Goal: Transaction & Acquisition: Book appointment/travel/reservation

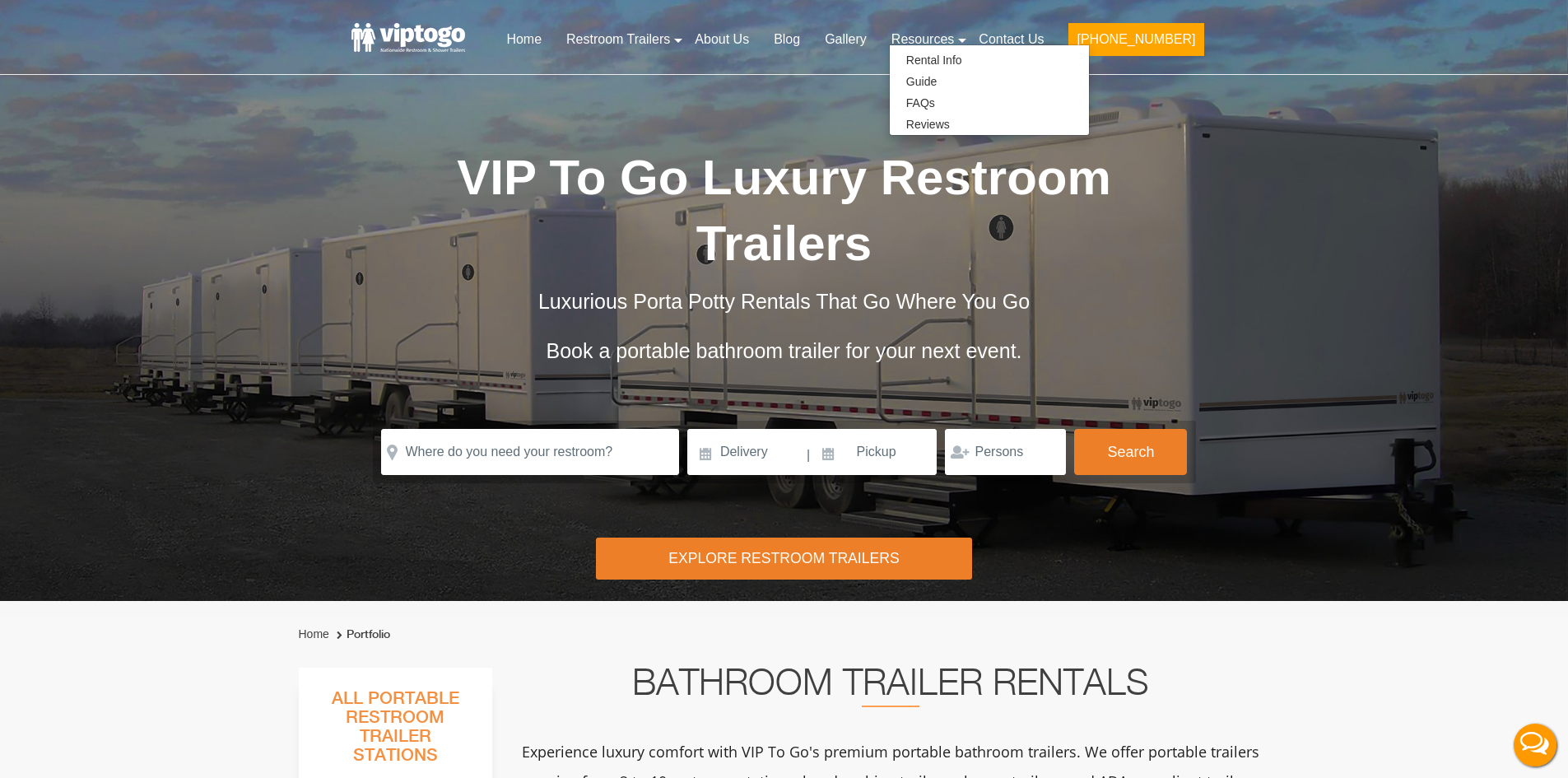
click at [1334, 39] on header "Home Restroom Trailers Restroom Trailers by Type All Restroom Trailers ADA Rest…" at bounding box center [784, 37] width 1568 height 75
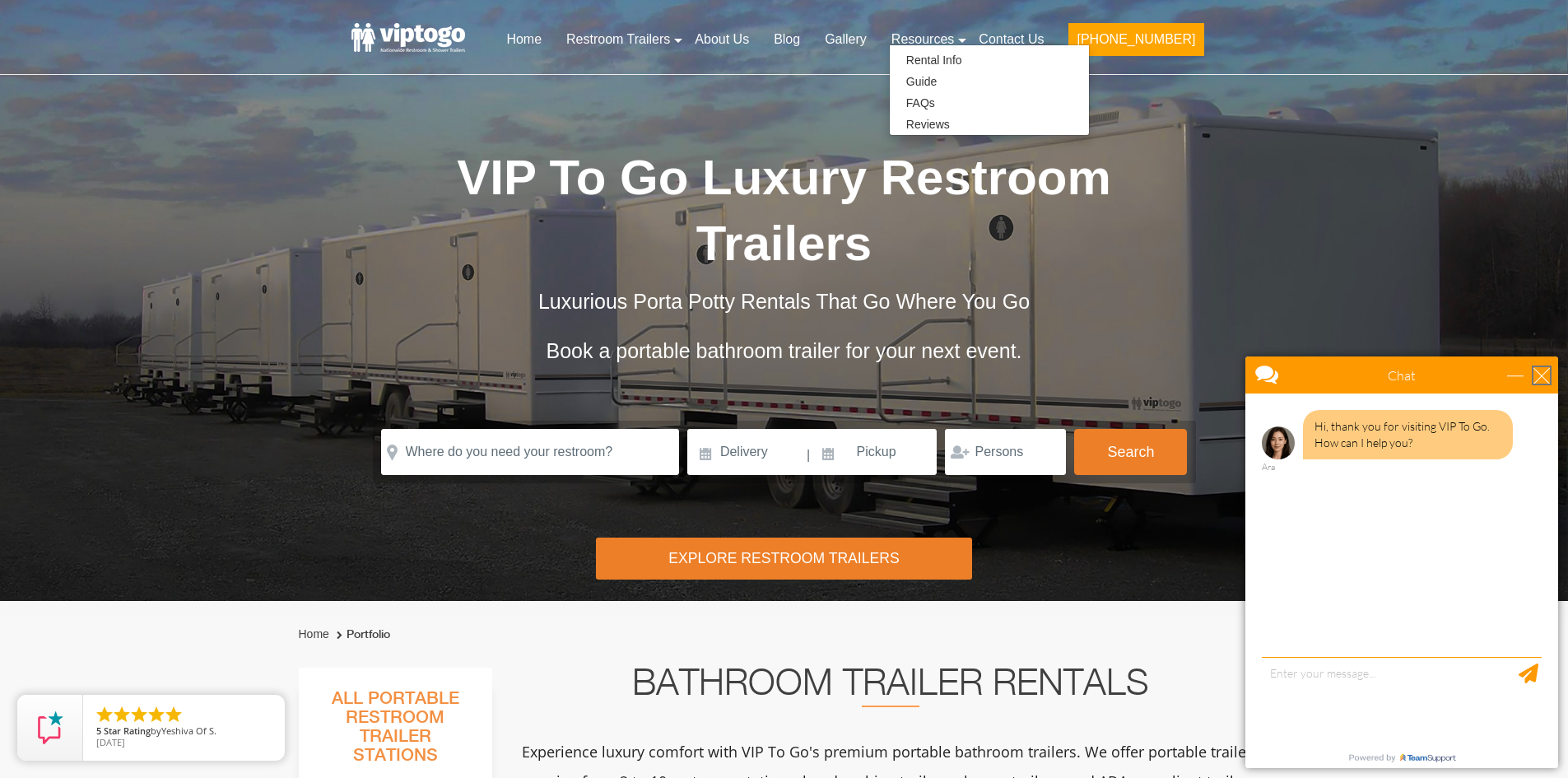
click at [1537, 381] on div "close" at bounding box center [1541, 375] width 17 height 17
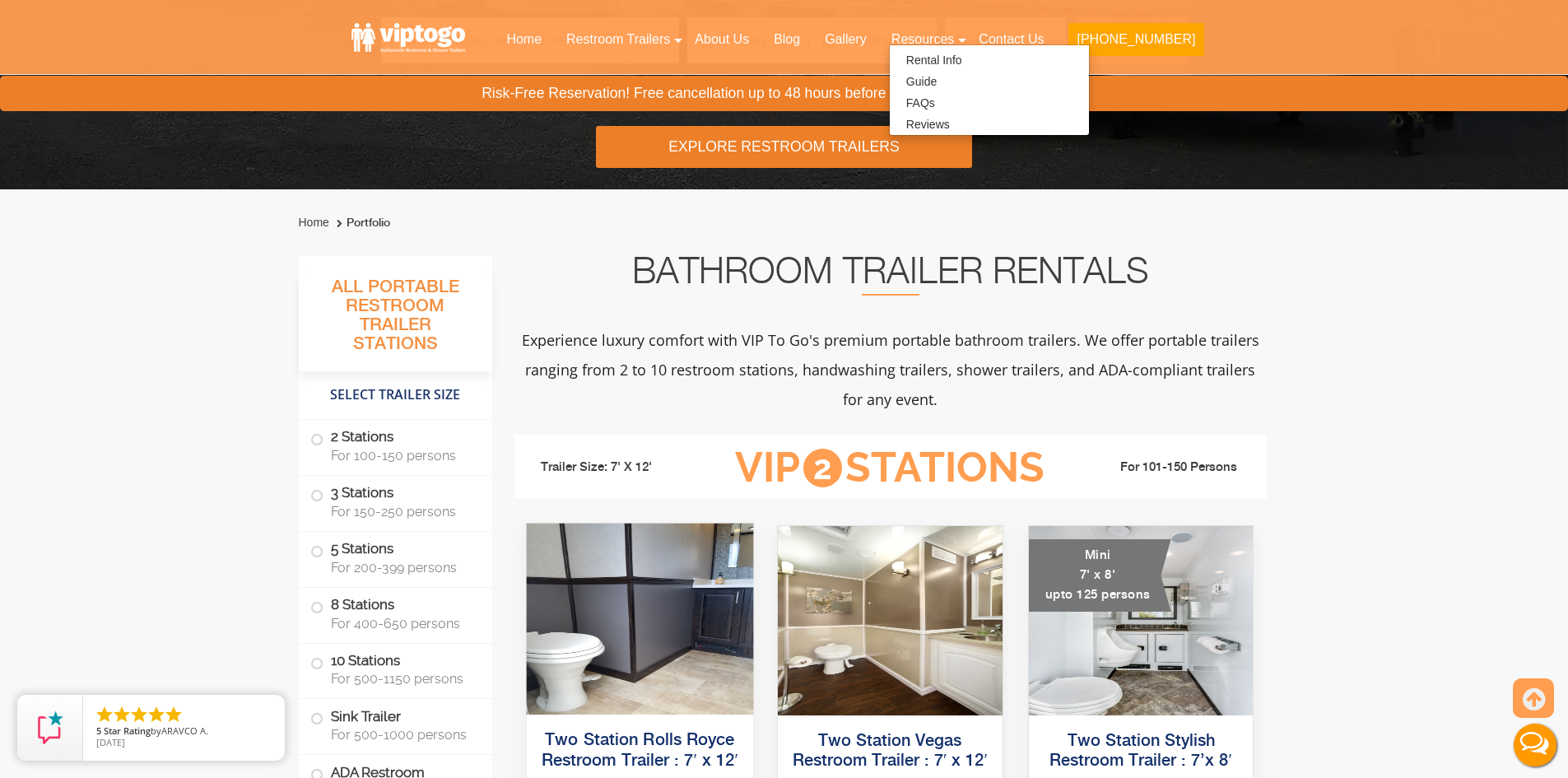
scroll to position [659, 0]
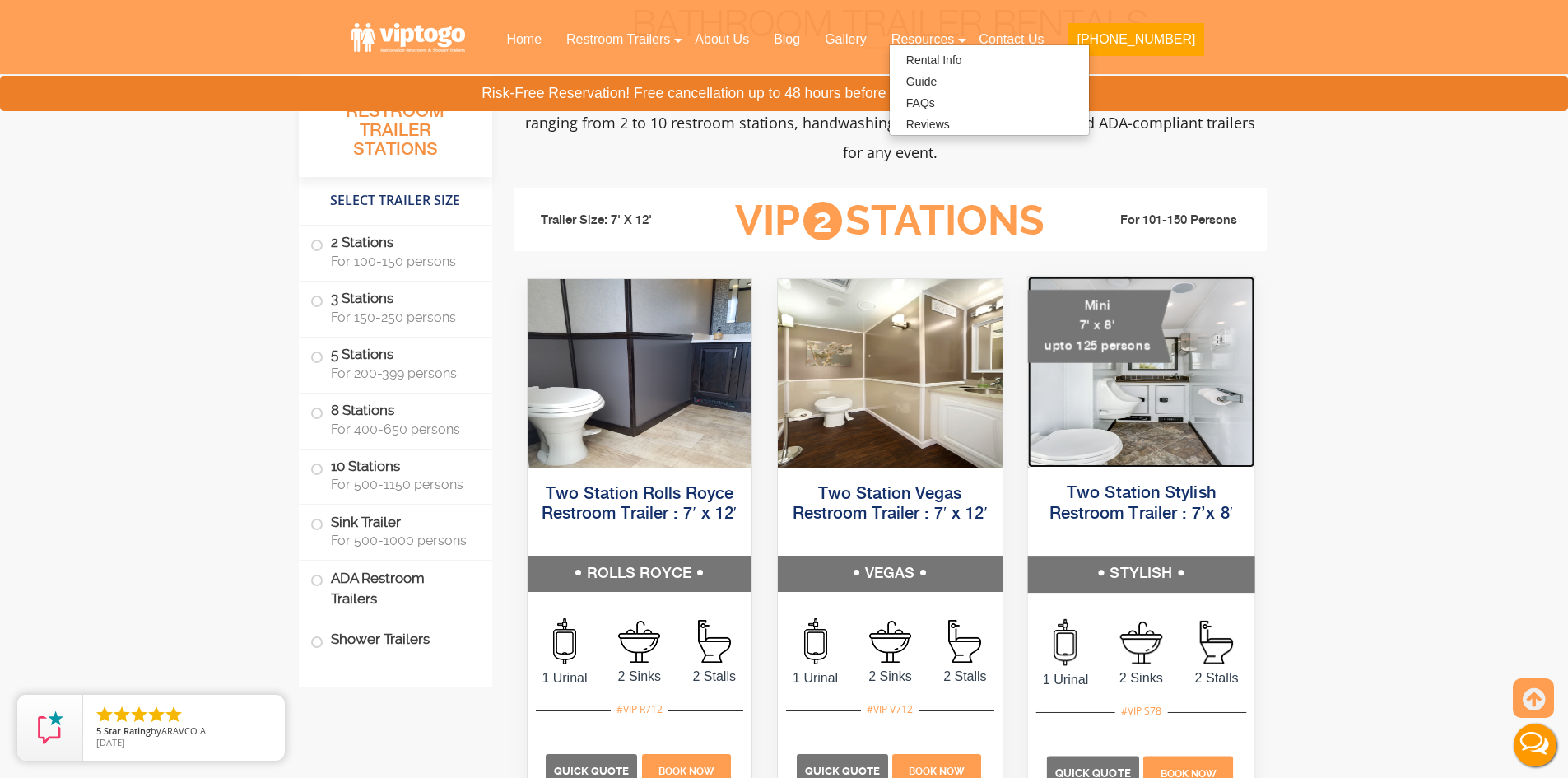
click at [1156, 414] on img at bounding box center [1140, 372] width 227 height 191
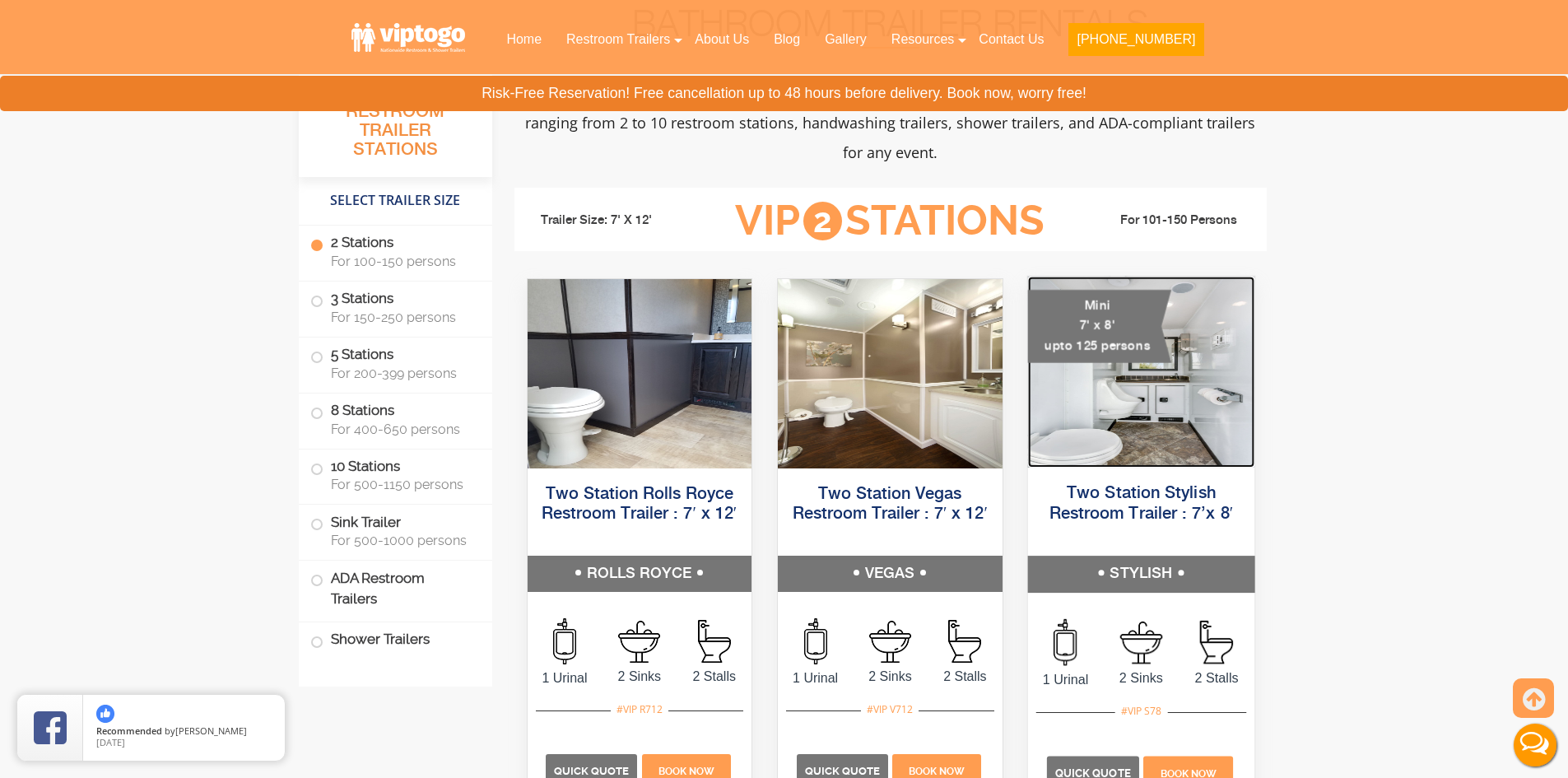
click at [1148, 430] on img at bounding box center [1140, 372] width 227 height 191
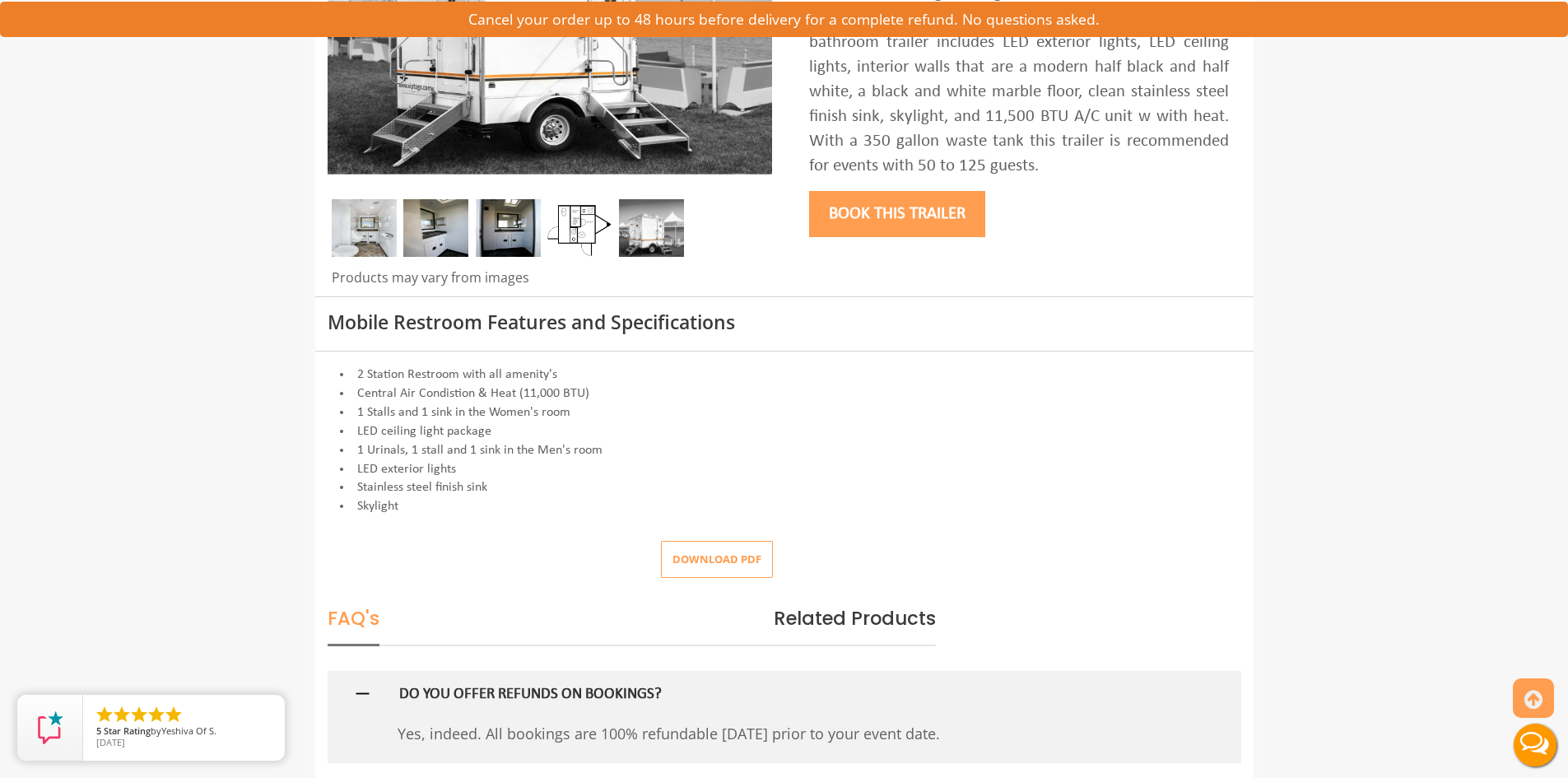
scroll to position [412, 0]
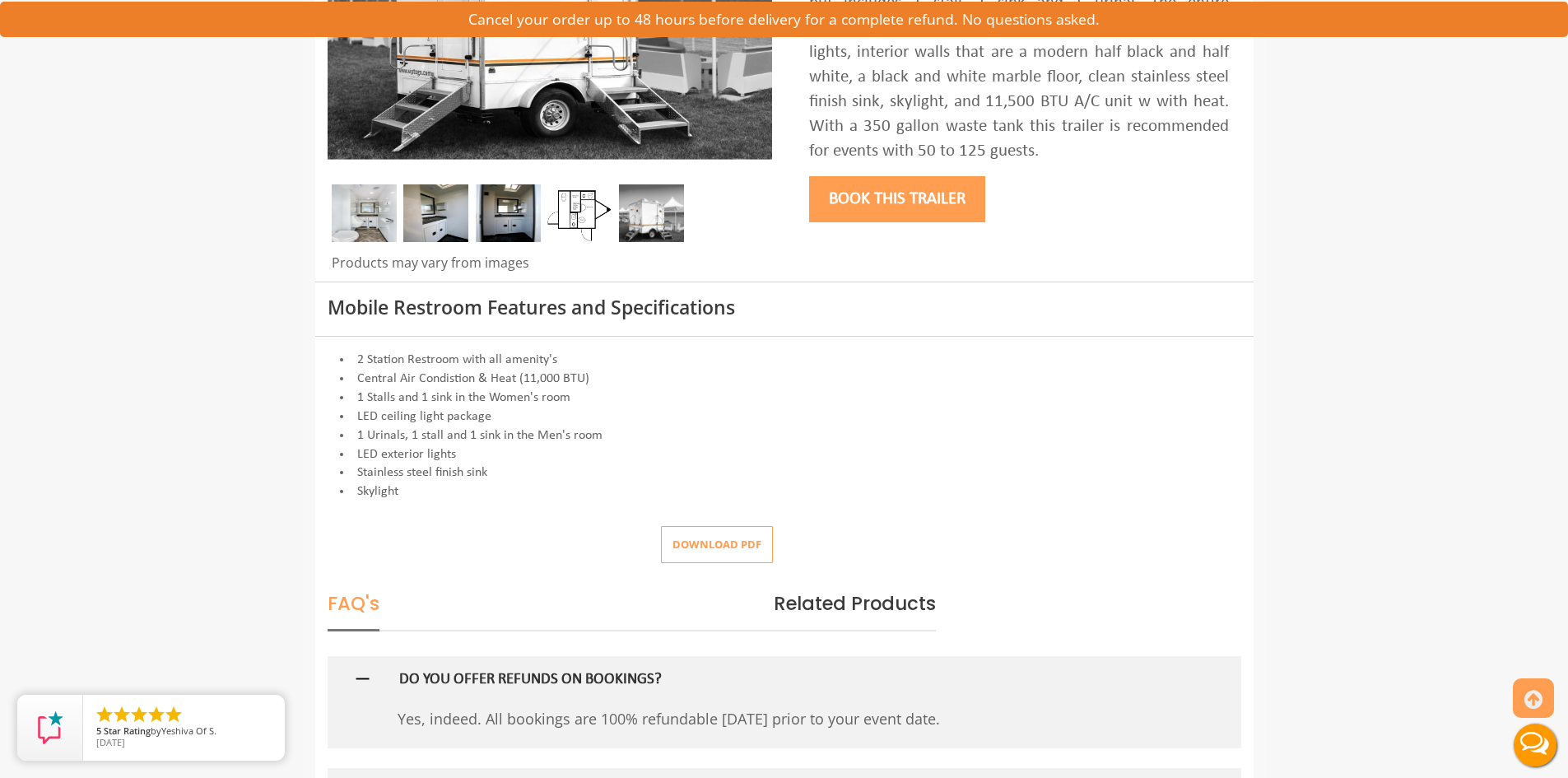
click at [730, 545] on button "Download pdf" at bounding box center [717, 544] width 112 height 37
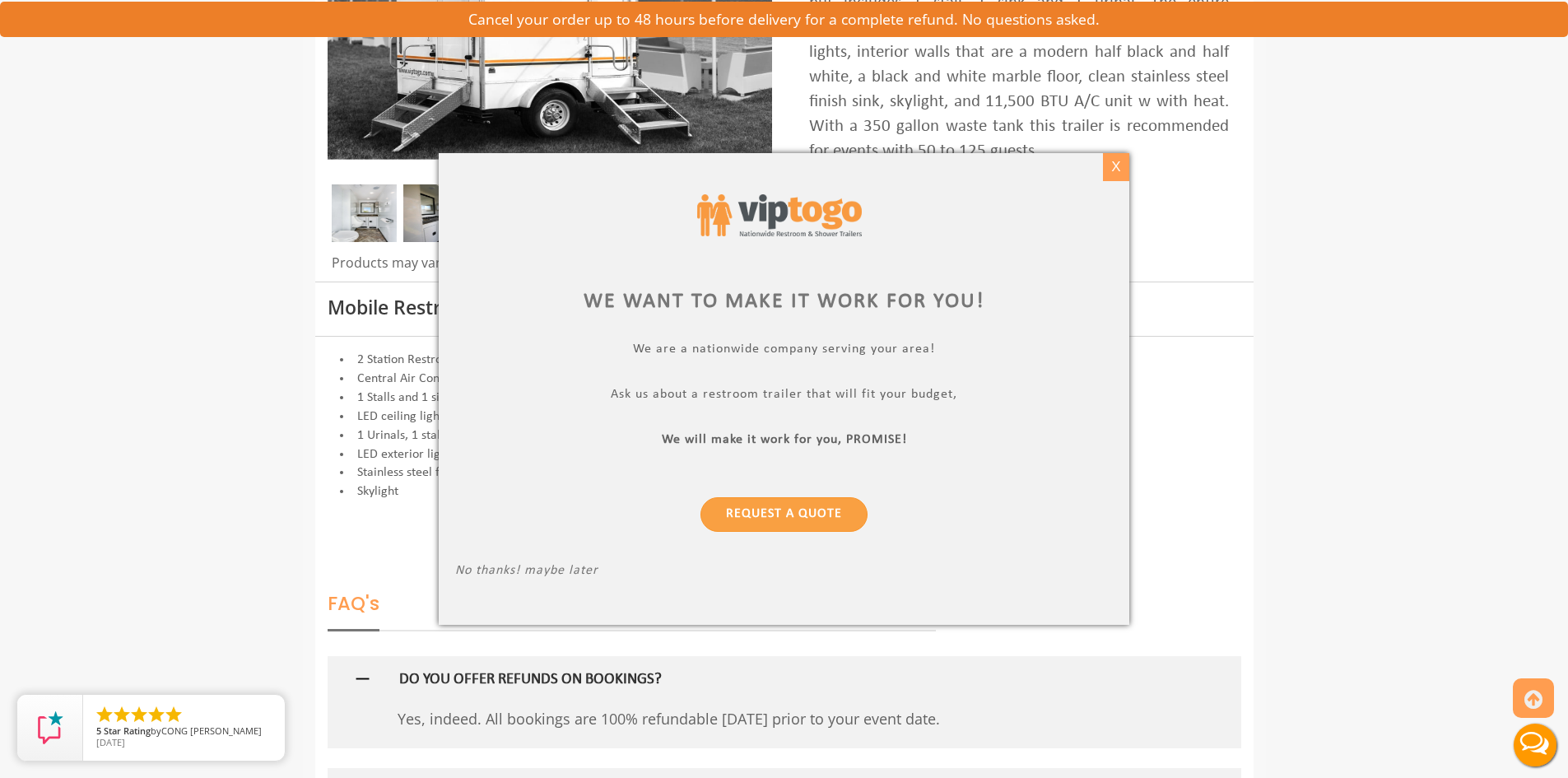
click at [1120, 163] on div "X" at bounding box center [1116, 167] width 26 height 28
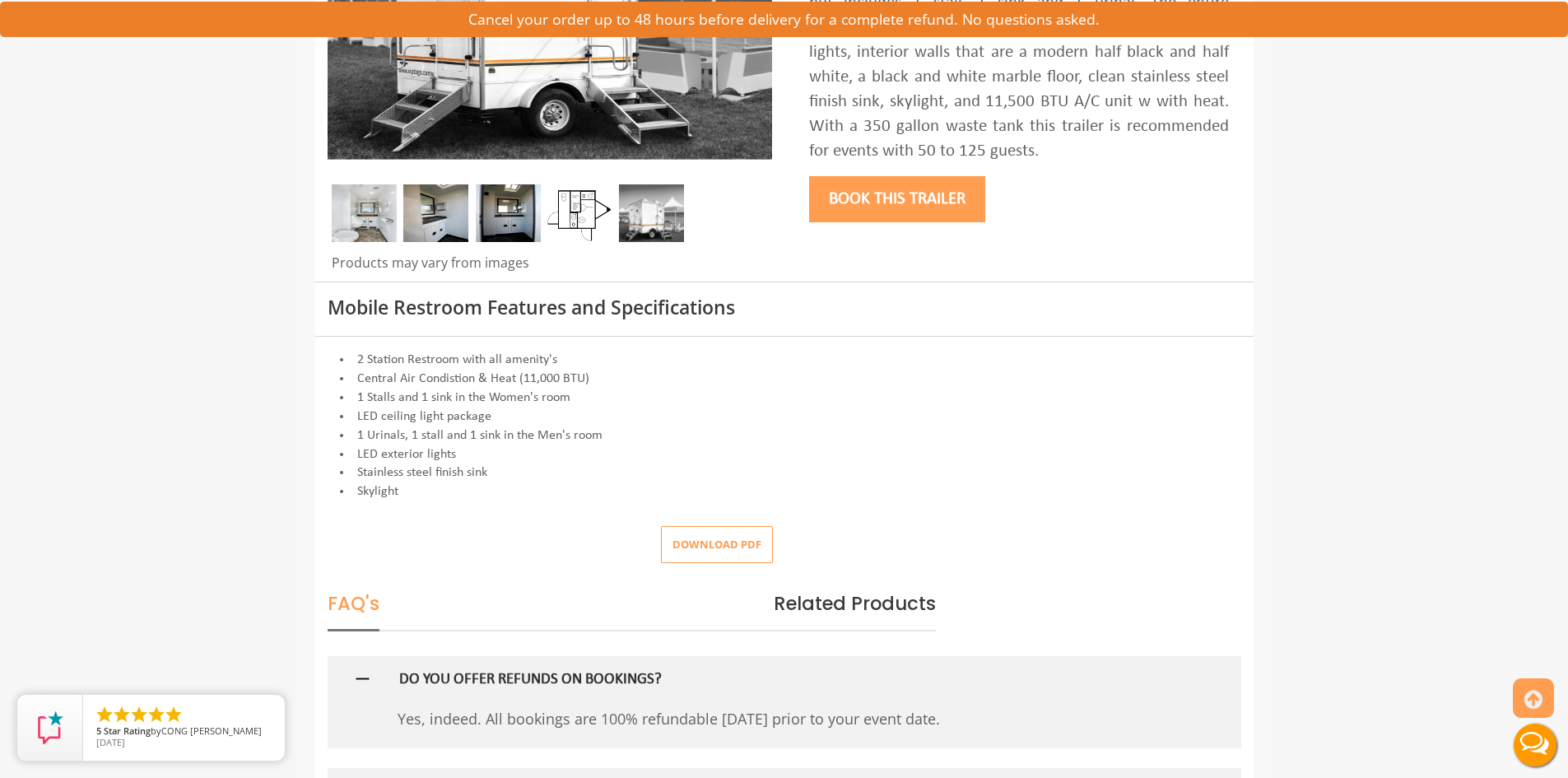
scroll to position [0, 0]
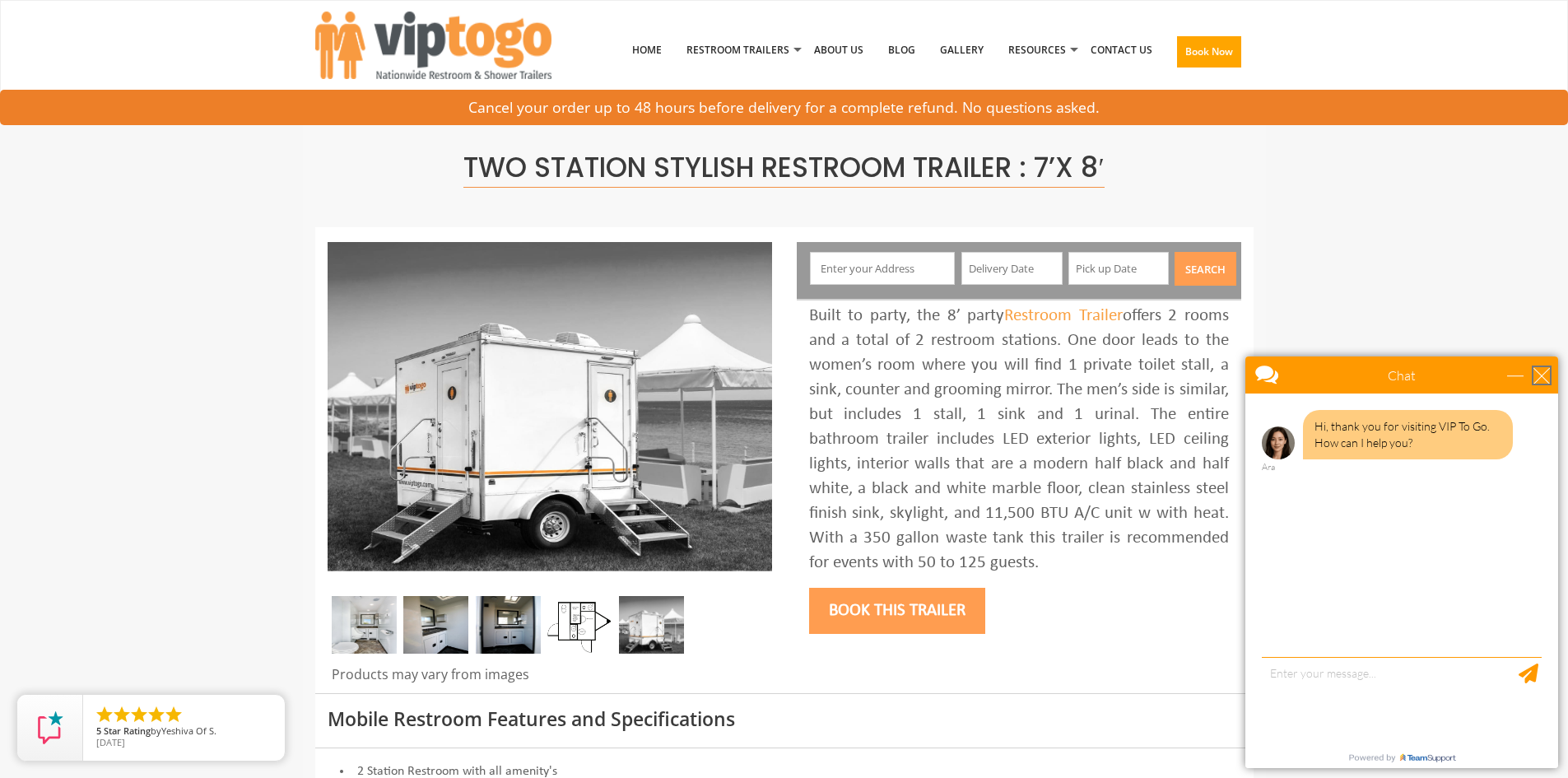
click at [1535, 367] on div "close" at bounding box center [1541, 375] width 17 height 17
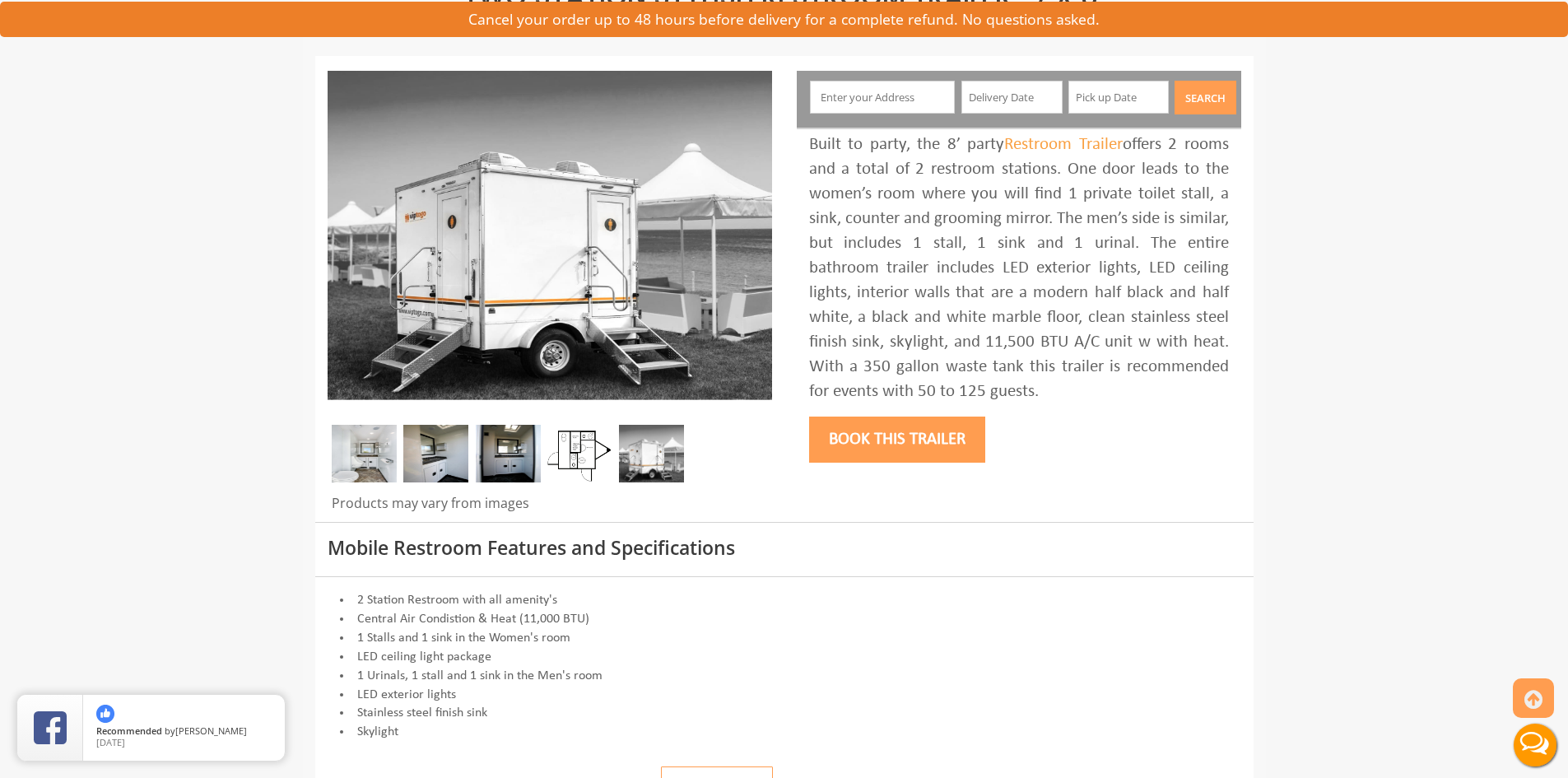
scroll to position [165, 0]
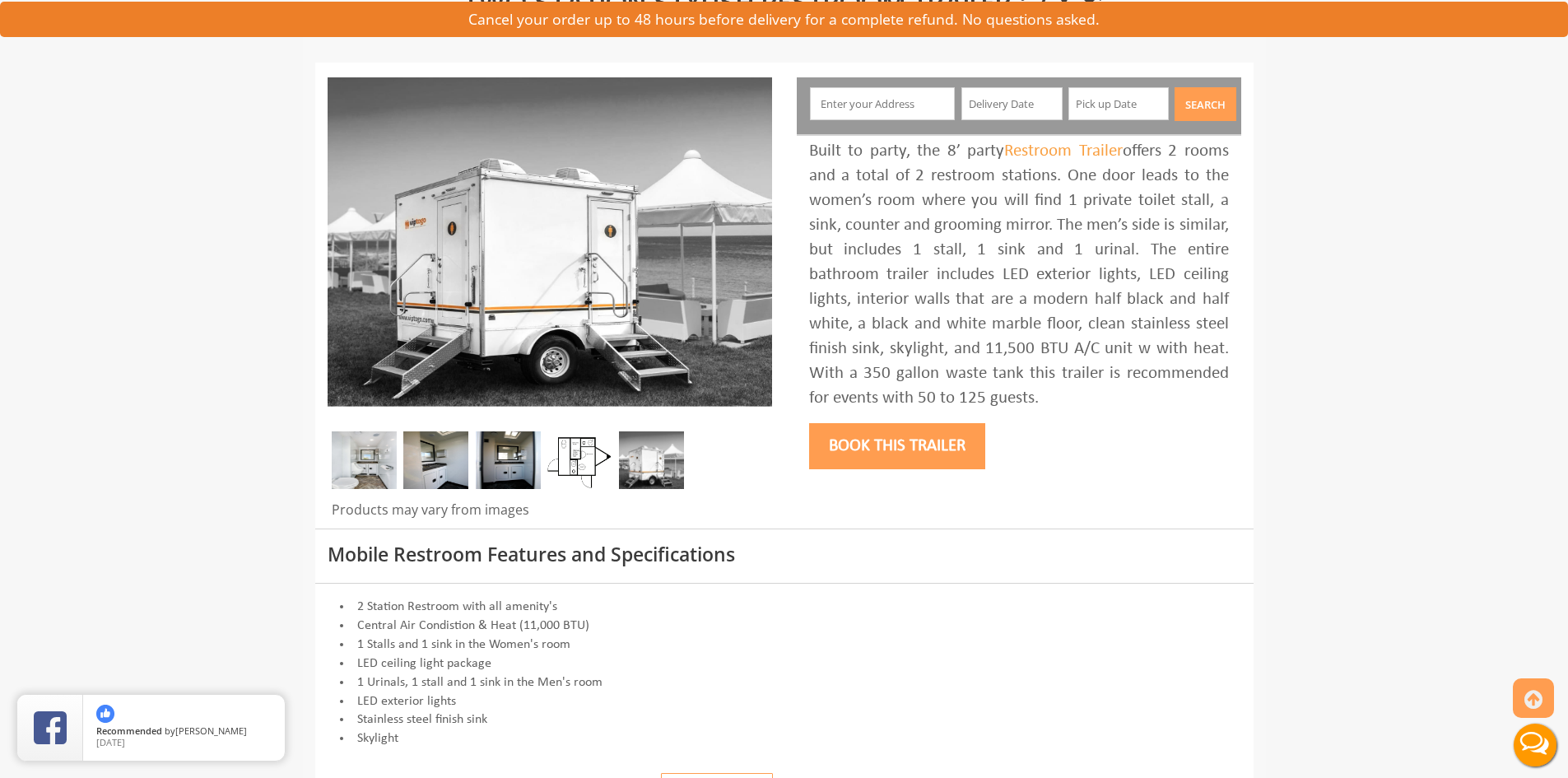
click at [379, 455] on img at bounding box center [364, 459] width 65 height 58
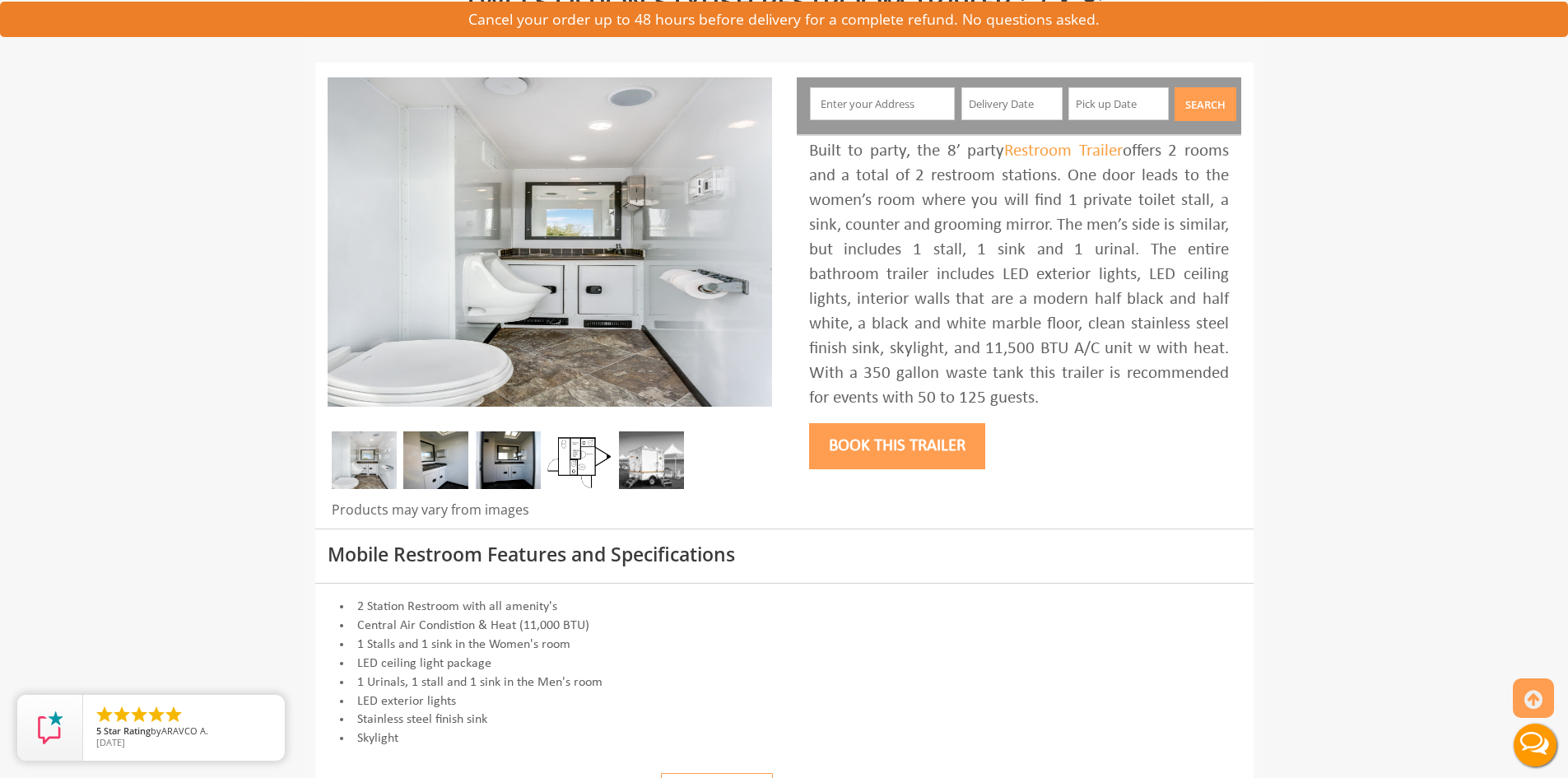
click at [442, 454] on img at bounding box center [436, 459] width 65 height 58
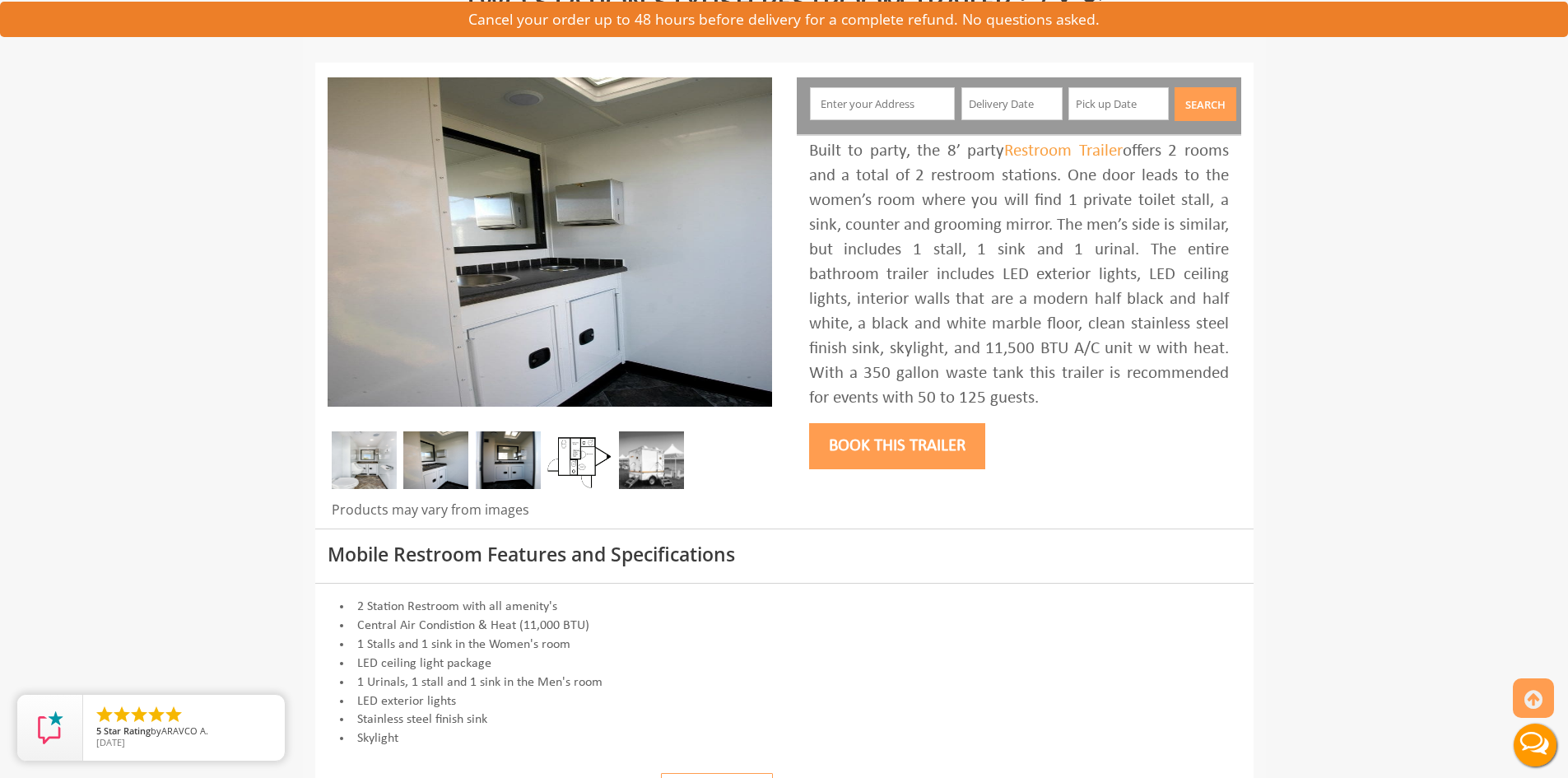
click at [512, 456] on img at bounding box center [507, 459] width 65 height 58
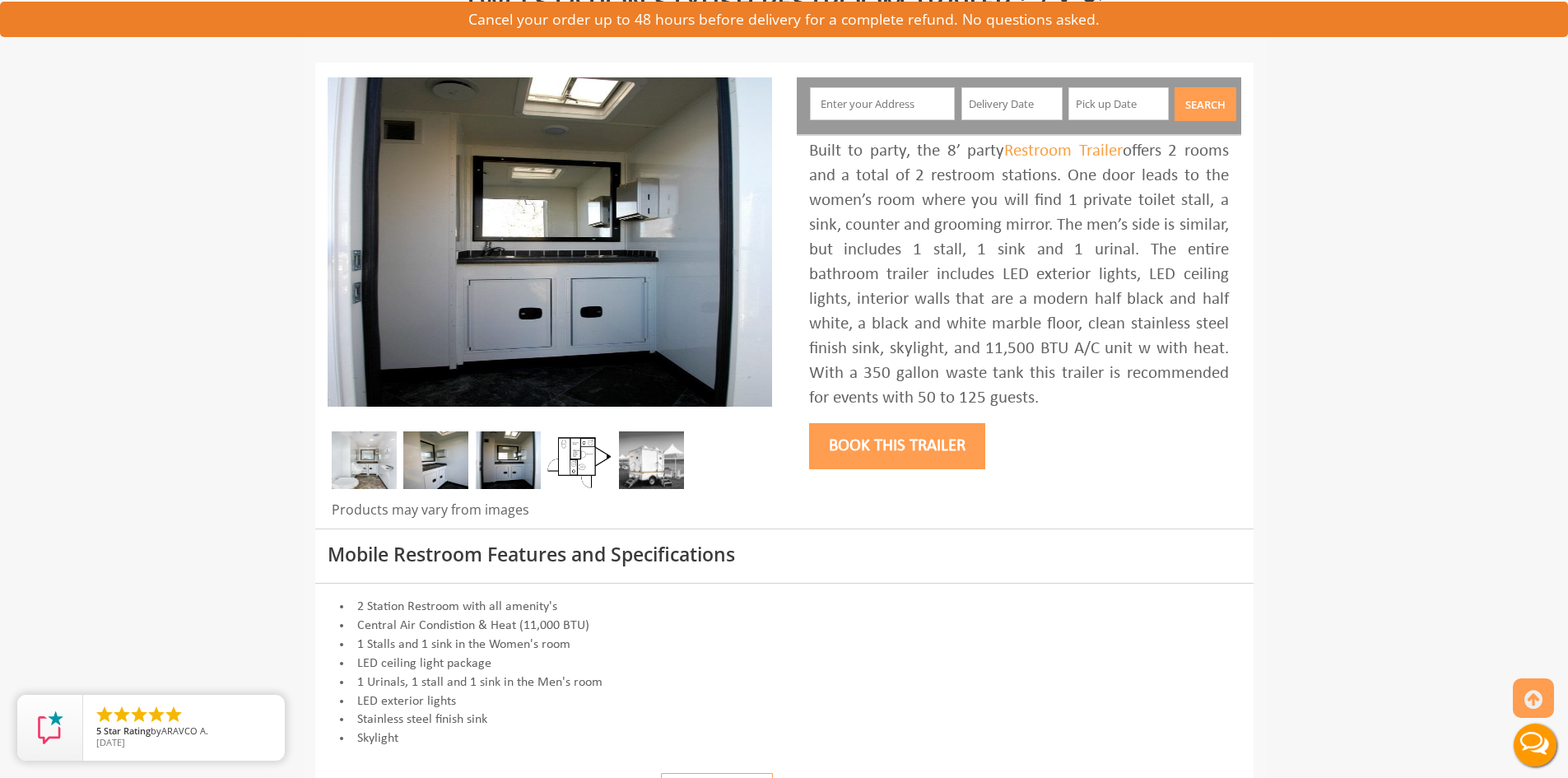
click at [569, 459] on img at bounding box center [579, 459] width 65 height 58
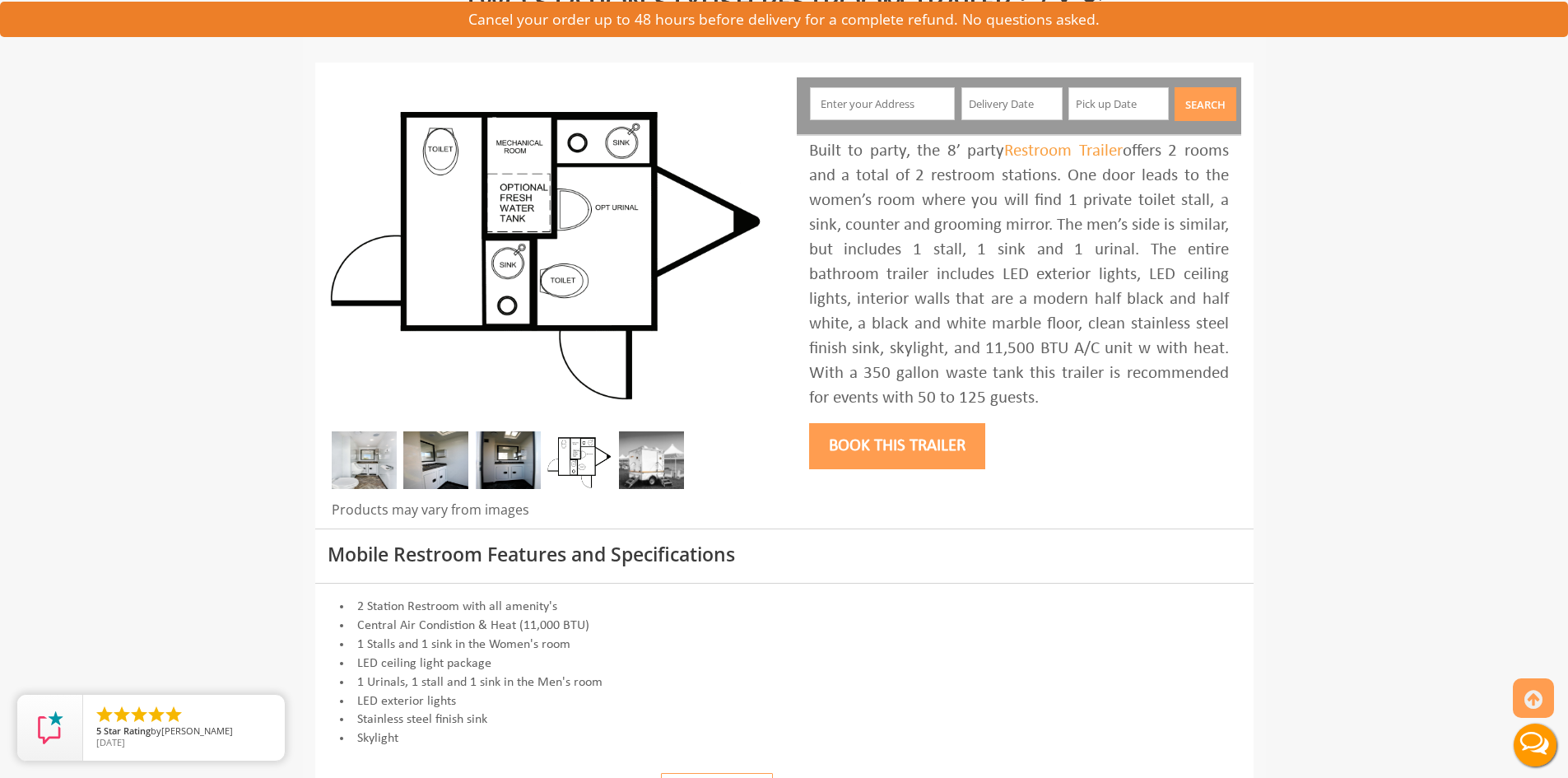
click at [640, 458] on img at bounding box center [651, 459] width 65 height 58
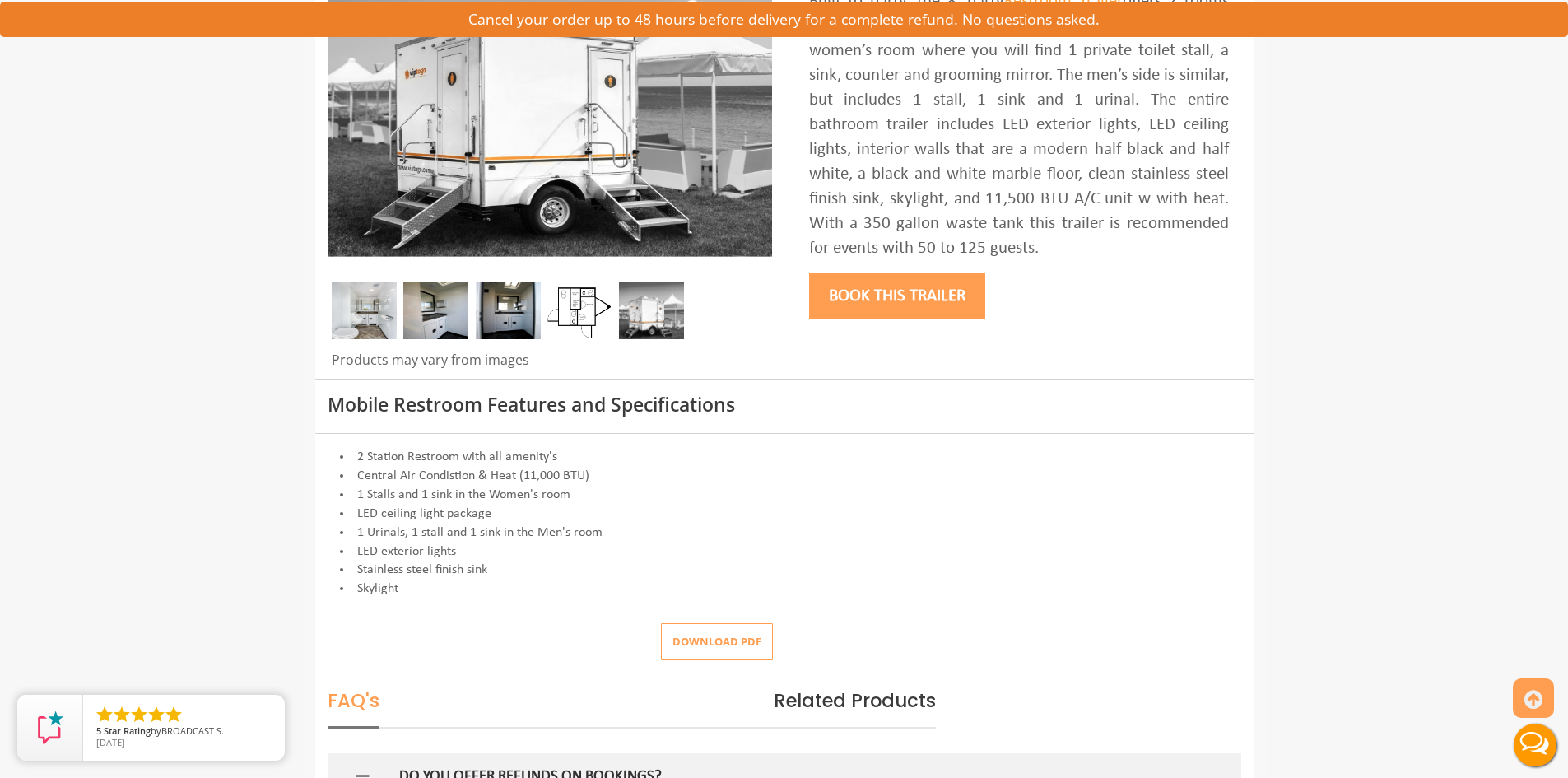
scroll to position [329, 0]
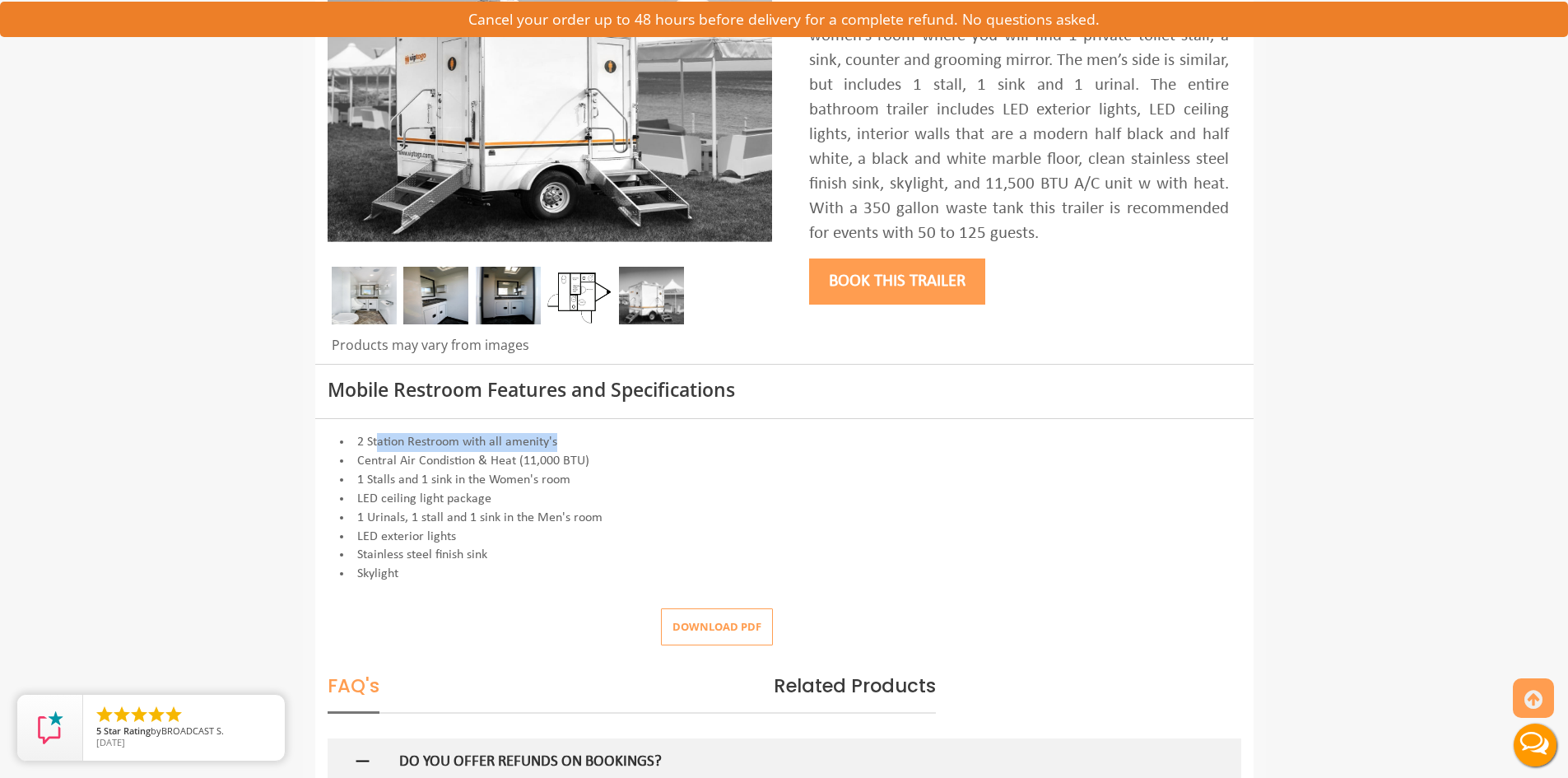
drag, startPoint x: 379, startPoint y: 441, endPoint x: 600, endPoint y: 444, distance: 221.0
click at [600, 444] on li "2 Station Restroom with all amenity's" at bounding box center [784, 442] width 914 height 19
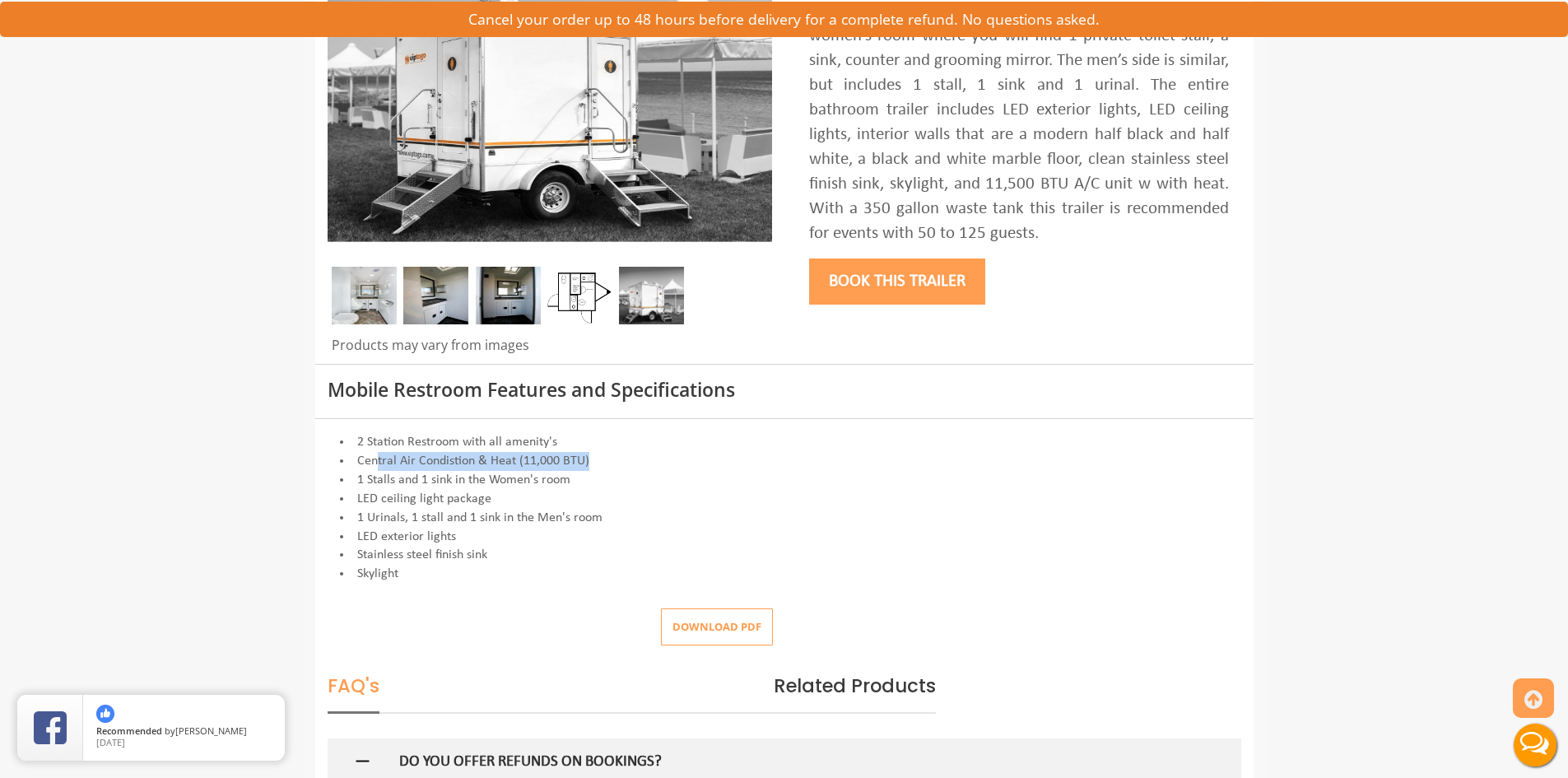
drag, startPoint x: 378, startPoint y: 458, endPoint x: 605, endPoint y: 463, distance: 227.1
click at [605, 463] on li "Central Air Condistion & Heat (11,000 BTU)" at bounding box center [784, 460] width 914 height 19
drag, startPoint x: 355, startPoint y: 478, endPoint x: 581, endPoint y: 483, distance: 226.1
click at [581, 483] on li "1 Stalls and 1 sink in the Women's room" at bounding box center [784, 480] width 914 height 19
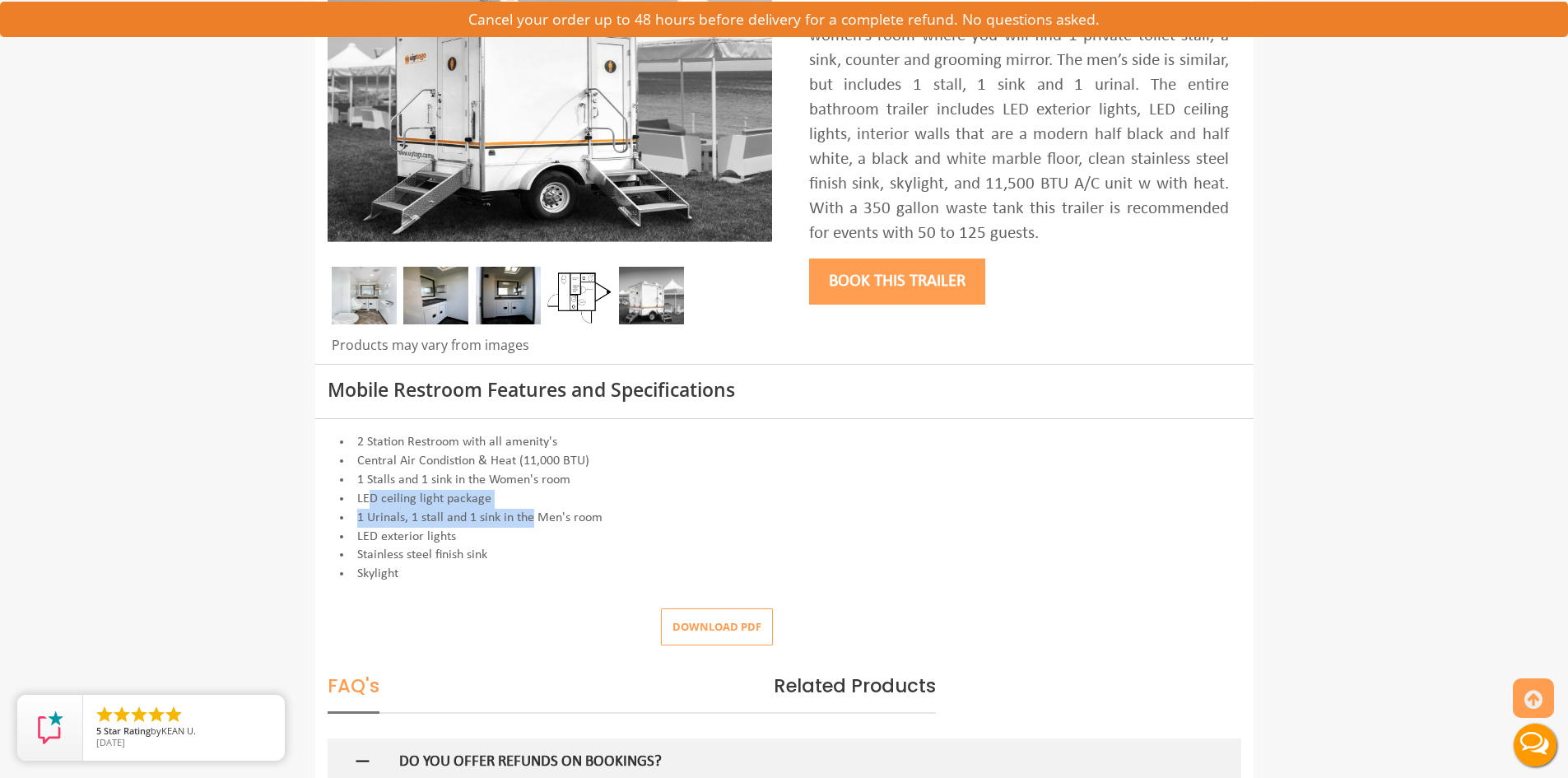
drag, startPoint x: 372, startPoint y: 501, endPoint x: 534, endPoint y: 509, distance: 162.2
click at [534, 509] on div "2 Station Restroom with all amenity's Central Air Condistion & Heat (11,000 BTU…" at bounding box center [784, 508] width 914 height 150
click at [390, 519] on li "1 Urinals, 1 stall and 1 sink in the Men's room" at bounding box center [784, 518] width 914 height 19
drag, startPoint x: 390, startPoint y: 519, endPoint x: 610, endPoint y: 526, distance: 220.1
click at [610, 526] on li "1 Urinals, 1 stall and 1 sink in the Men's room" at bounding box center [784, 518] width 914 height 19
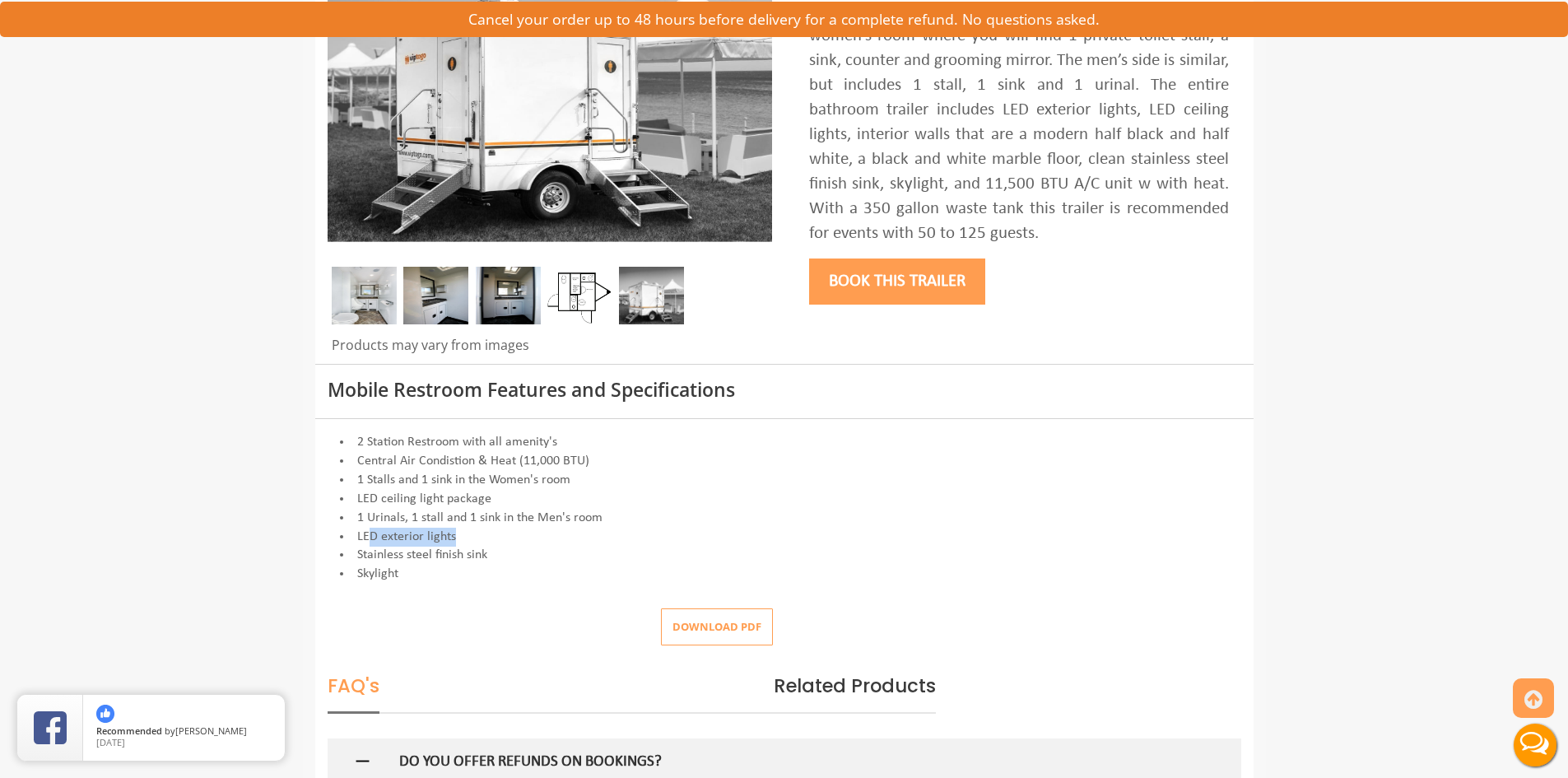
drag, startPoint x: 368, startPoint y: 532, endPoint x: 470, endPoint y: 535, distance: 102.0
click at [470, 535] on li "LED exterior lights" at bounding box center [784, 536] width 914 height 19
drag, startPoint x: 388, startPoint y: 548, endPoint x: 507, endPoint y: 549, distance: 119.0
click at [507, 549] on li "Stainless steel finish sink" at bounding box center [784, 554] width 914 height 19
drag, startPoint x: 400, startPoint y: 572, endPoint x: 351, endPoint y: 573, distance: 49.0
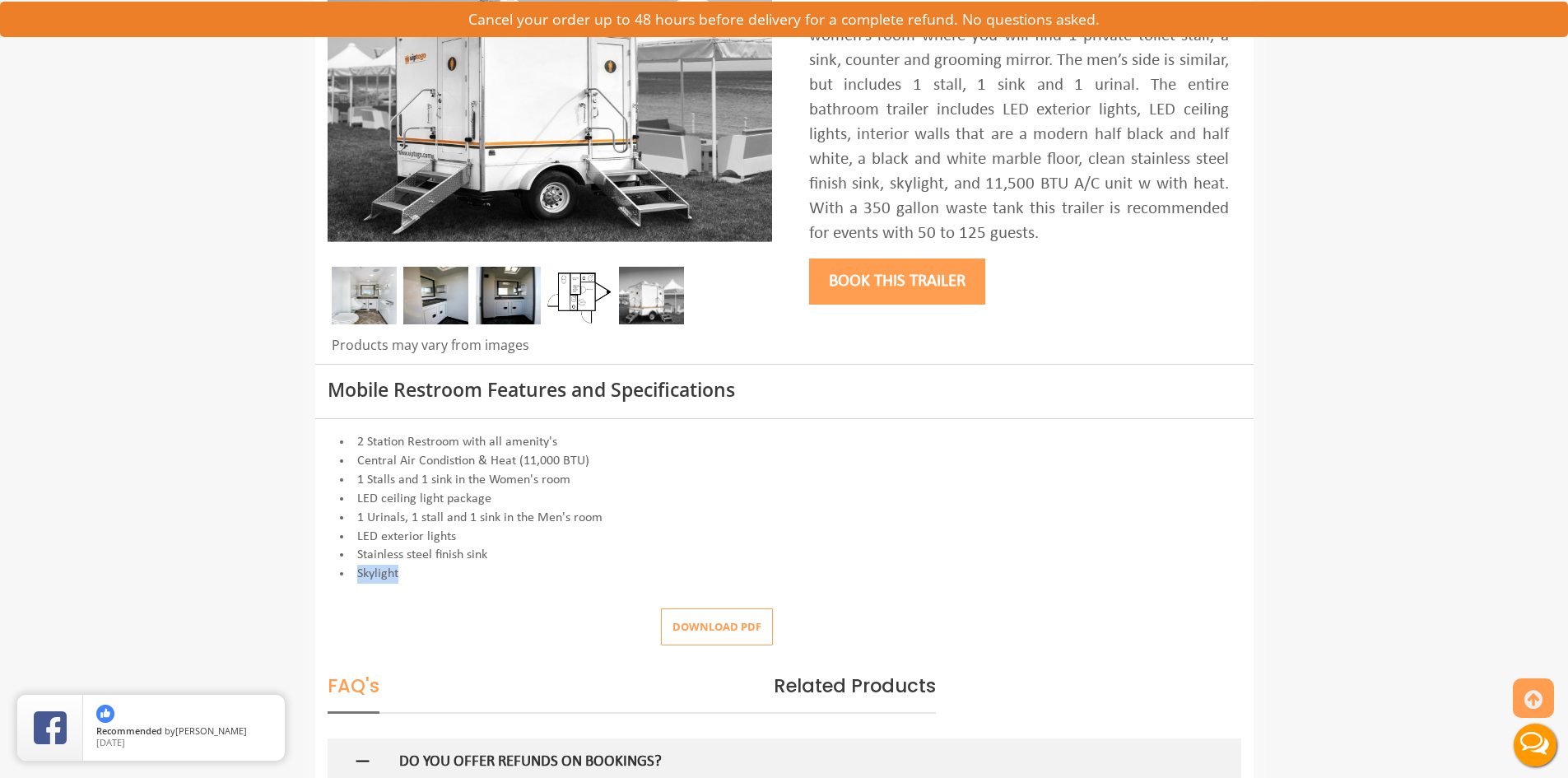
click at [351, 573] on li "Skylight" at bounding box center [784, 574] width 914 height 19
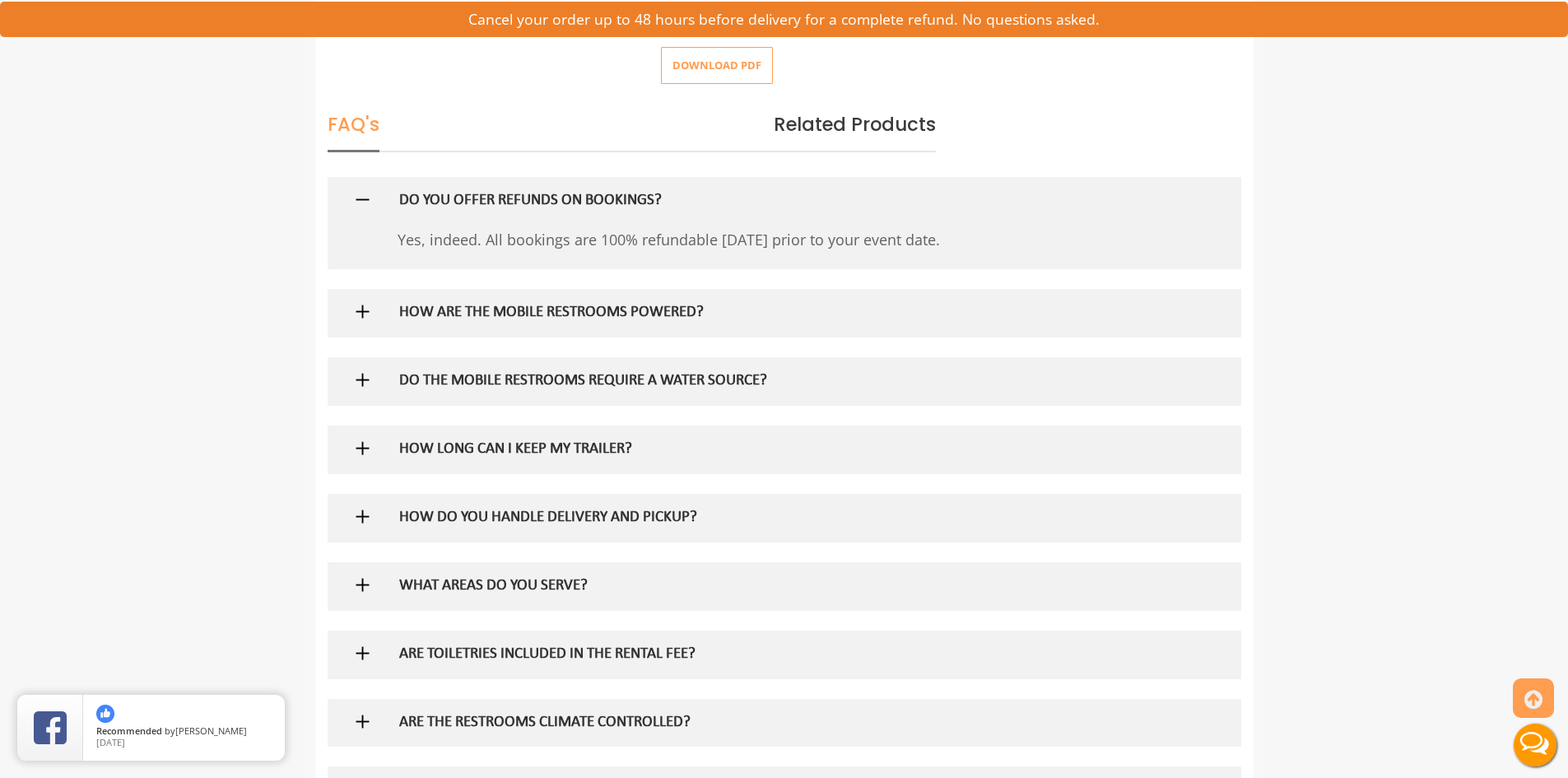
scroll to position [905, 0]
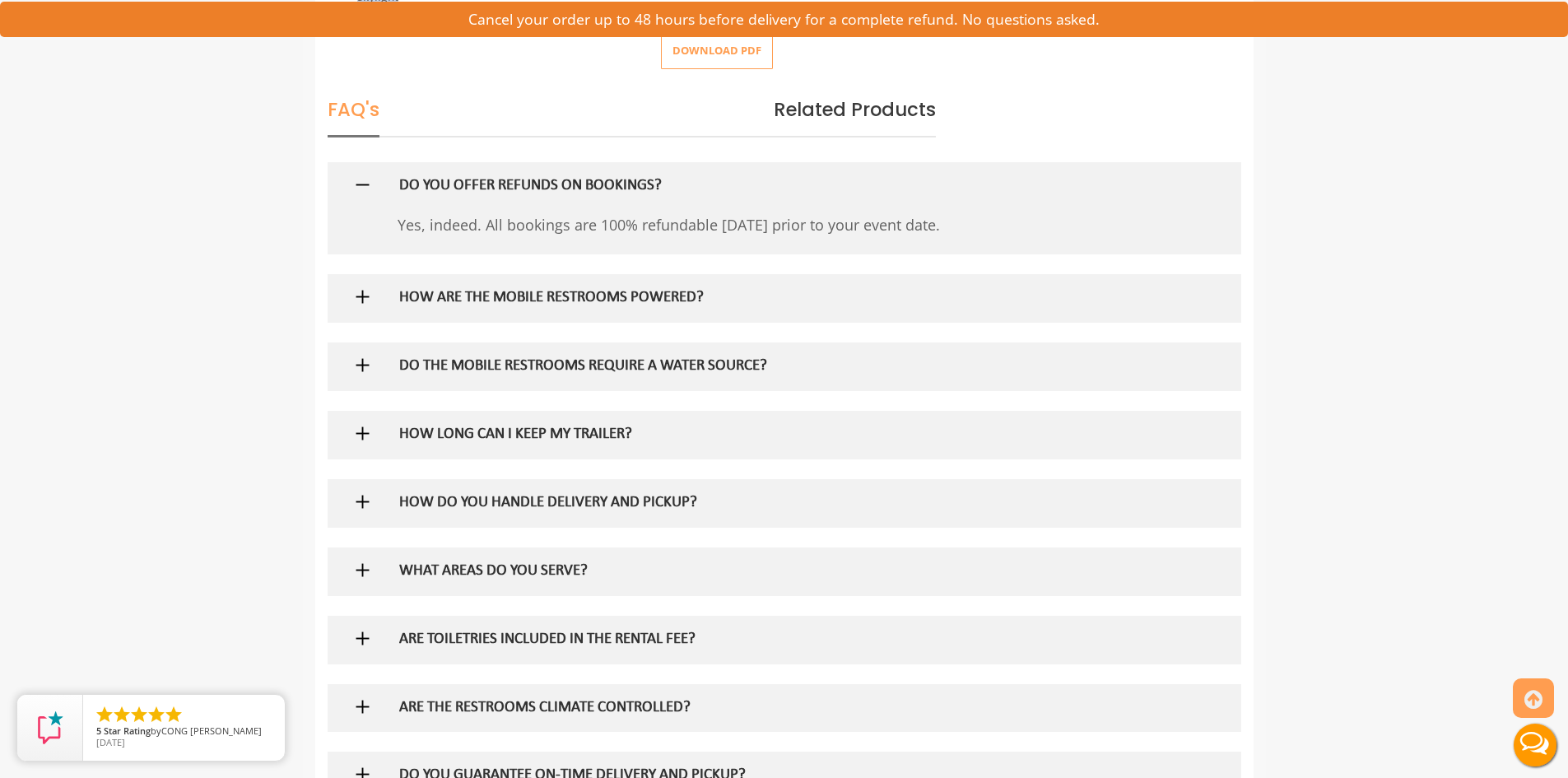
click at [367, 292] on img at bounding box center [362, 297] width 20 height 20
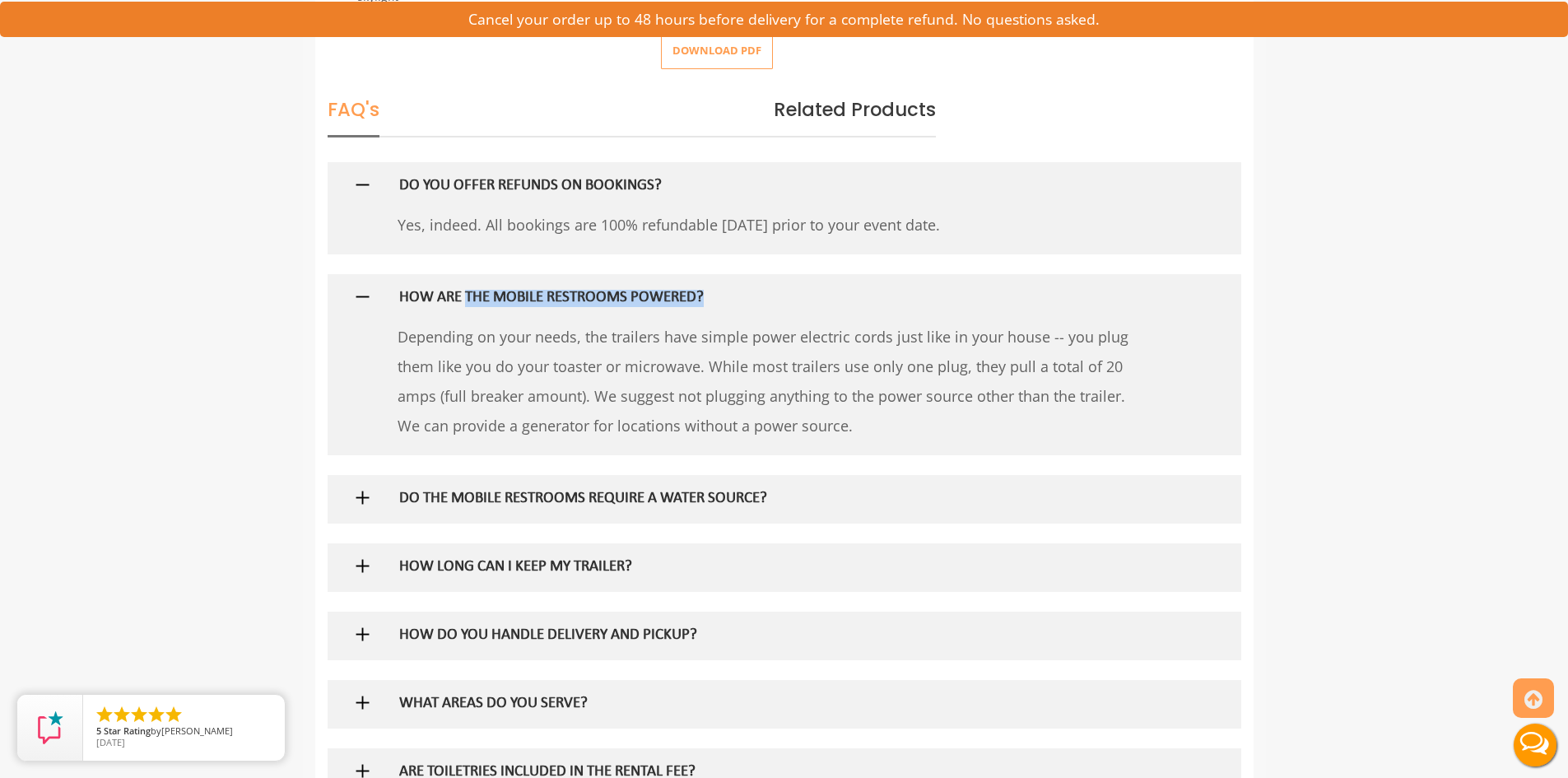
drag, startPoint x: 469, startPoint y: 299, endPoint x: 738, endPoint y: 303, distance: 269.0
click at [738, 303] on h5 "HOW ARE THE MOBILE RESTROOMS POWERED?" at bounding box center [757, 298] width 716 height 18
click at [368, 294] on img at bounding box center [362, 297] width 20 height 20
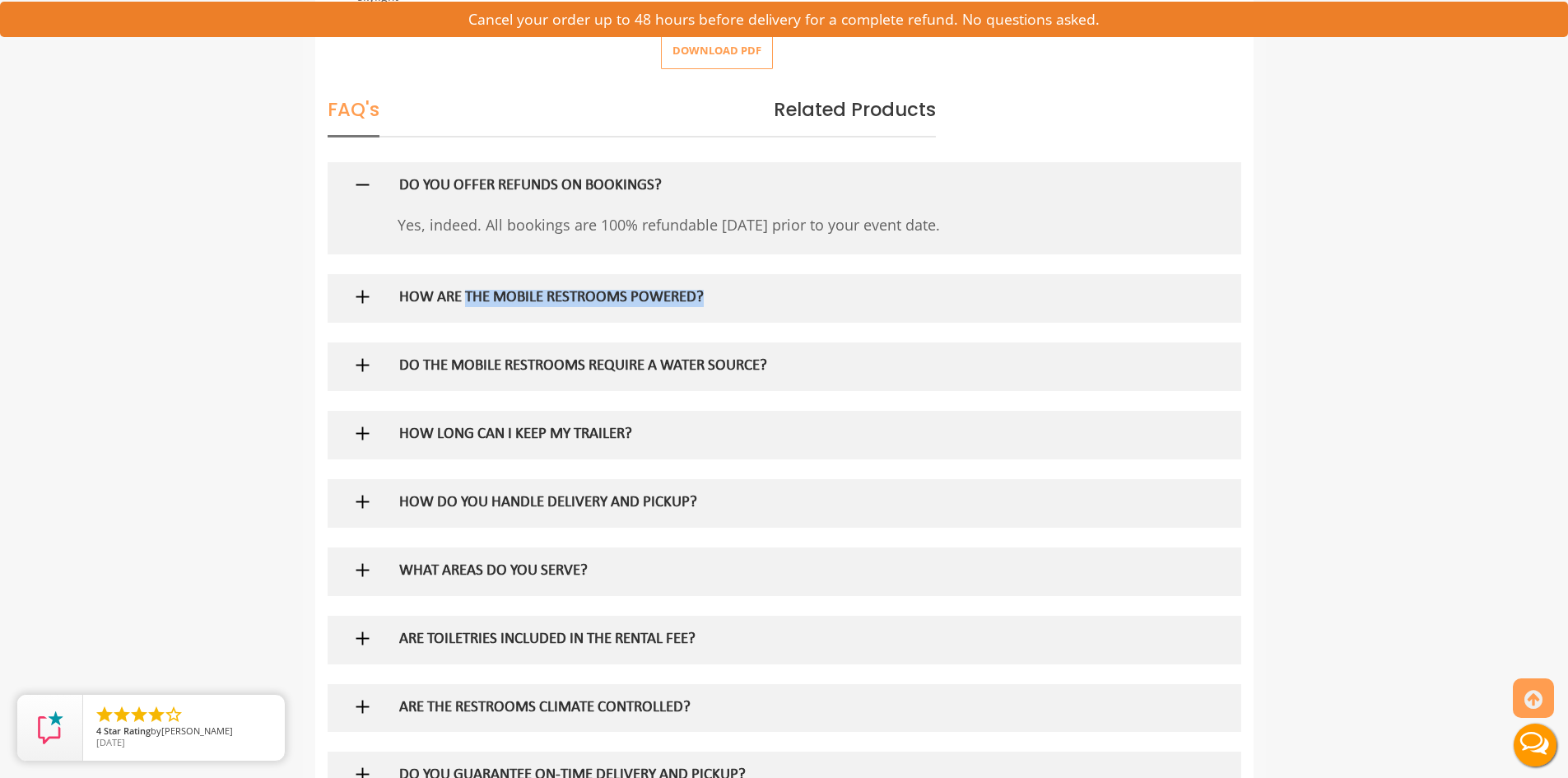
click at [362, 367] on img at bounding box center [362, 365] width 20 height 20
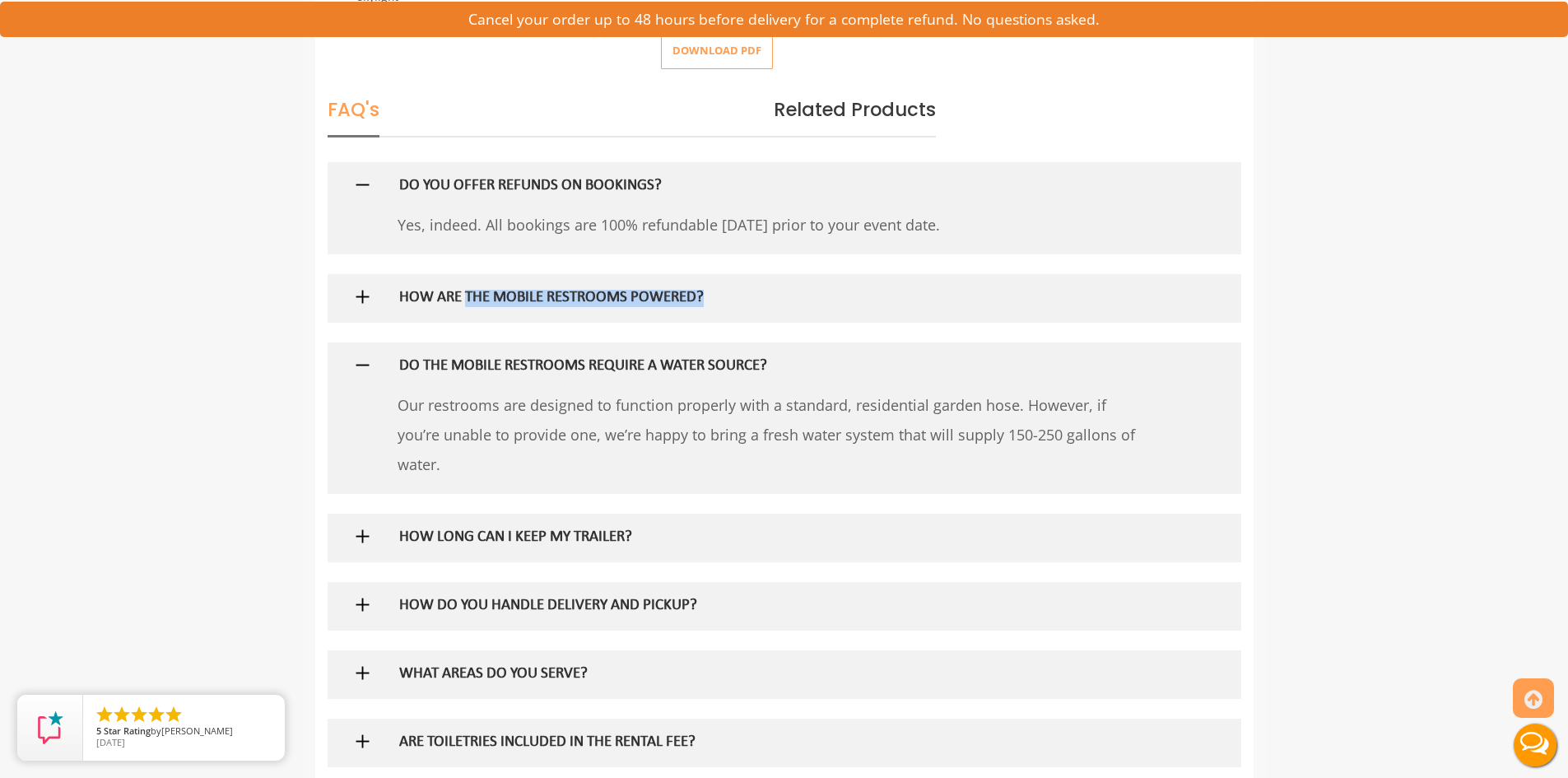
drag, startPoint x: 543, startPoint y: 408, endPoint x: 1140, endPoint y: 425, distance: 597.2
click at [1140, 425] on p "Our restrooms are designed to function properly with a standard, residential ga…" at bounding box center [770, 435] width 745 height 89
click at [1012, 408] on p "Our restrooms are designed to function properly with a standard, residential ga…" at bounding box center [770, 435] width 745 height 89
drag, startPoint x: 440, startPoint y: 434, endPoint x: 599, endPoint y: 440, distance: 159.1
click at [599, 440] on p "Our restrooms are designed to function properly with a standard, residential ga…" at bounding box center [770, 435] width 745 height 89
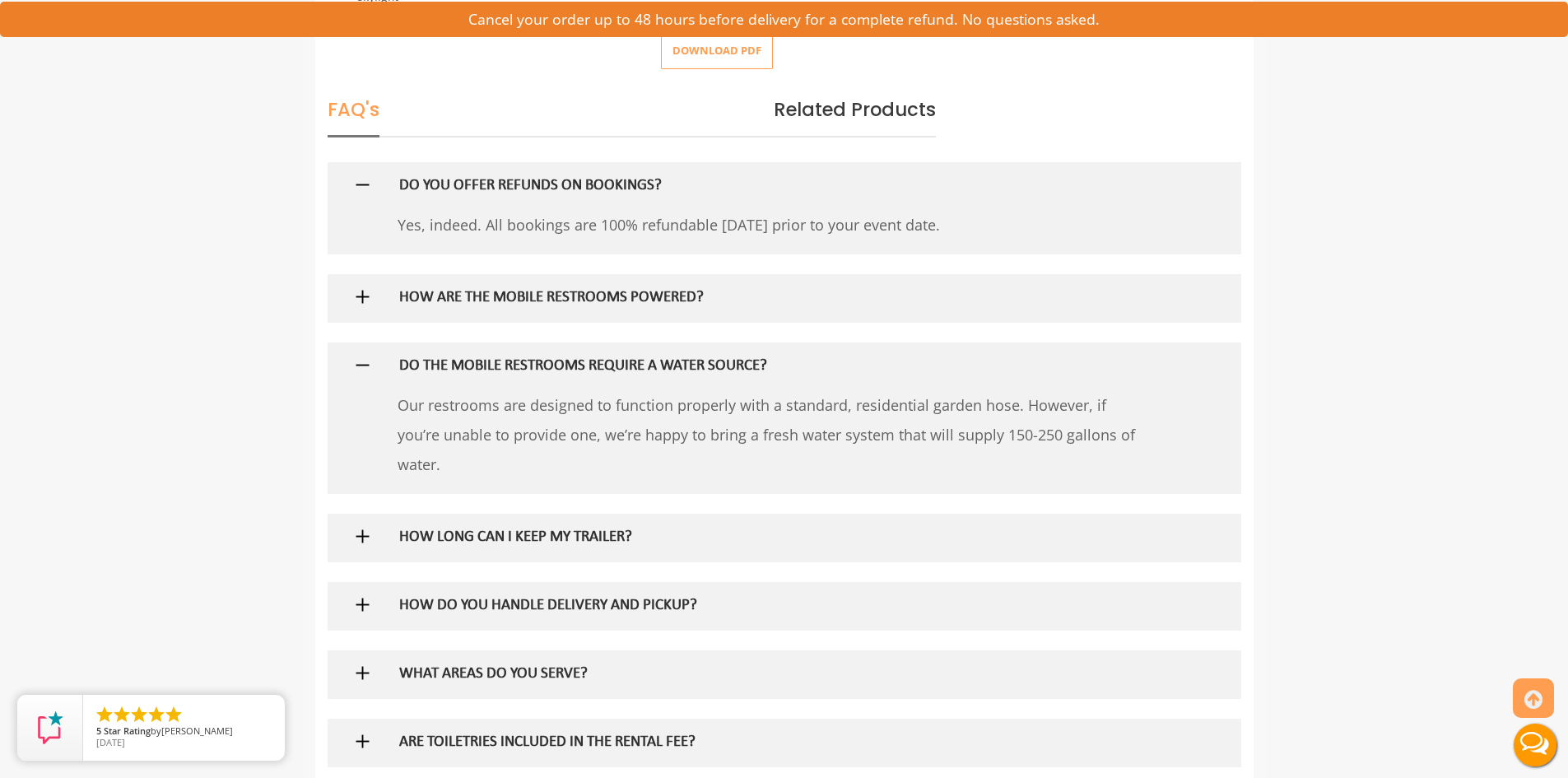
click at [725, 435] on p "Our restrooms are designed to function properly with a standard, residential ga…" at bounding box center [770, 435] width 745 height 89
drag, startPoint x: 776, startPoint y: 430, endPoint x: 1062, endPoint y: 440, distance: 286.2
click at [1062, 440] on p "Our restrooms are designed to function properly with a standard, residential ga…" at bounding box center [770, 435] width 745 height 89
drag, startPoint x: 1052, startPoint y: 430, endPoint x: 437, endPoint y: 468, distance: 616.2
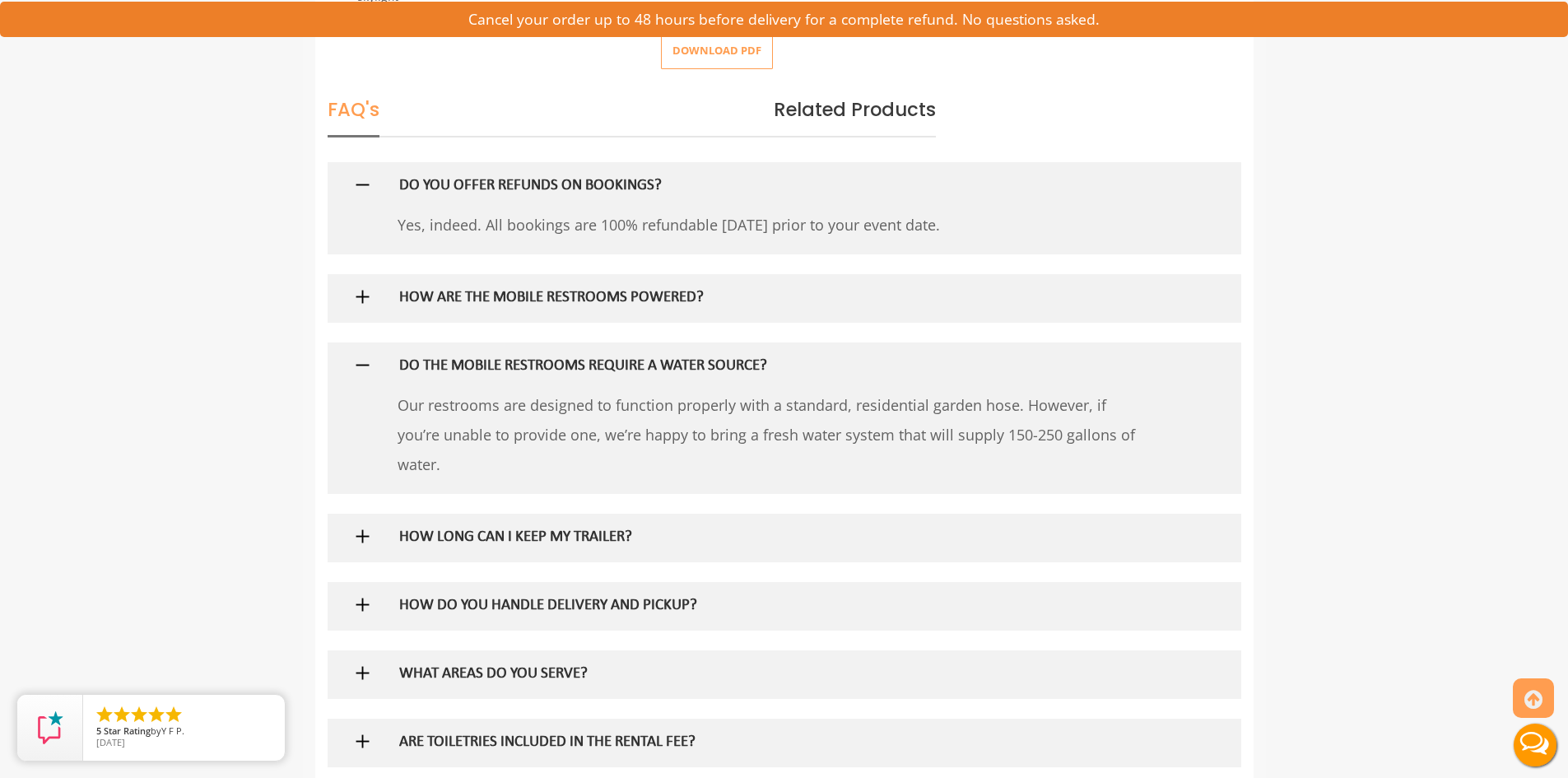
click at [426, 451] on p "Our restrooms are designed to function properly with a standard, residential ga…" at bounding box center [770, 435] width 745 height 89
click at [440, 474] on p "Our restrooms are designed to function properly with a standard, residential ga…" at bounding box center [770, 435] width 745 height 89
drag, startPoint x: 425, startPoint y: 464, endPoint x: 388, endPoint y: 421, distance: 56.7
click at [388, 421] on div "3 answers DO THE MOBILE RESTROOMS REQUIRE A WATER SOURCE? Our restrooms are des…" at bounding box center [784, 418] width 914 height 151
click at [362, 367] on img at bounding box center [362, 365] width 20 height 20
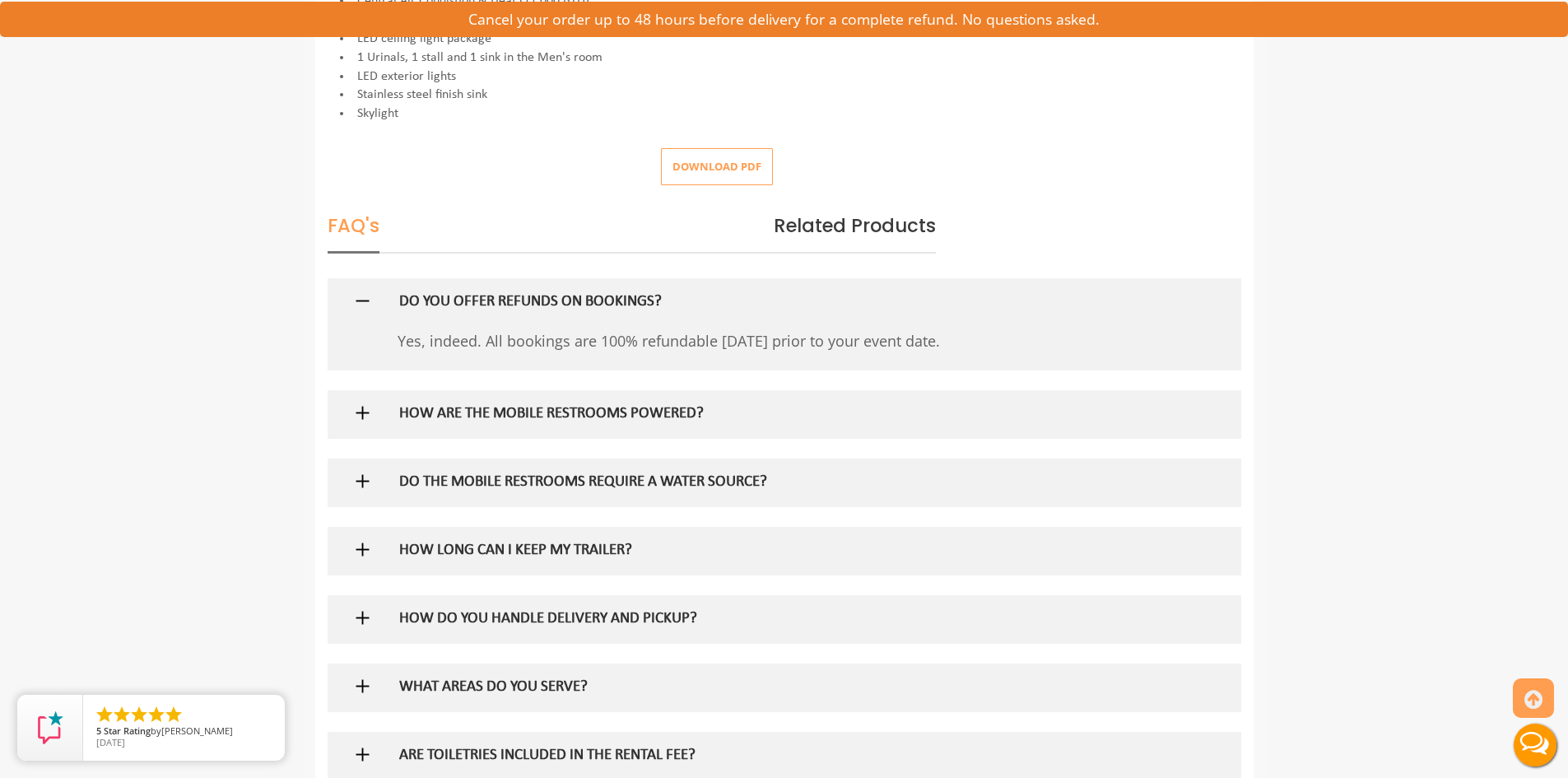
scroll to position [823, 0]
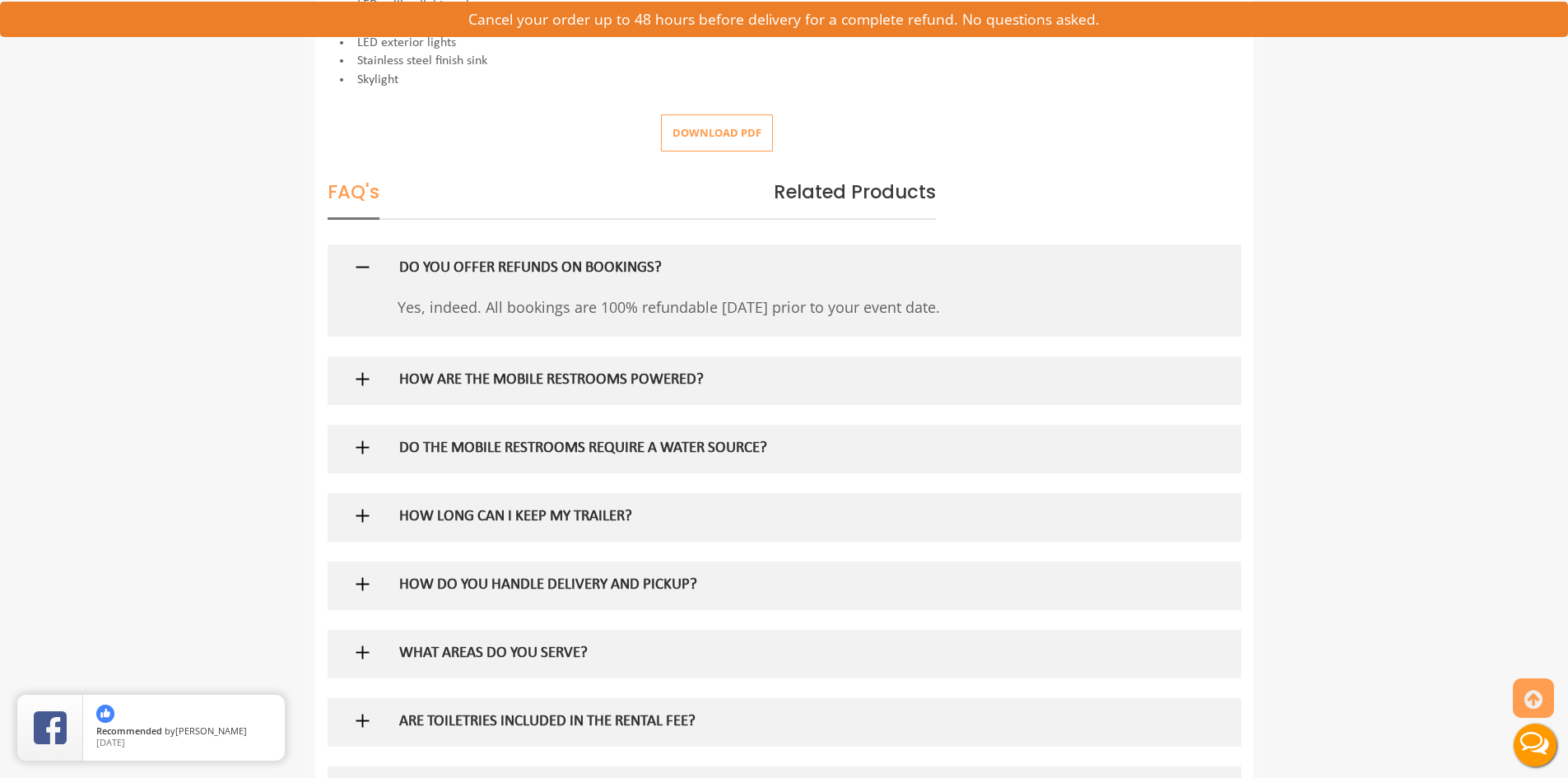
click at [368, 269] on img at bounding box center [362, 266] width 20 height 20
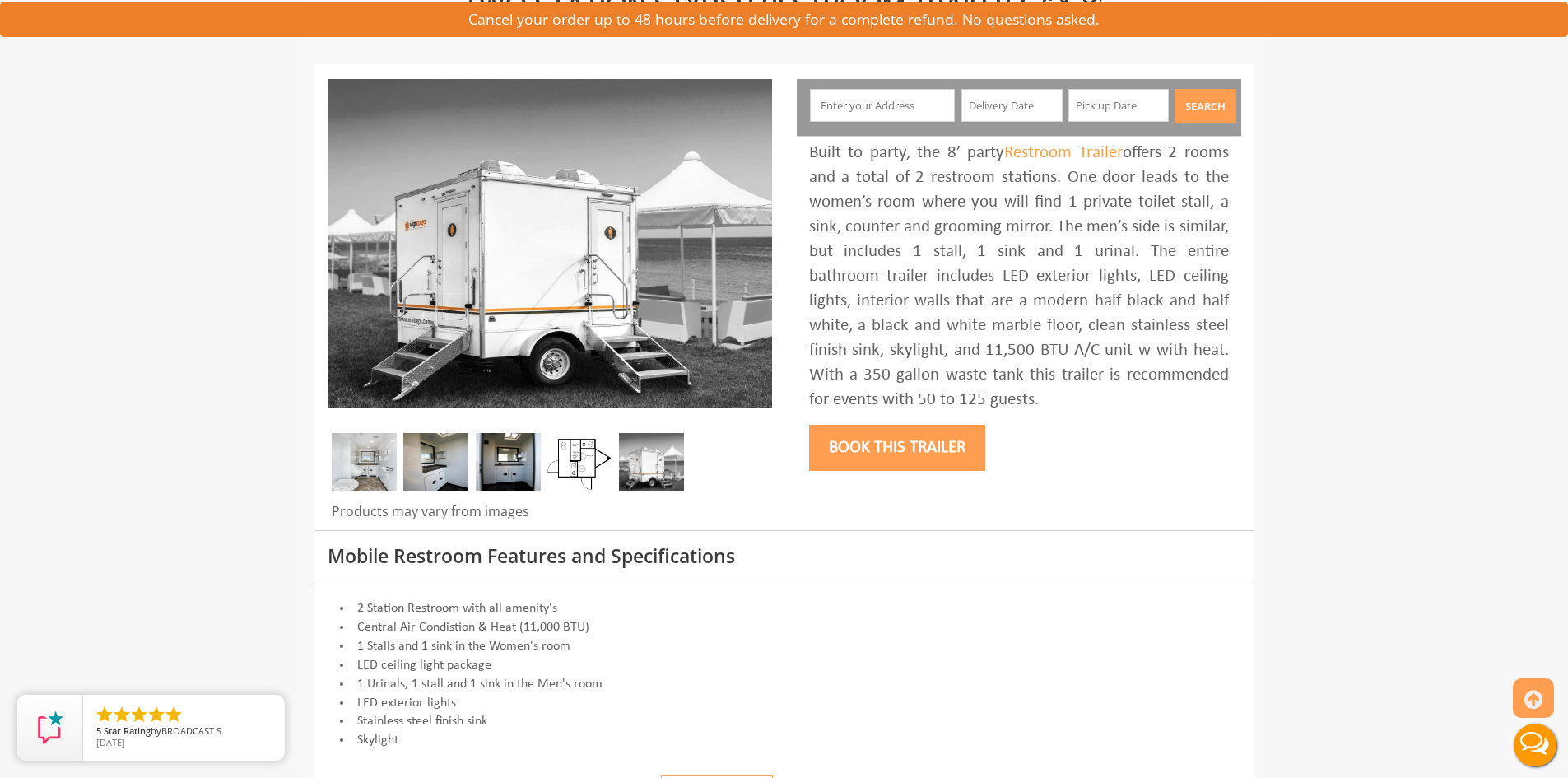
scroll to position [0, 0]
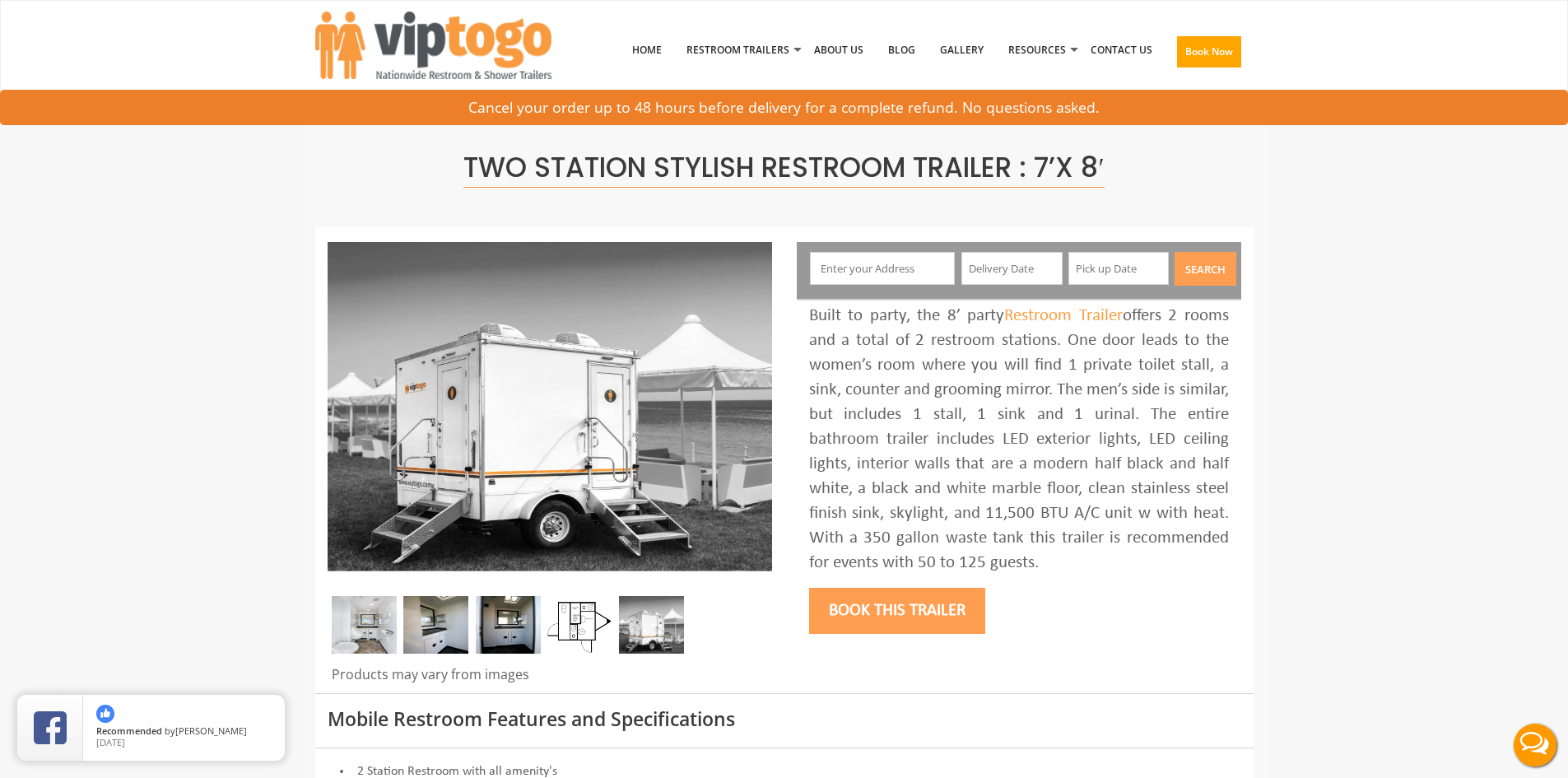
click at [583, 617] on img at bounding box center [579, 624] width 65 height 58
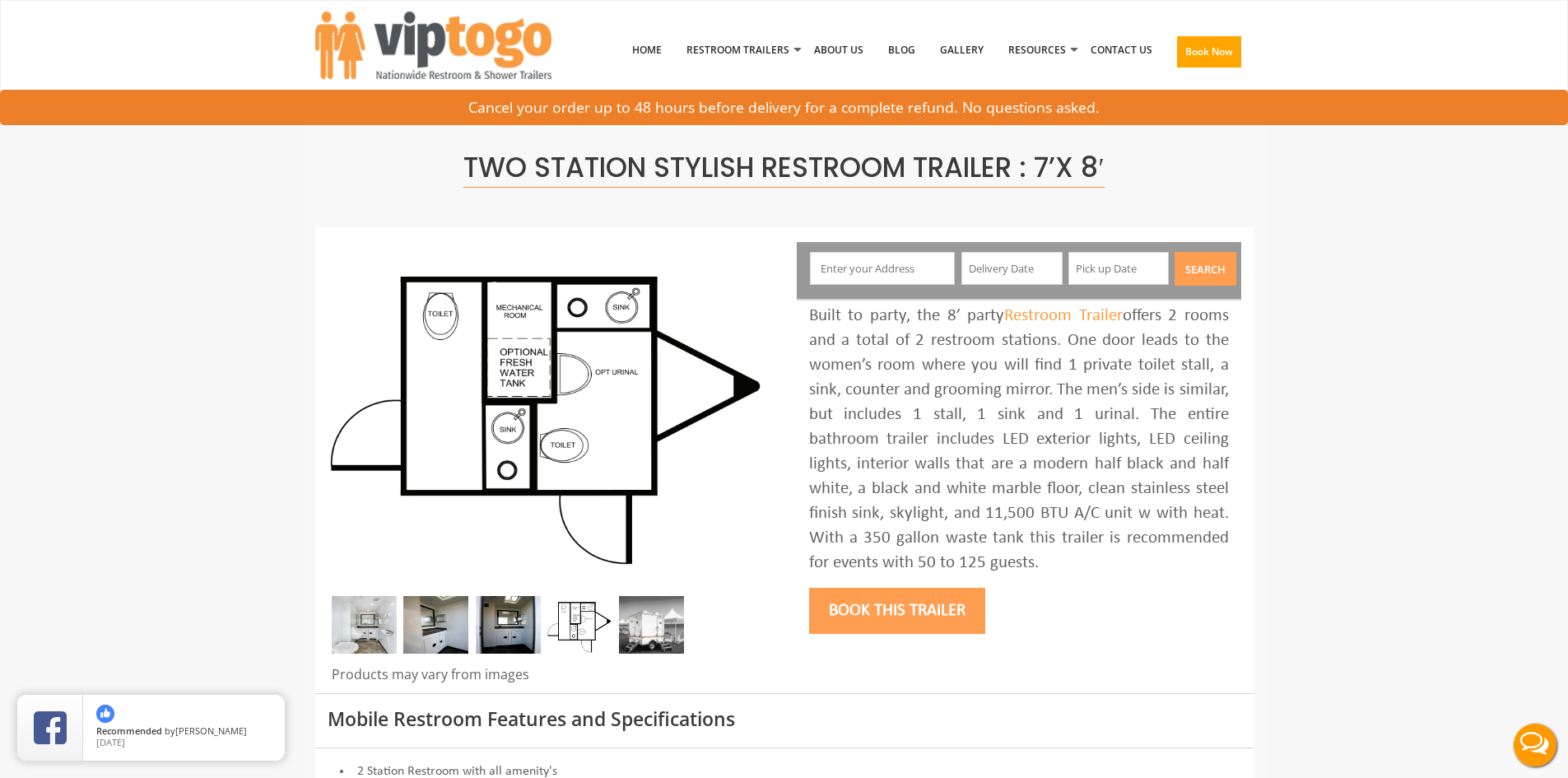
click at [377, 626] on img at bounding box center [364, 624] width 65 height 58
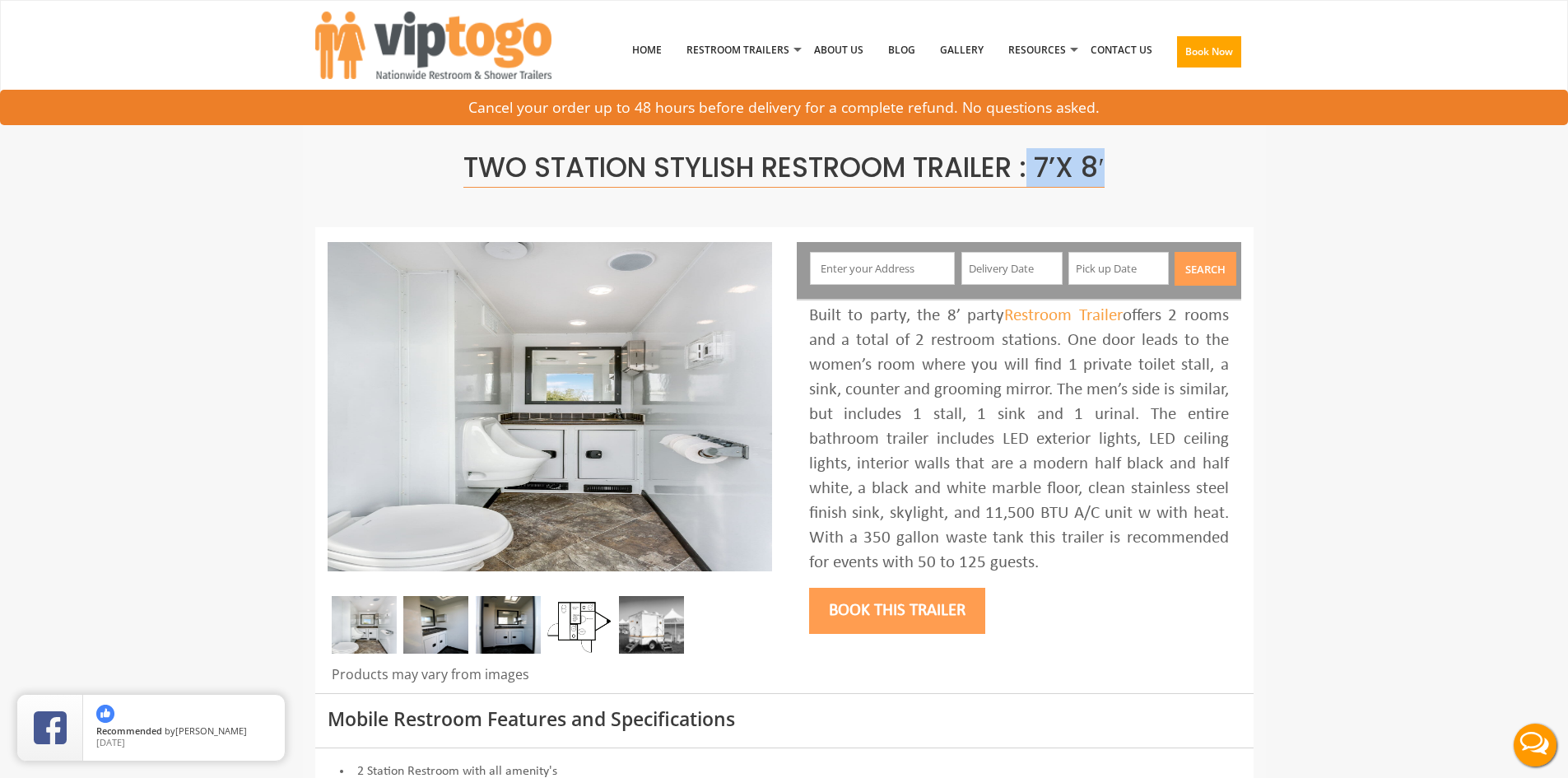
drag, startPoint x: 1121, startPoint y: 169, endPoint x: 1029, endPoint y: 171, distance: 92.0
click at [1029, 171] on h1 "Two Station Stylish Restroom Trailer : 7’x 8′" at bounding box center [784, 167] width 914 height 29
click at [1029, 171] on span "Two Station Stylish Restroom Trailer : 7’x 8′" at bounding box center [784, 167] width 640 height 40
drag, startPoint x: 1027, startPoint y: 168, endPoint x: 1116, endPoint y: 170, distance: 89.0
click at [1116, 170] on h1 "Two Station Stylish Restroom Trailer : 7’x 8′" at bounding box center [784, 167] width 914 height 29
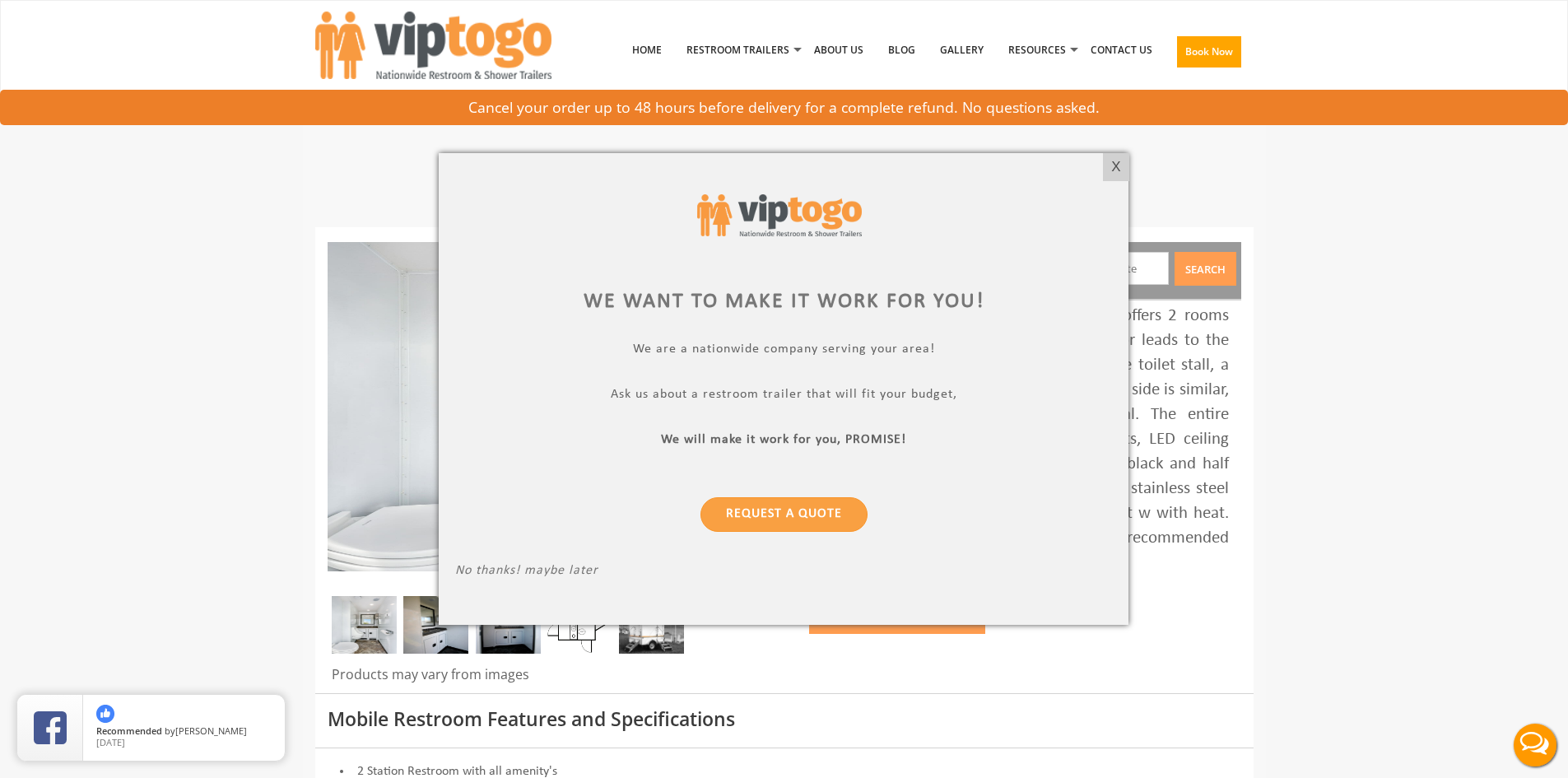
drag, startPoint x: 1116, startPoint y: 160, endPoint x: 922, endPoint y: 117, distance: 198.7
click at [1112, 160] on div "X" at bounding box center [1116, 167] width 26 height 28
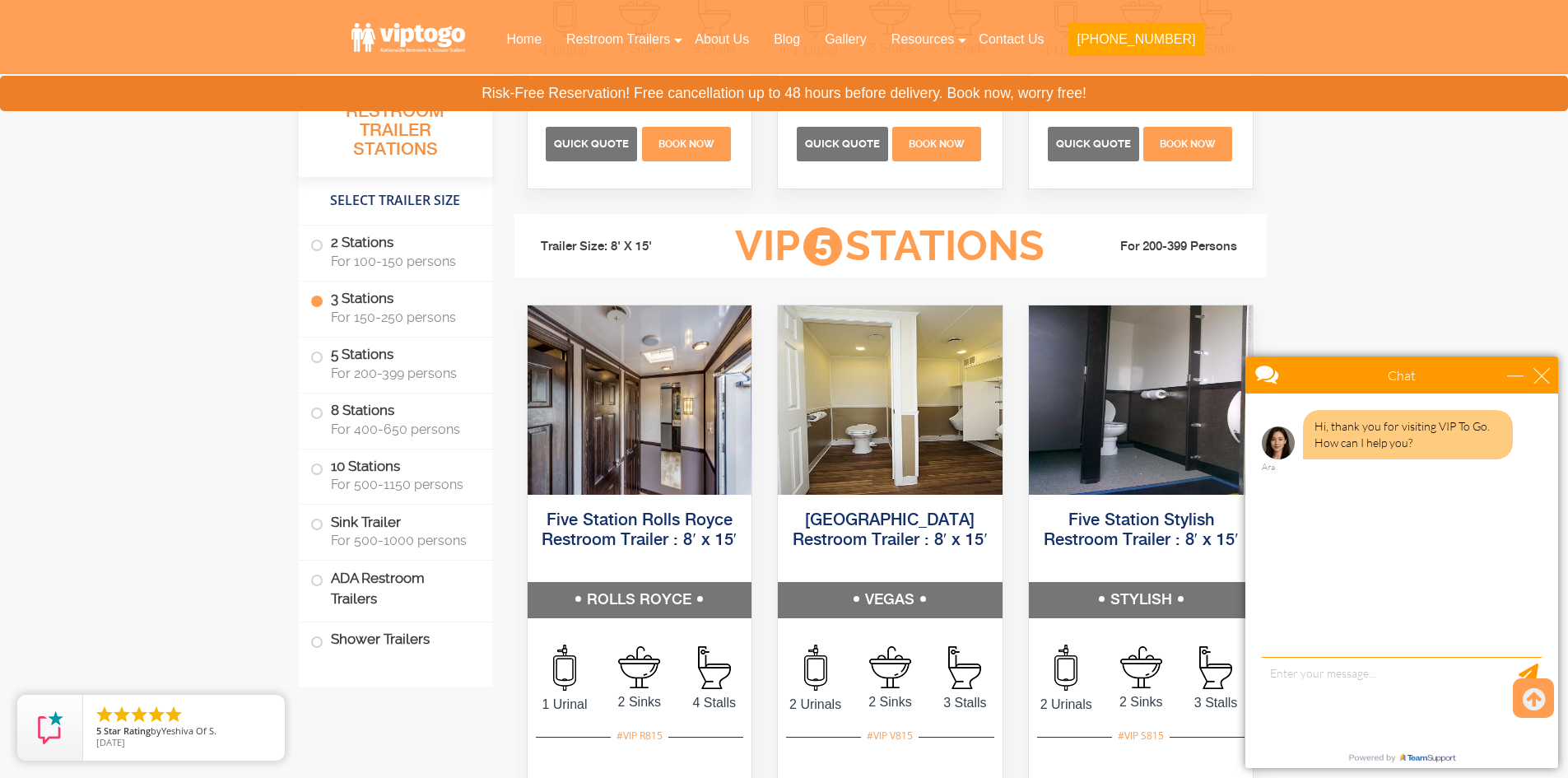
scroll to position [2387, 0]
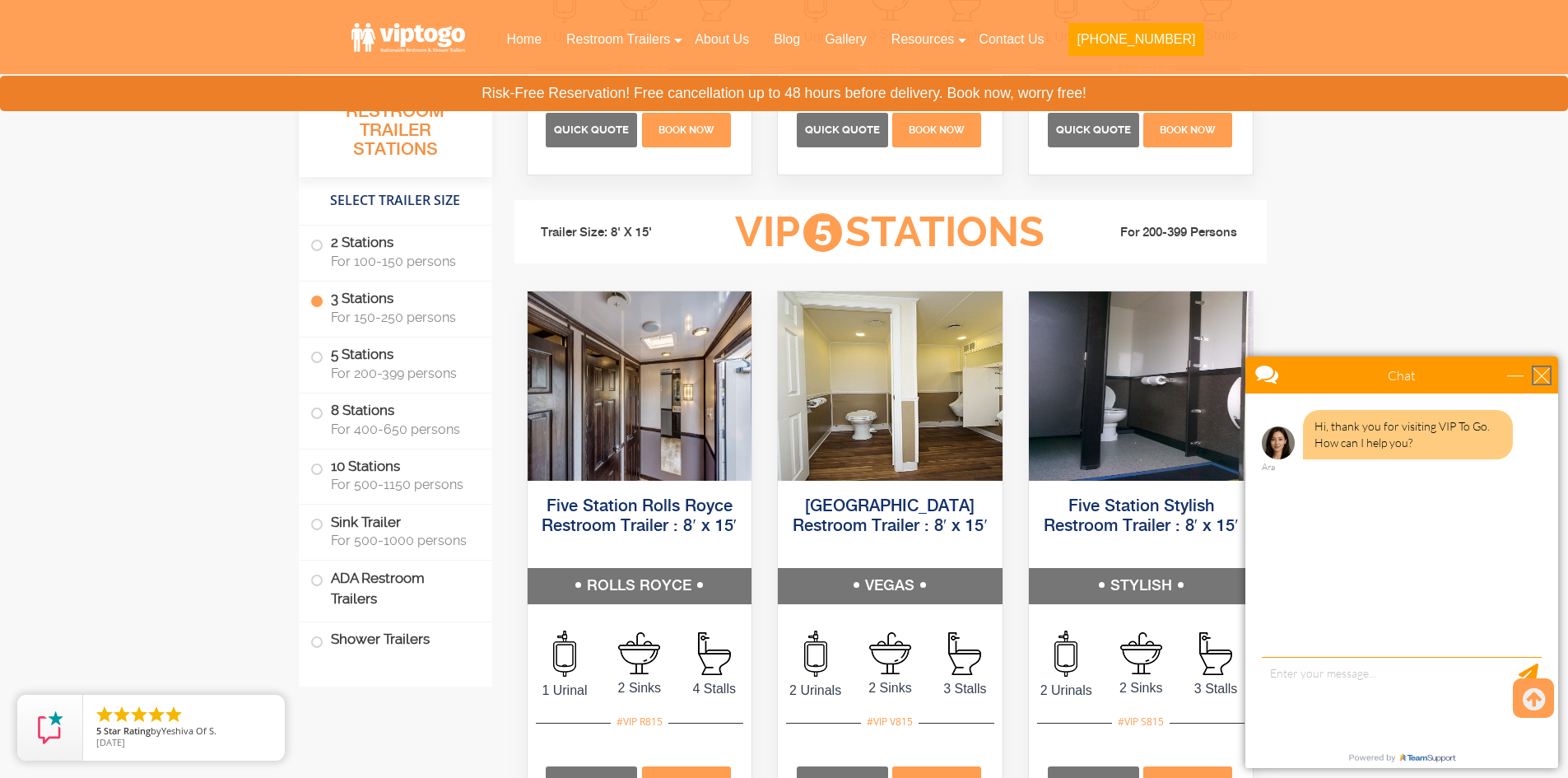
click at [1541, 367] on div "close" at bounding box center [1541, 375] width 17 height 17
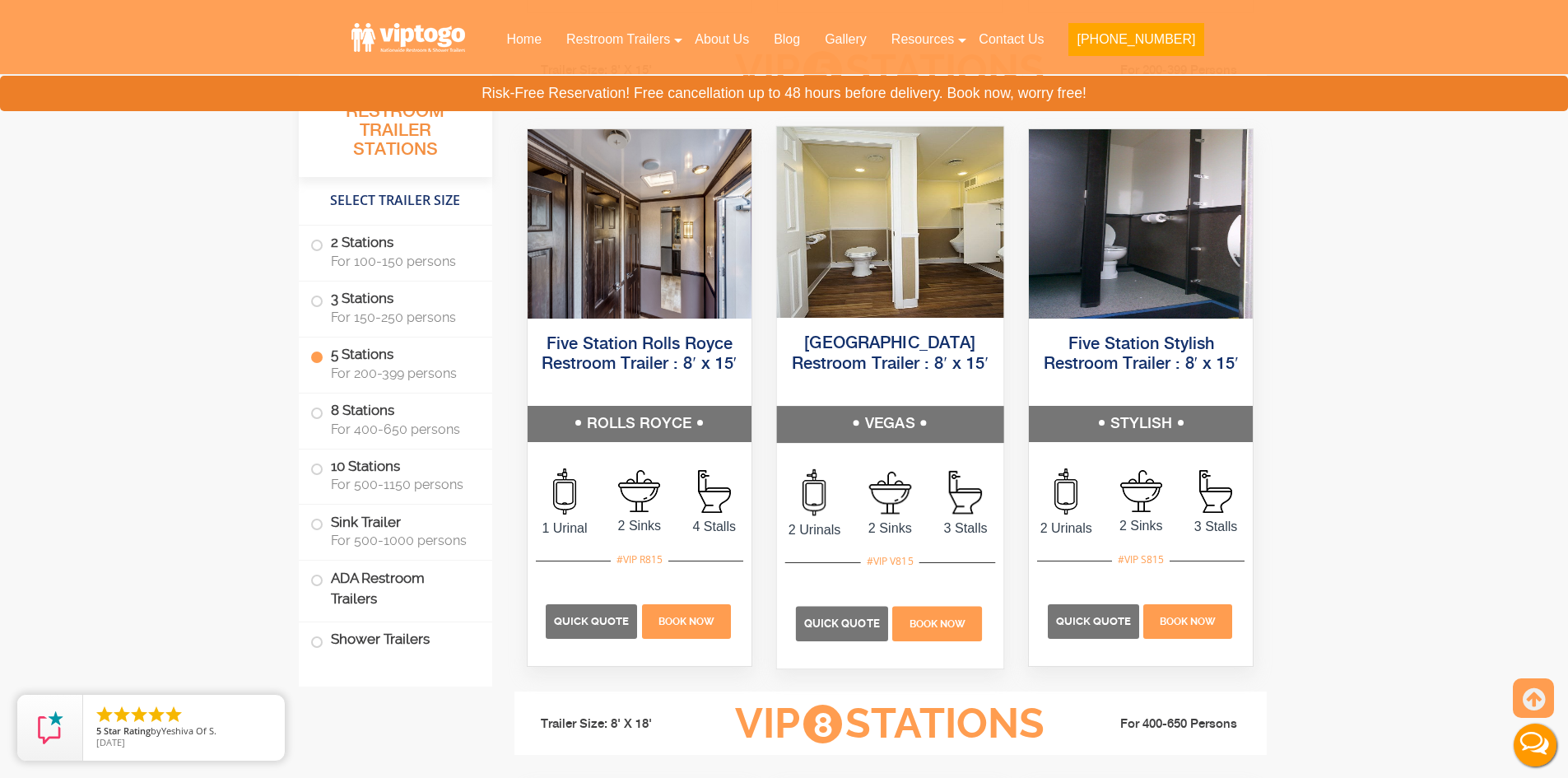
scroll to position [2552, 0]
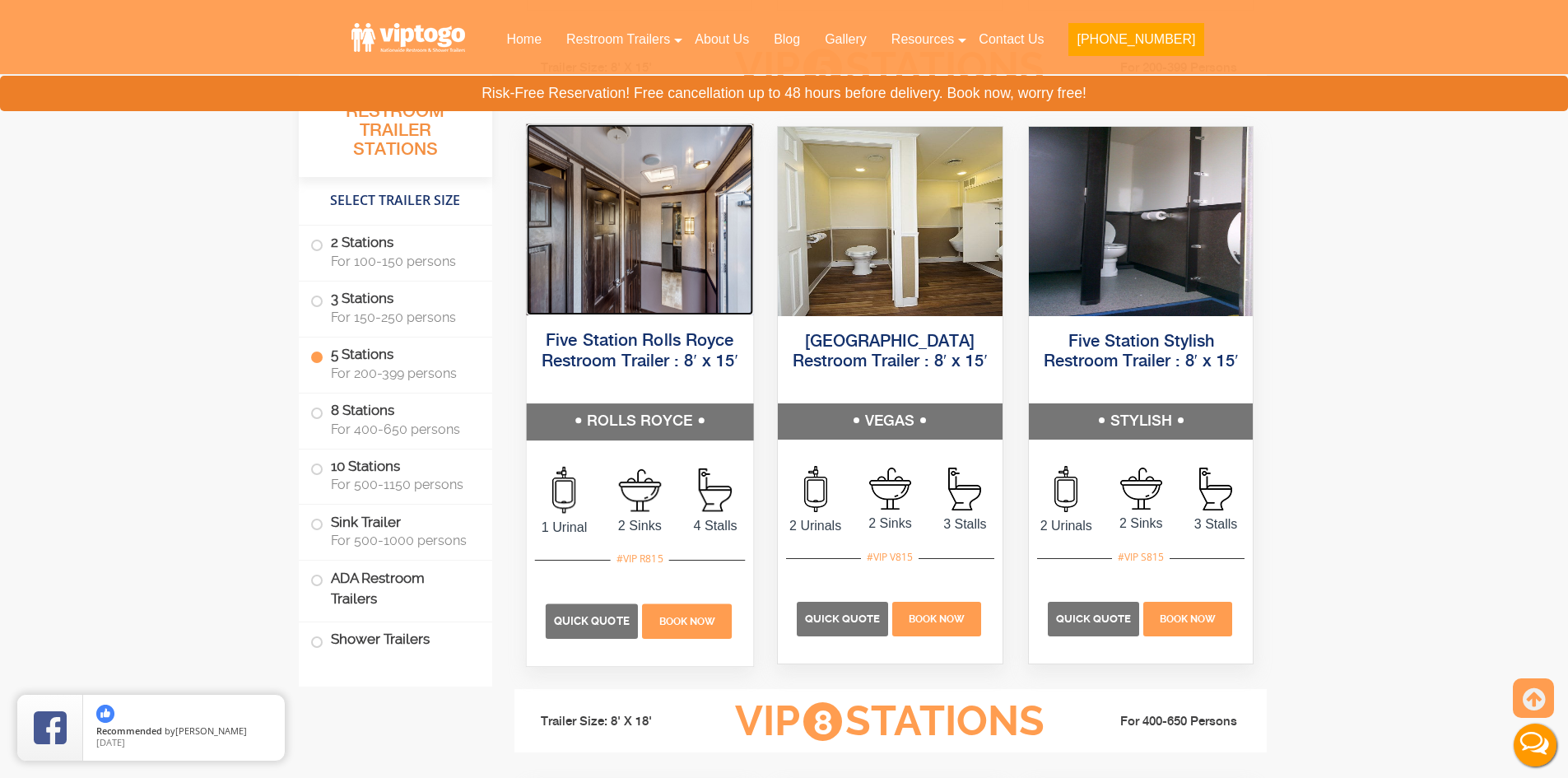
click at [631, 199] on img at bounding box center [639, 219] width 227 height 191
click at [633, 248] on img at bounding box center [639, 219] width 227 height 191
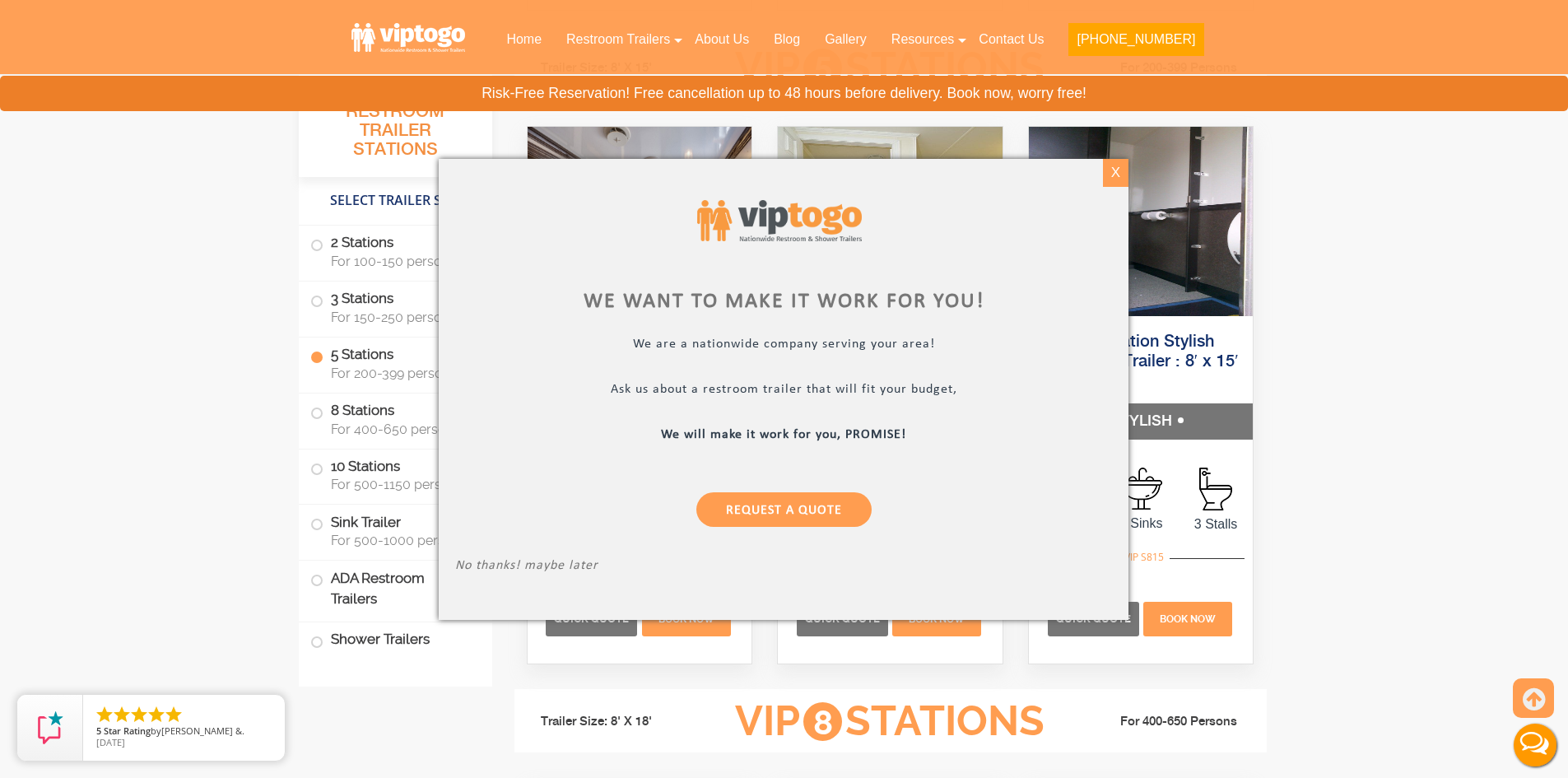
click at [1121, 166] on div "X" at bounding box center [1116, 173] width 26 height 28
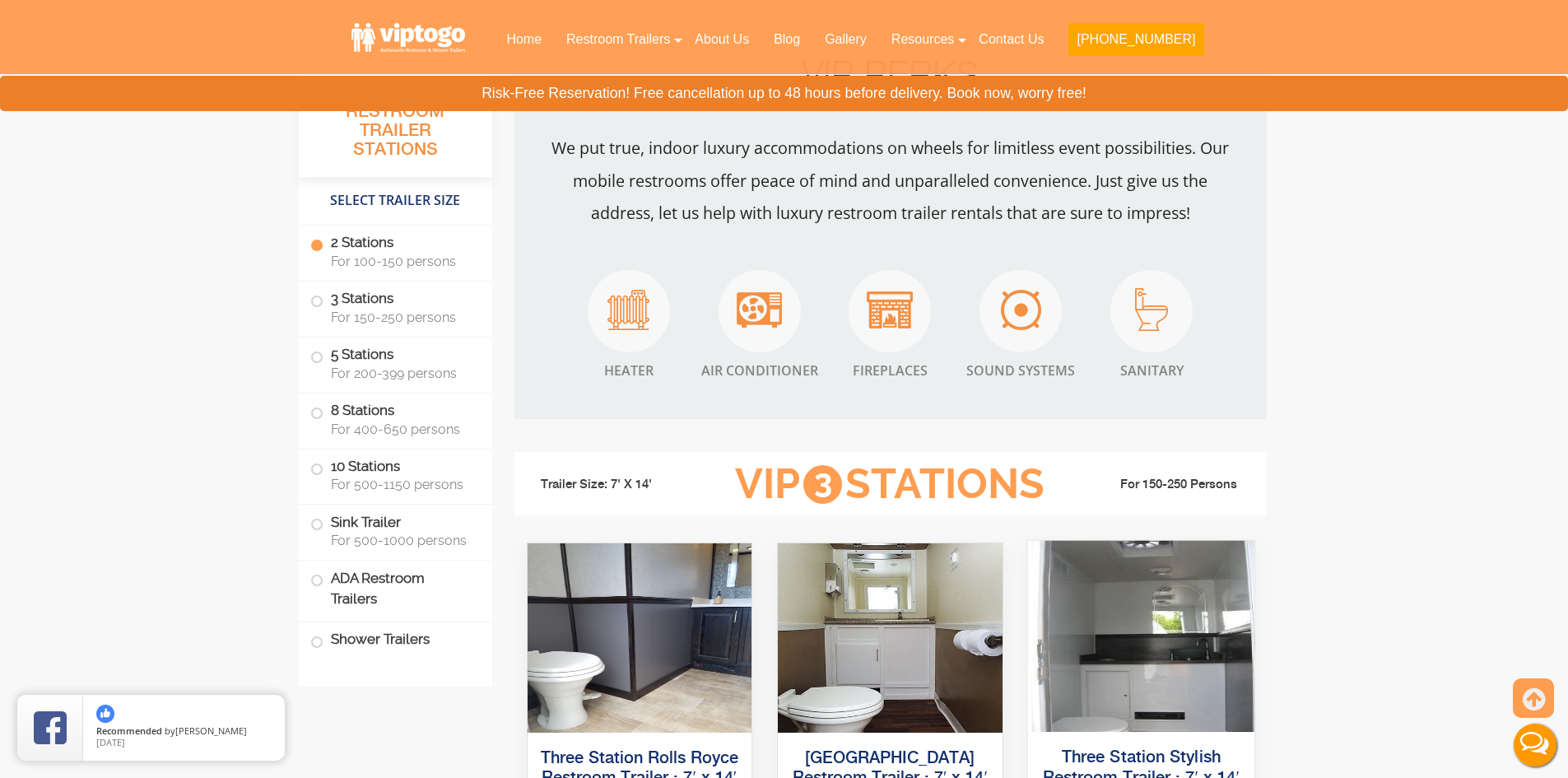
scroll to position [1729, 0]
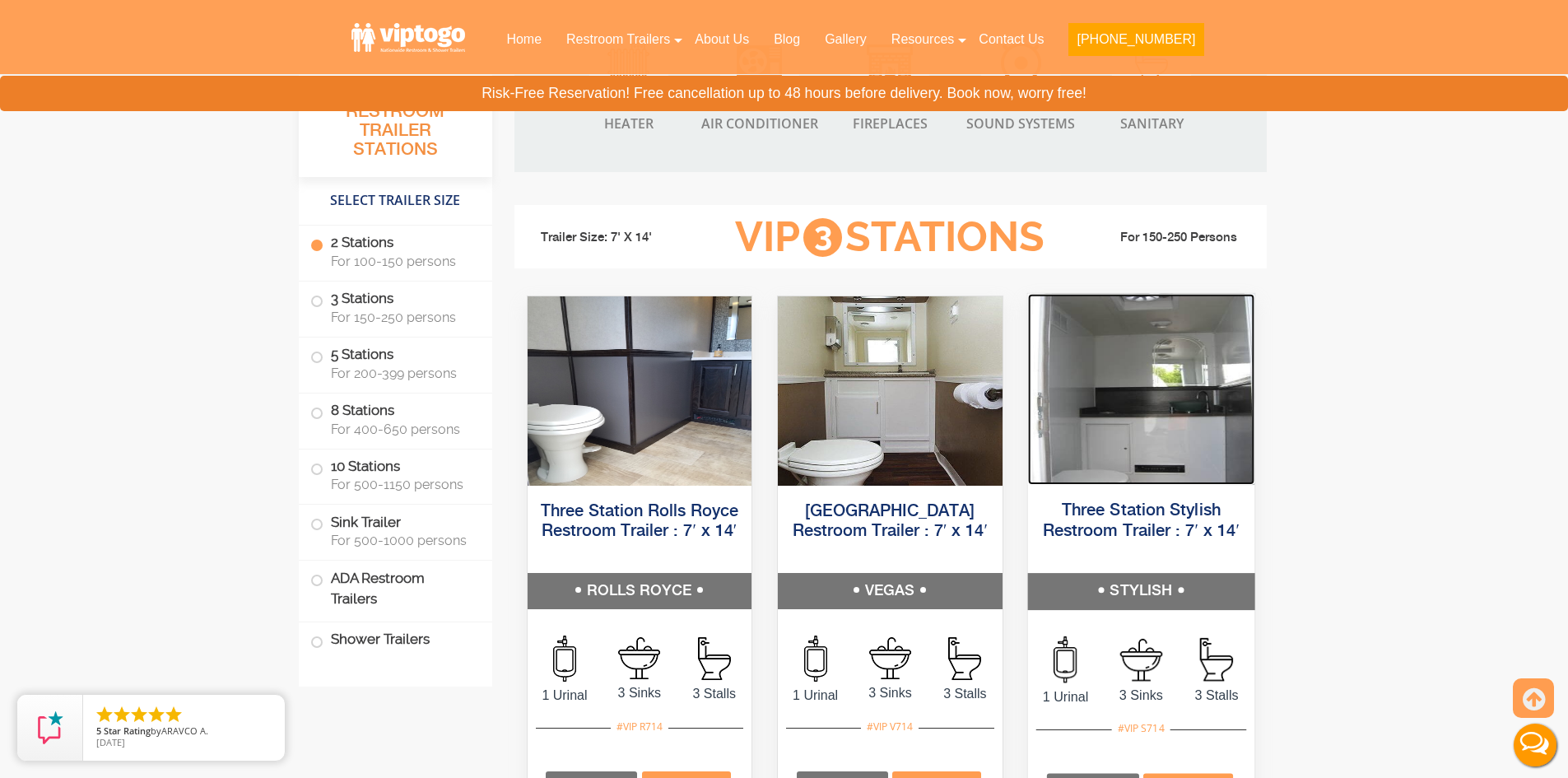
click at [1159, 438] on img at bounding box center [1140, 389] width 227 height 191
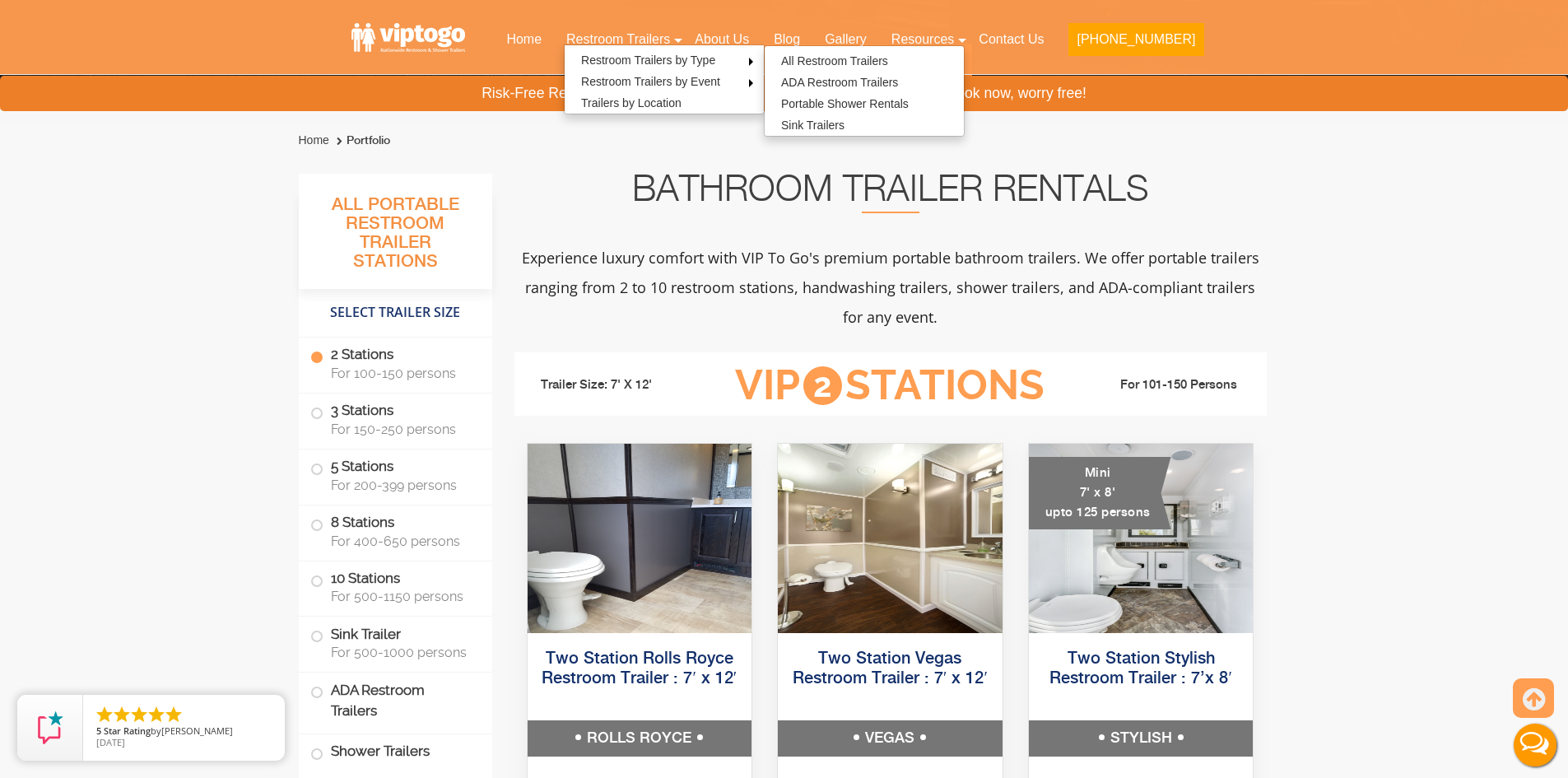
scroll to position [0, 0]
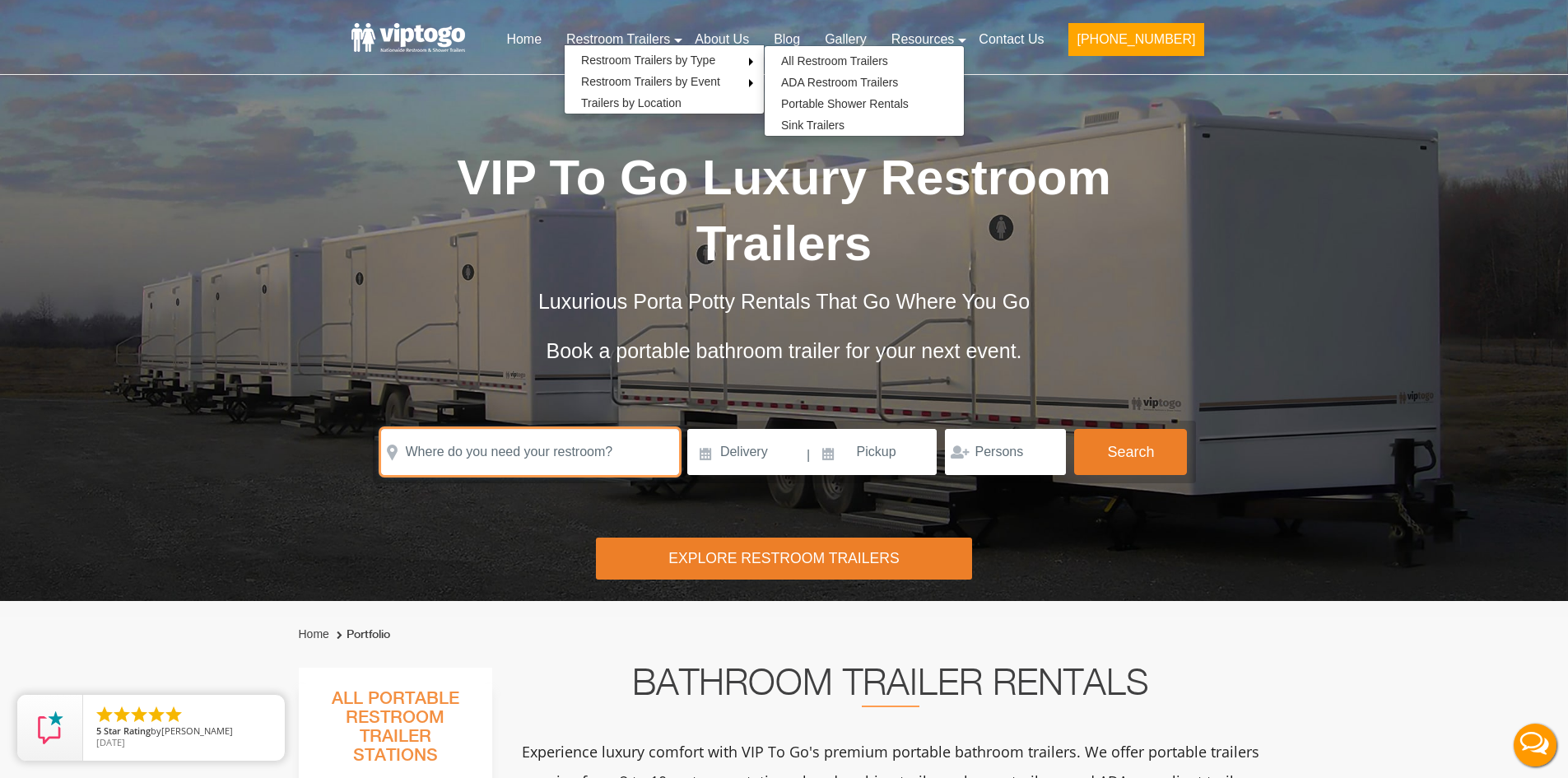
click at [569, 458] on input "text" at bounding box center [530, 451] width 298 height 46
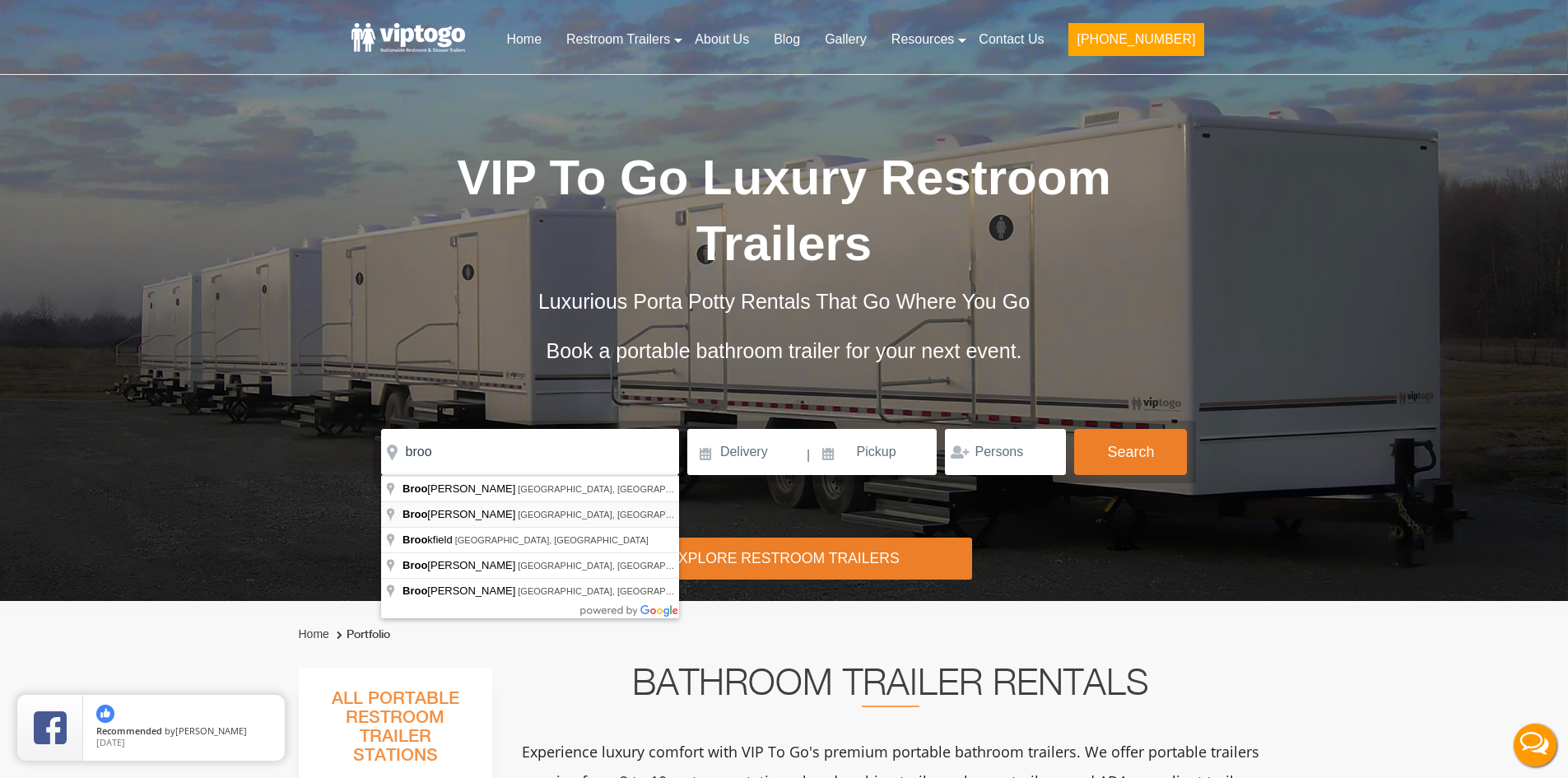
type input "Brooklyn, NY, USA"
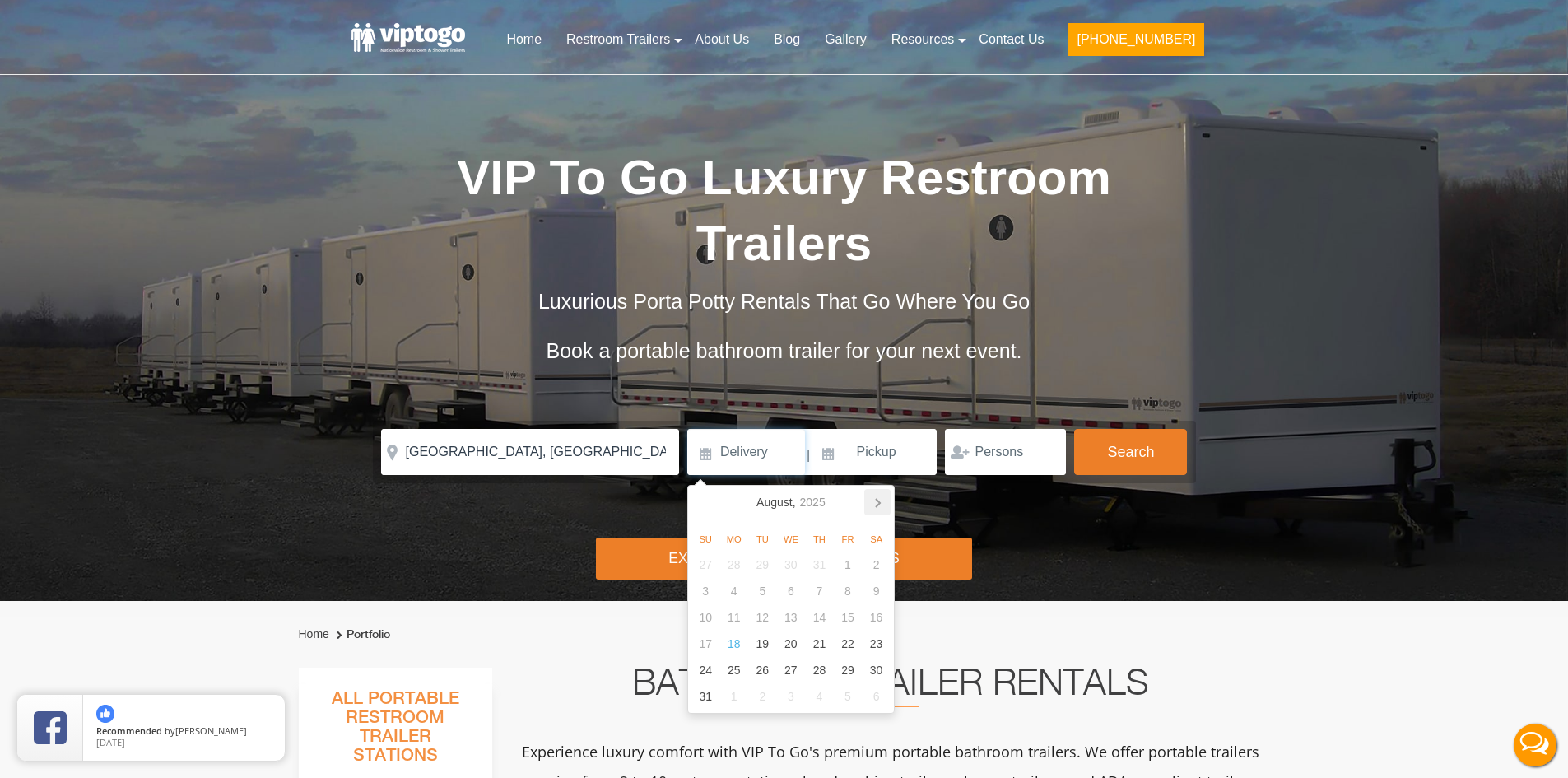
click at [872, 500] on icon at bounding box center [877, 502] width 27 height 27
click at [733, 567] on div "1" at bounding box center [734, 565] width 29 height 27
type input "09/01/2025"
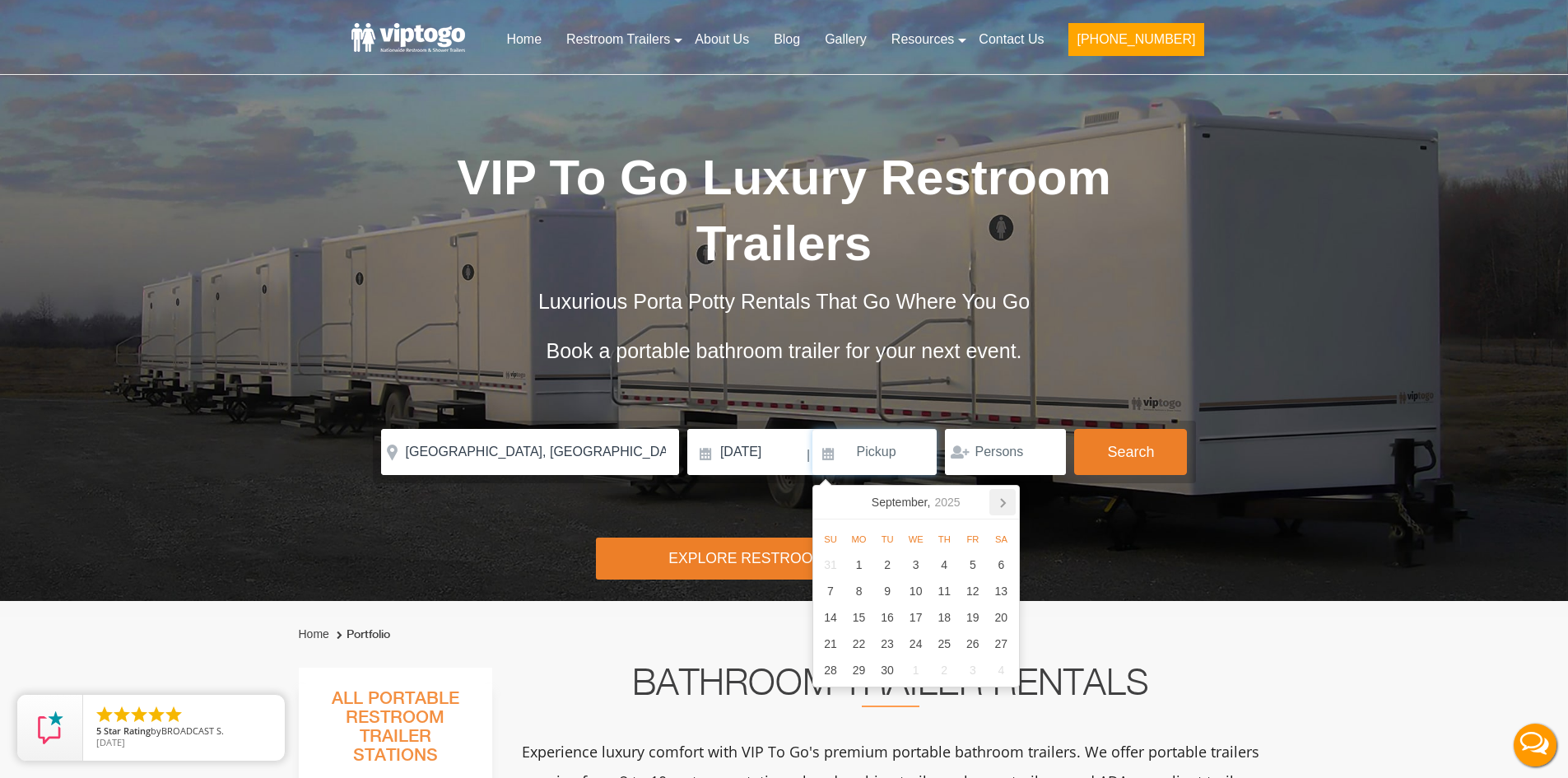
click at [1004, 503] on icon at bounding box center [1003, 502] width 4 height 8
click at [945, 560] on div "1" at bounding box center [945, 565] width 29 height 27
type input "01/01/2026"
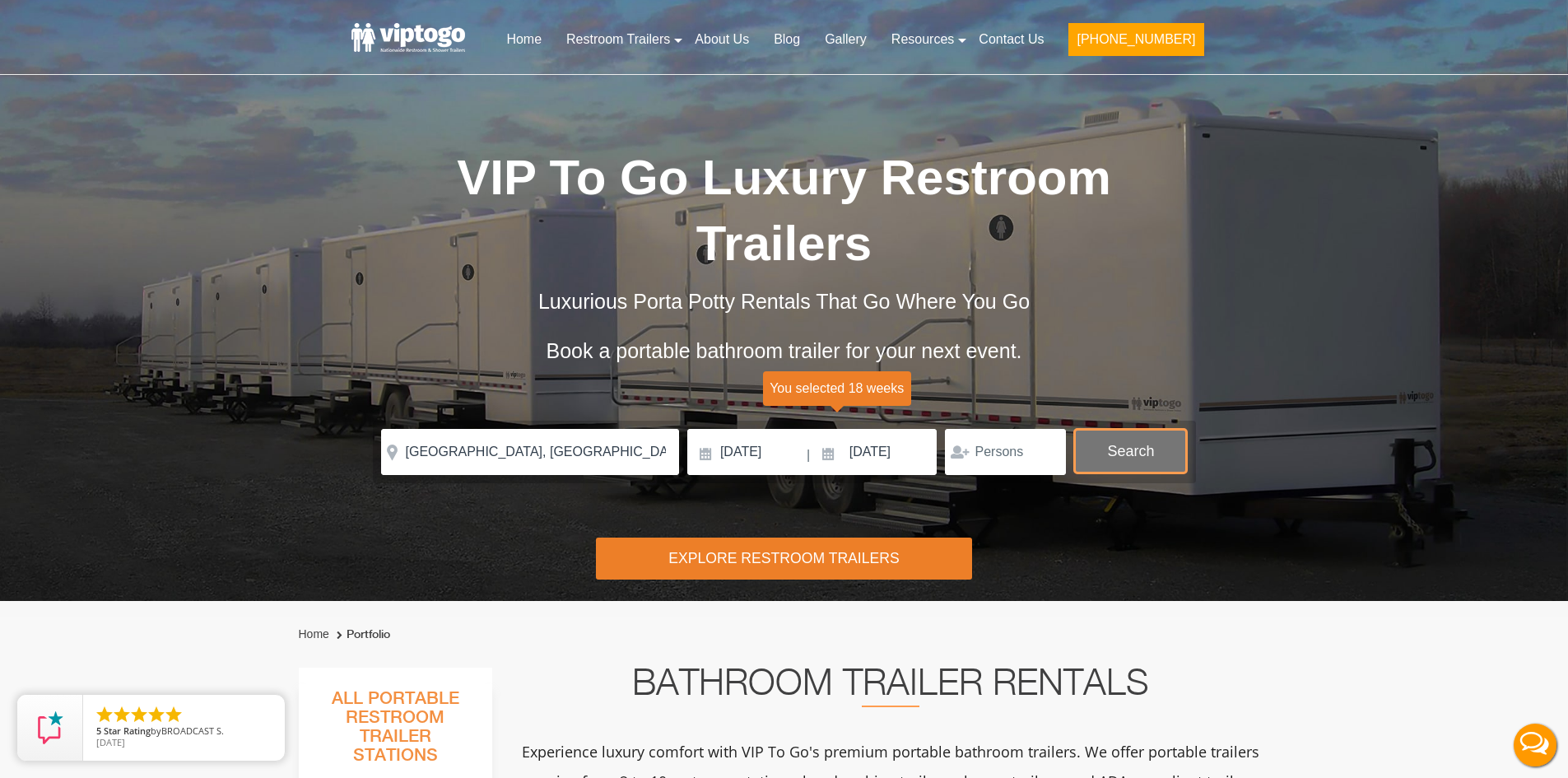
click at [1116, 458] on button "Search" at bounding box center [1130, 451] width 112 height 44
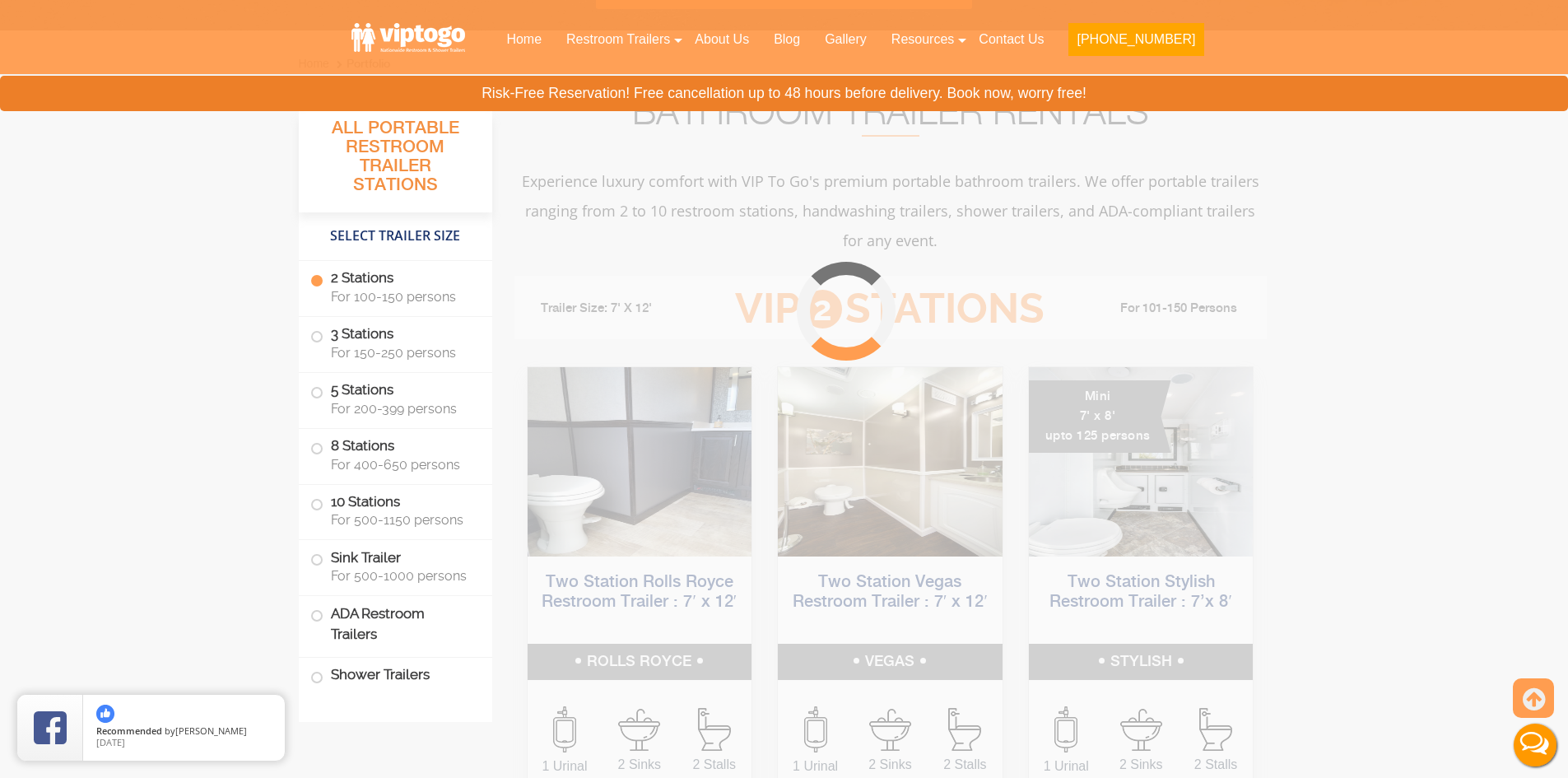
scroll to position [667, 0]
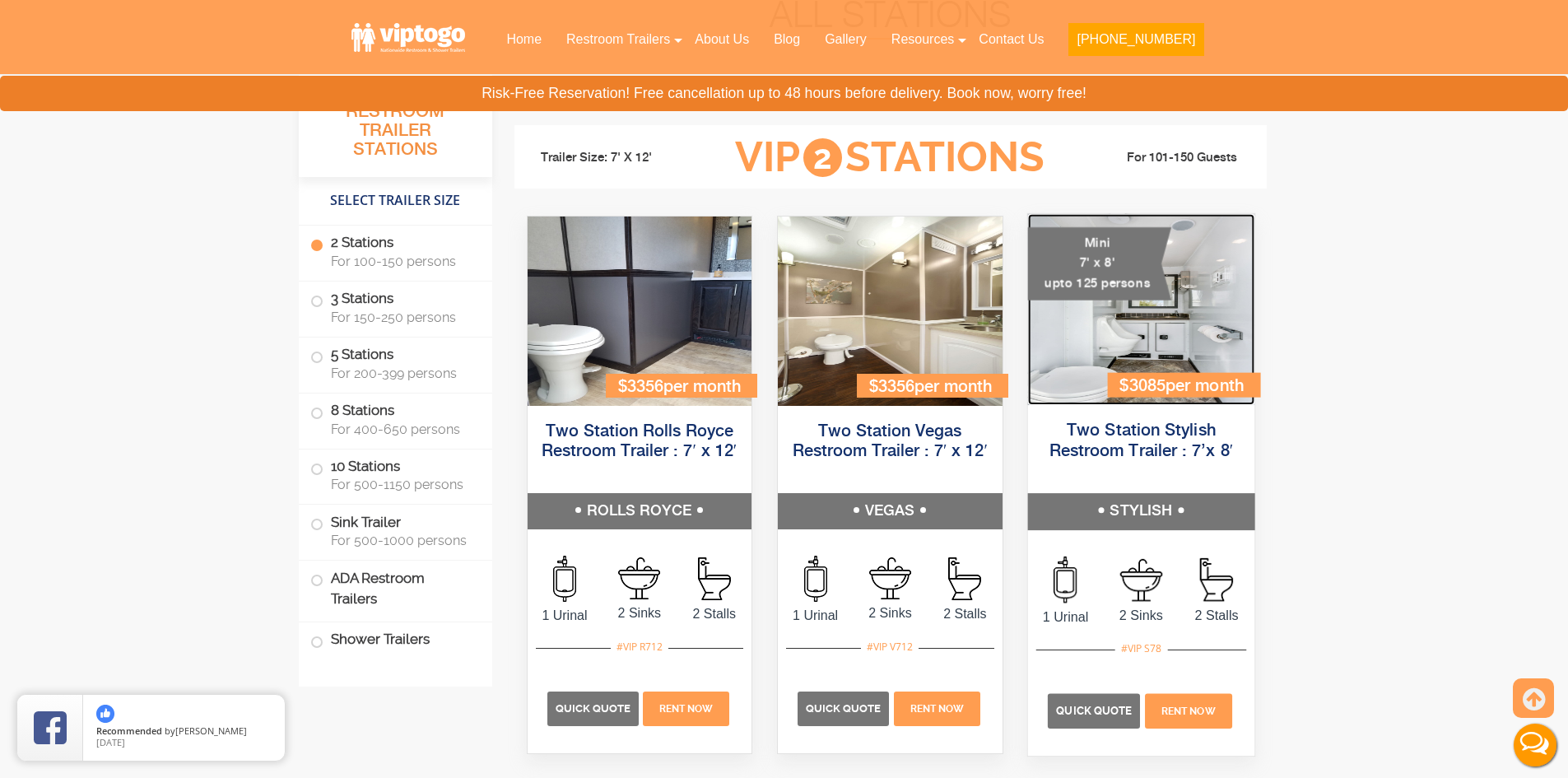
click at [1113, 324] on img at bounding box center [1140, 310] width 227 height 191
click at [1182, 326] on img at bounding box center [1140, 310] width 227 height 191
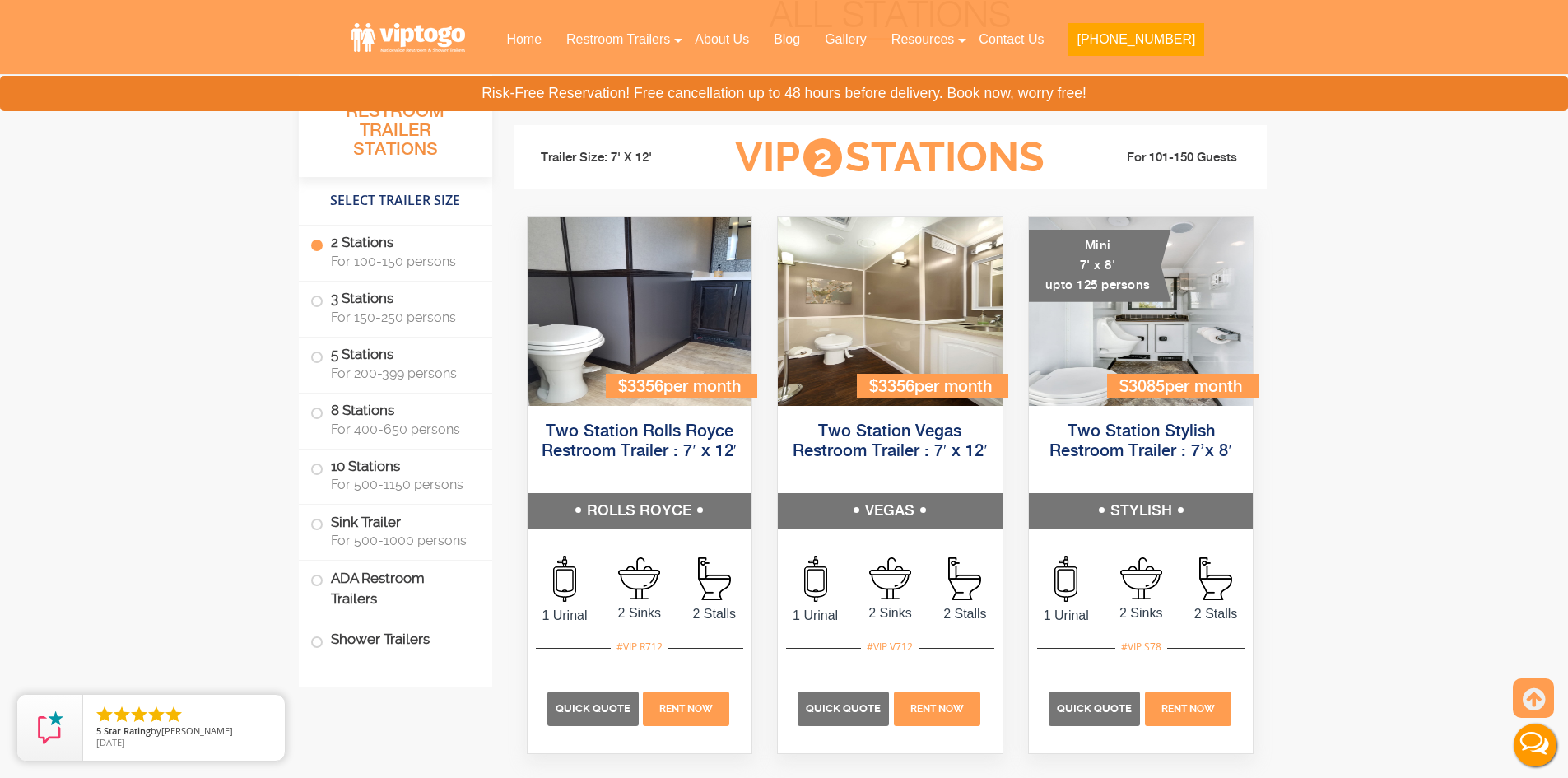
drag, startPoint x: 1448, startPoint y: 305, endPoint x: 1461, endPoint y: 305, distance: 13.0
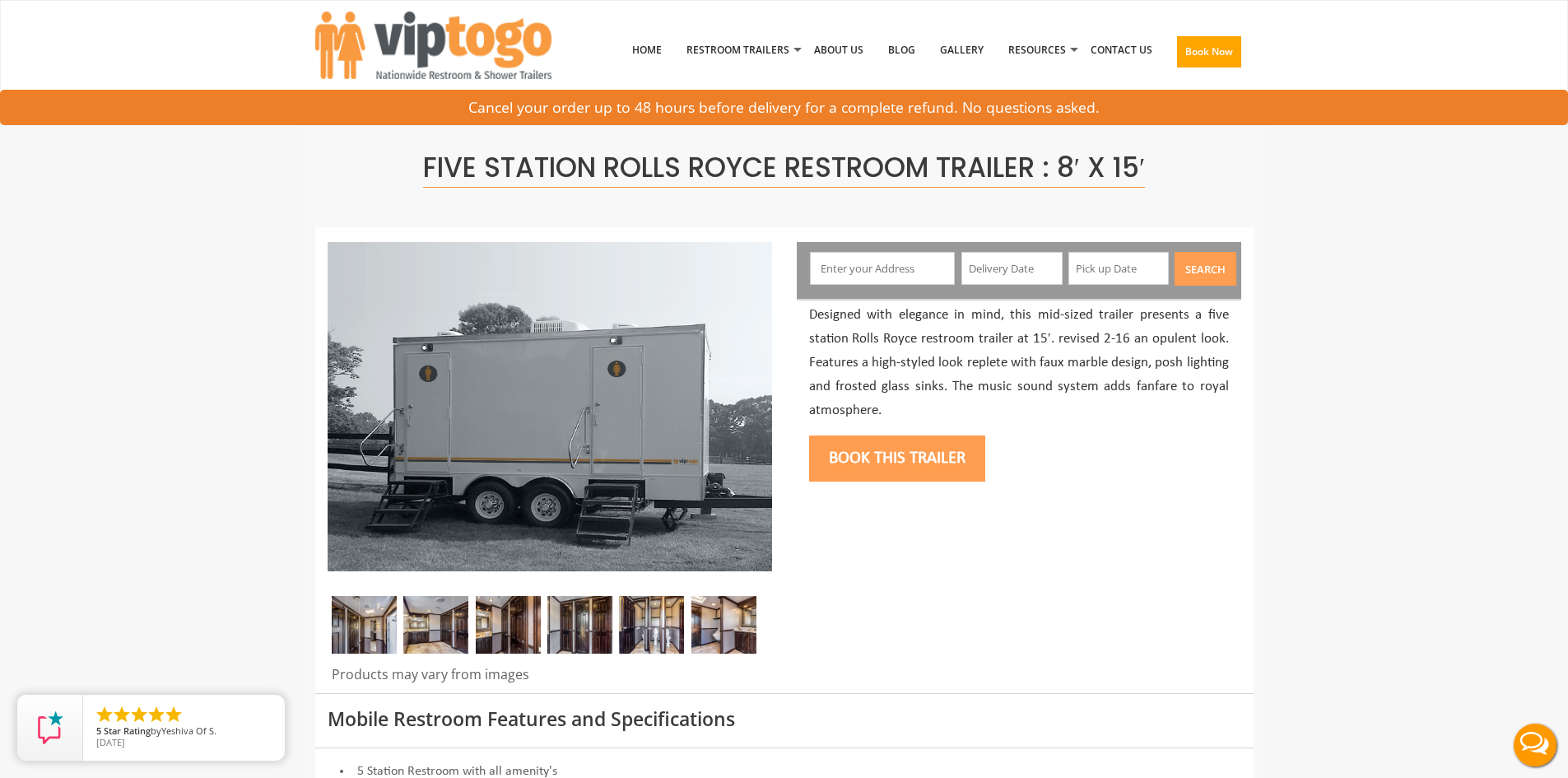
click at [382, 633] on img at bounding box center [364, 624] width 65 height 58
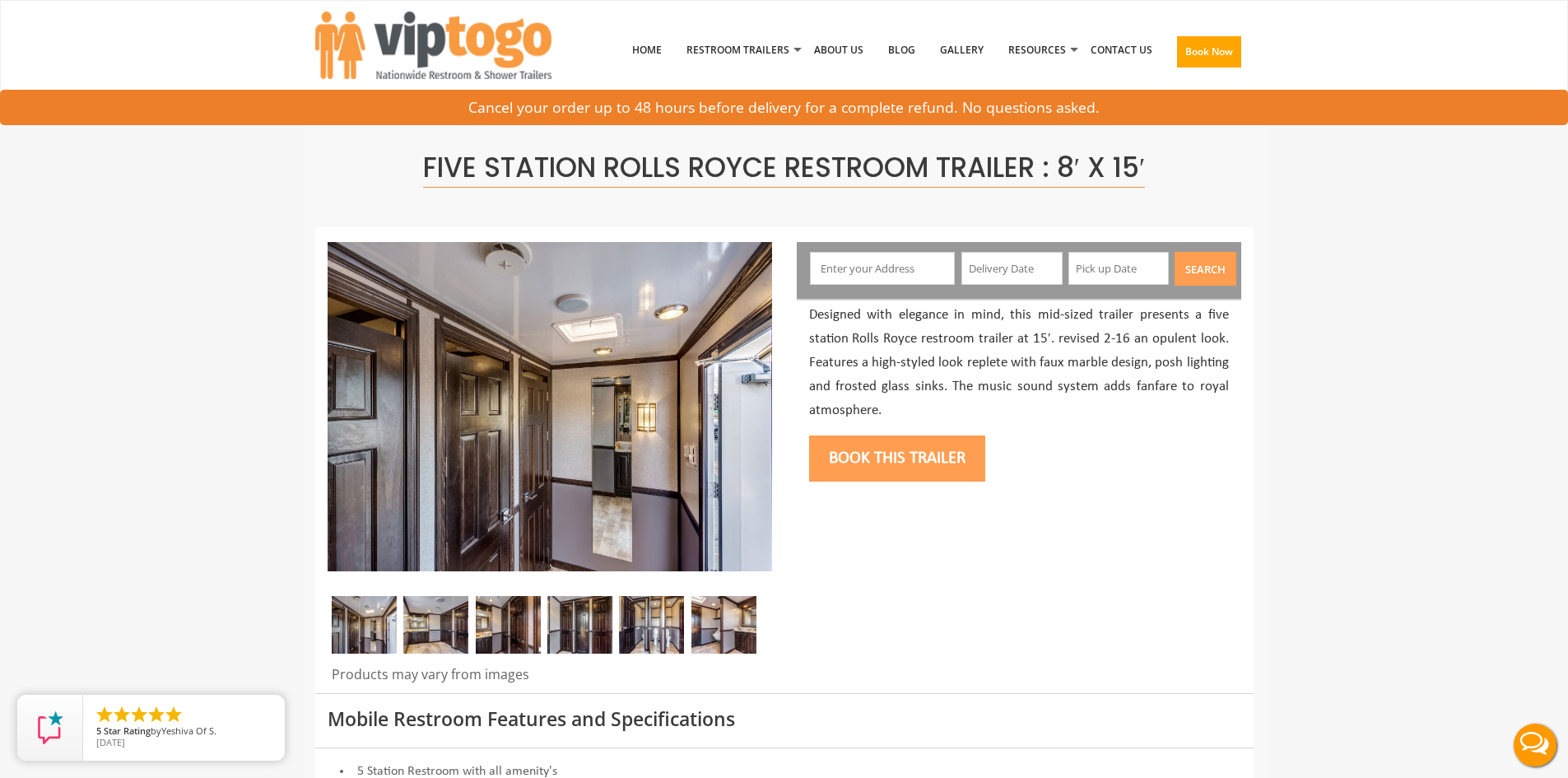
click at [432, 624] on img at bounding box center [436, 624] width 65 height 58
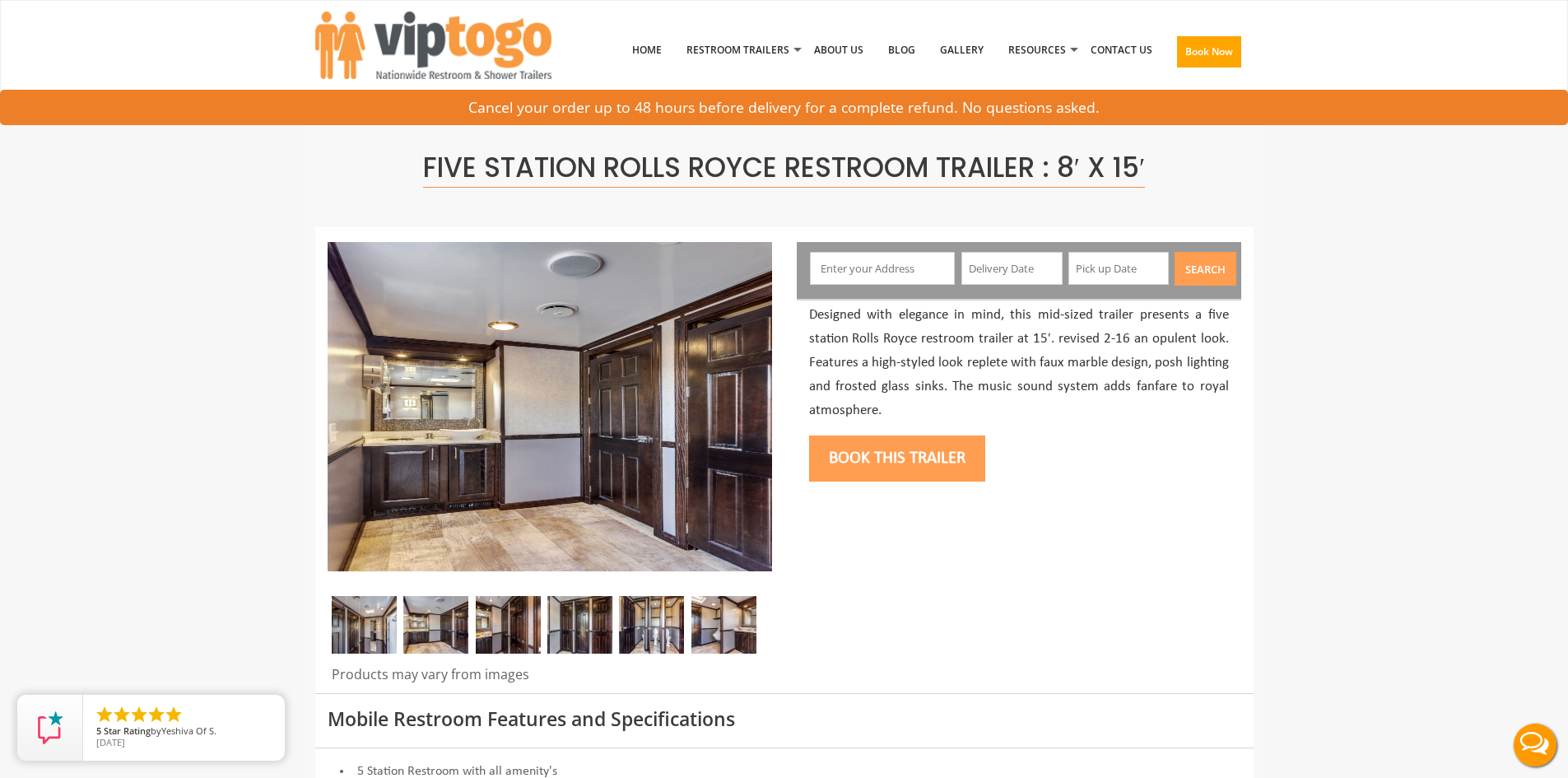
click at [505, 623] on img at bounding box center [507, 624] width 65 height 58
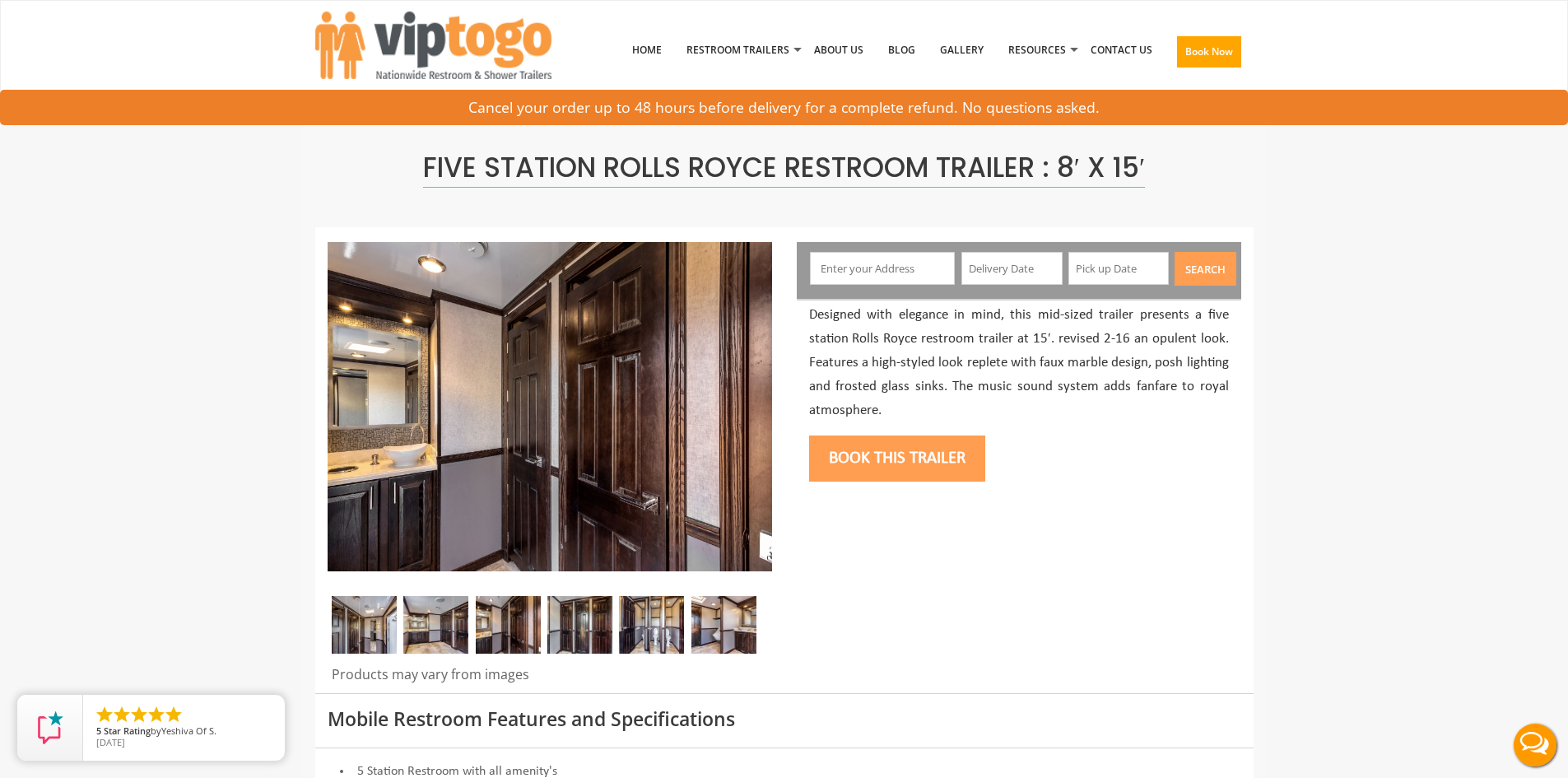
click at [591, 623] on img at bounding box center [579, 624] width 65 height 58
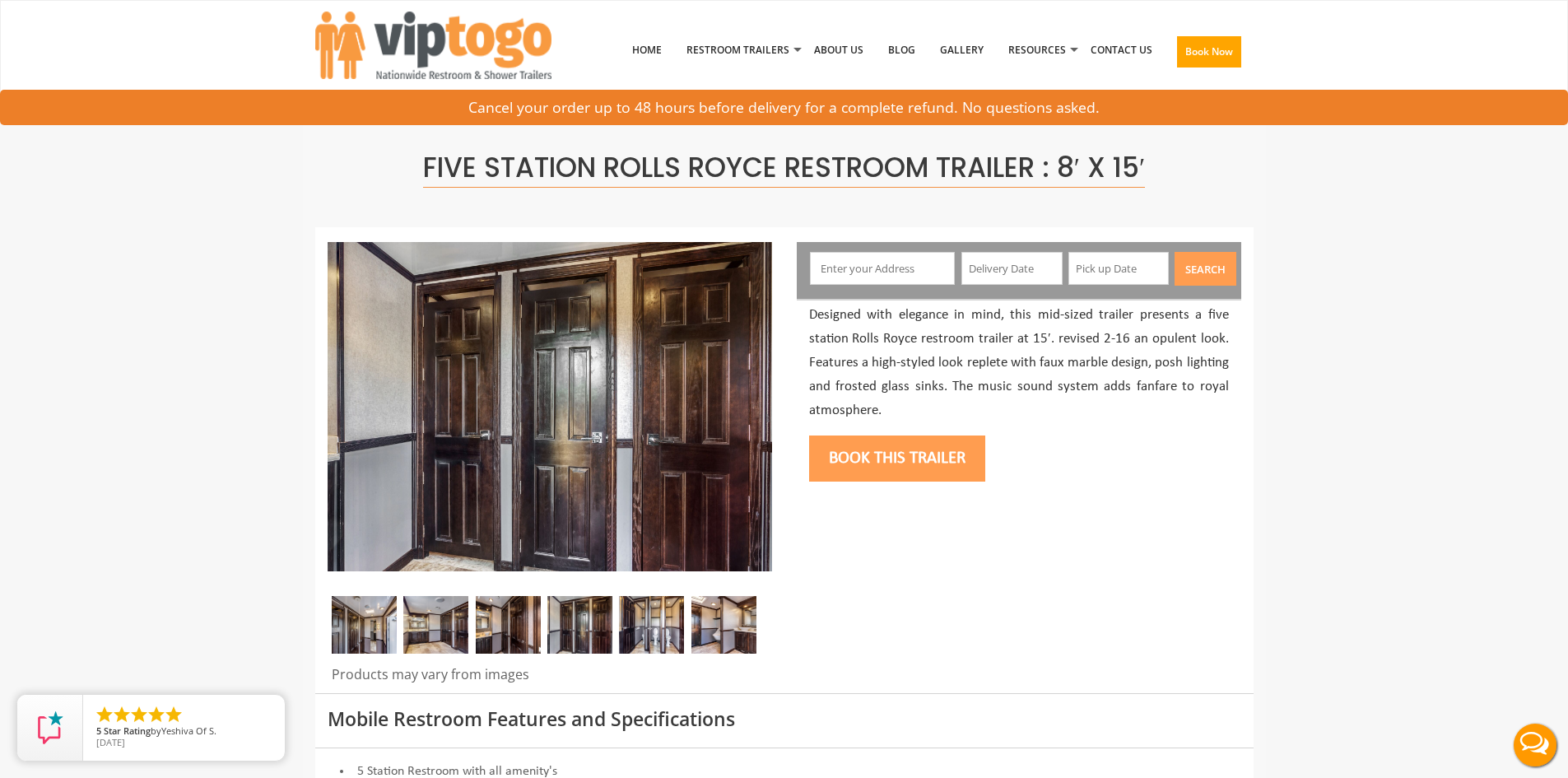
click at [662, 625] on img at bounding box center [651, 624] width 65 height 58
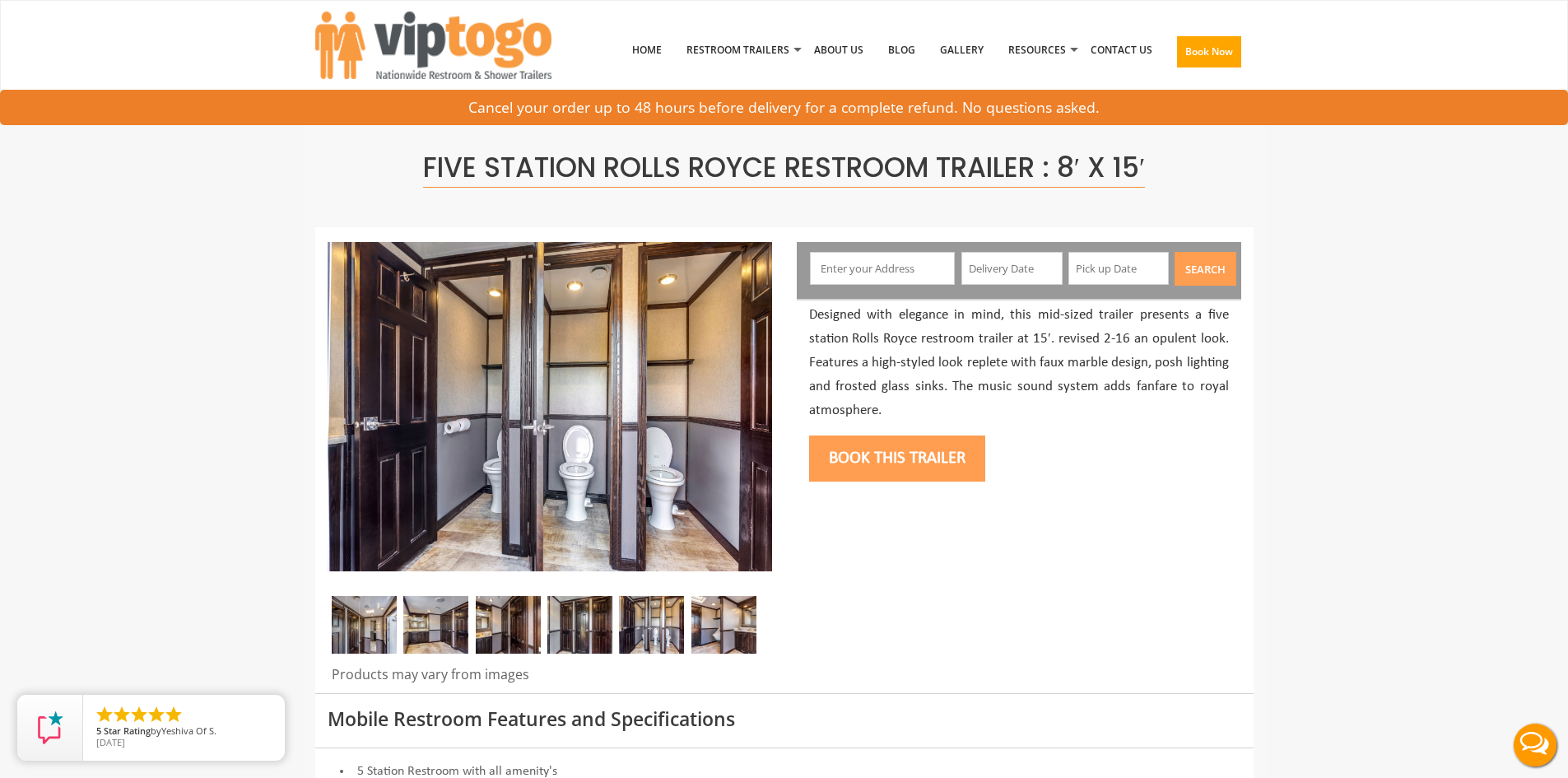
click at [727, 624] on img at bounding box center [723, 624] width 65 height 58
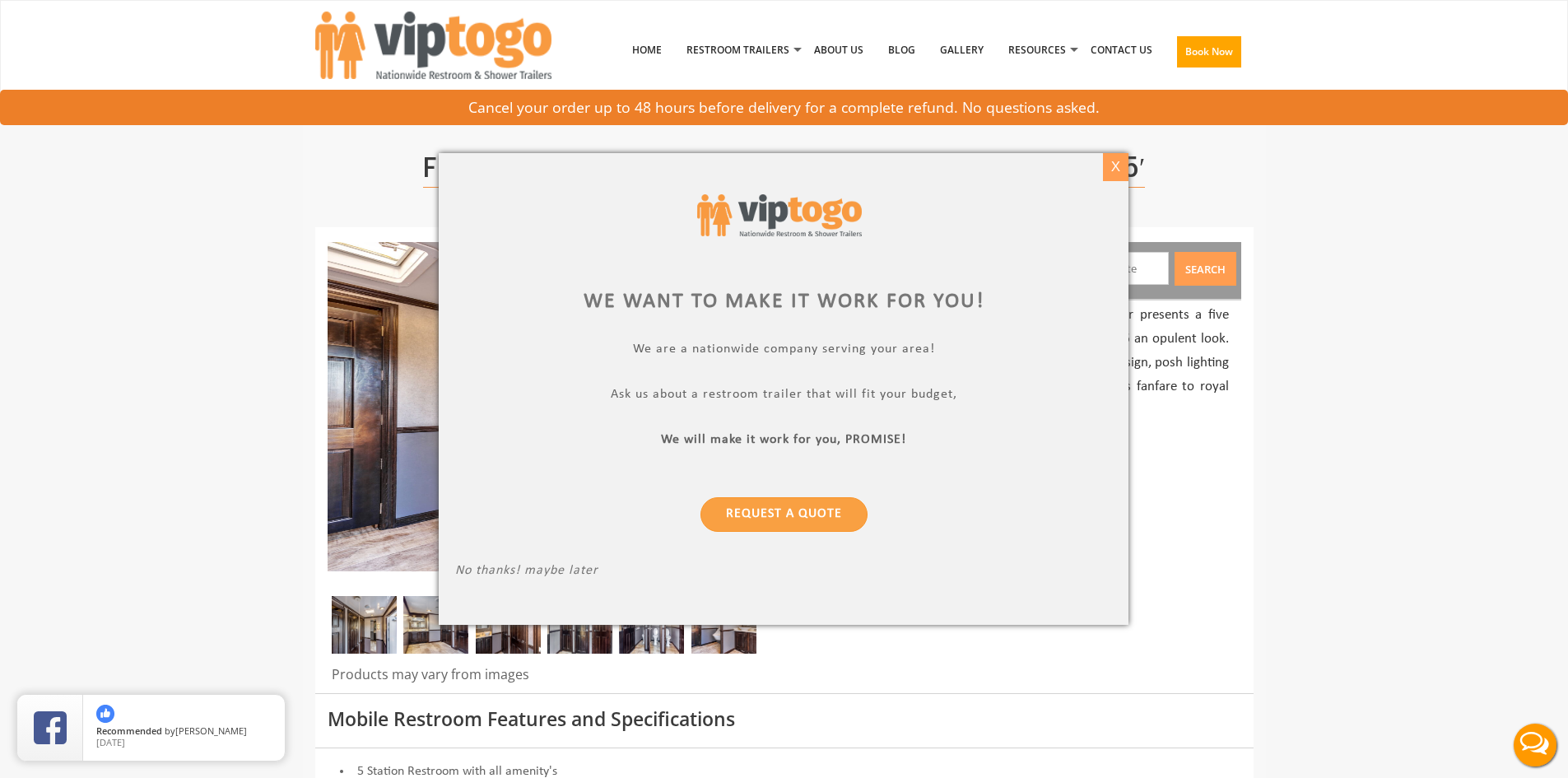
click at [1119, 166] on div "X" at bounding box center [1116, 167] width 26 height 28
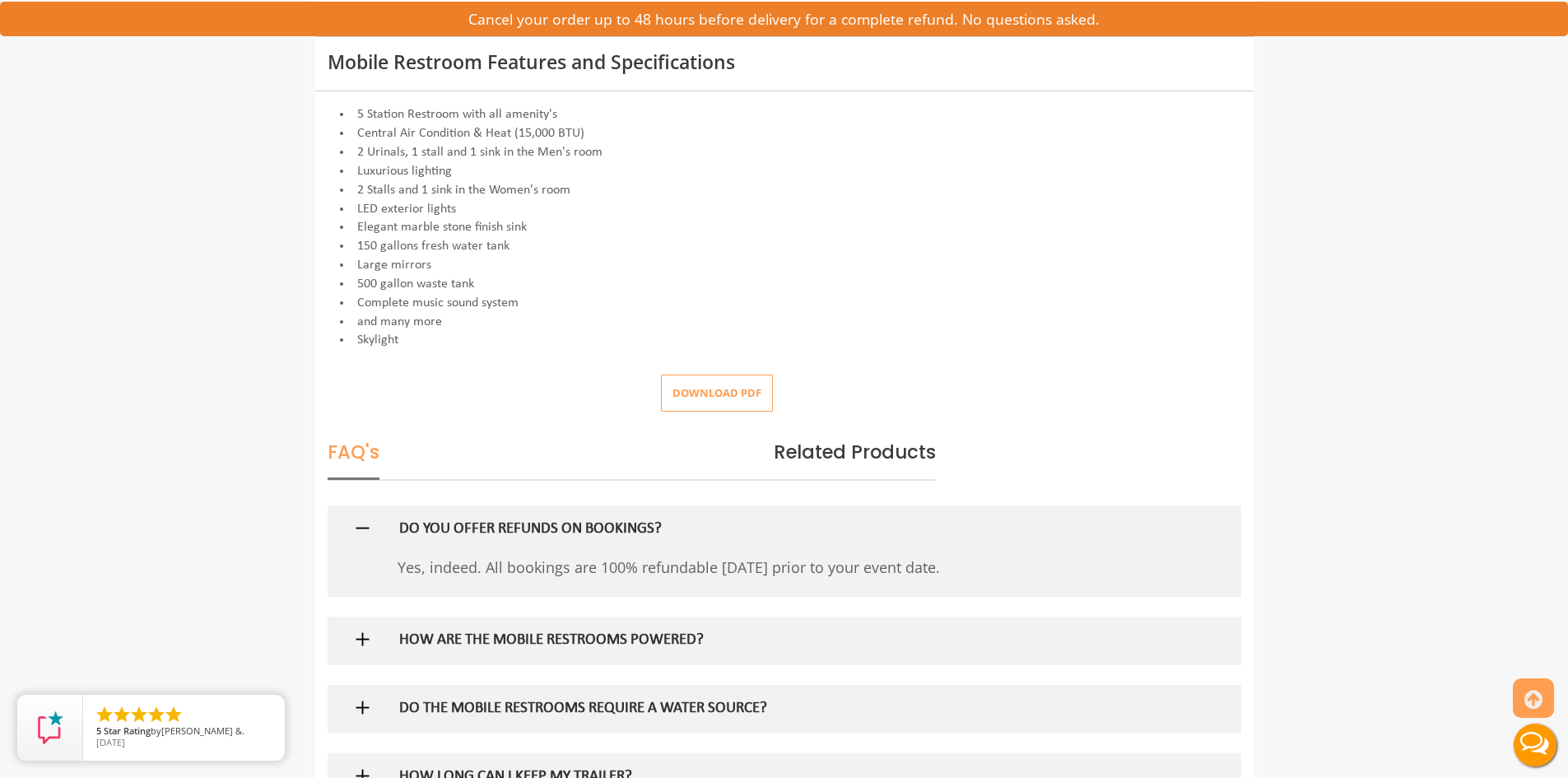
scroll to position [659, 0]
click at [707, 404] on button "Download pdf" at bounding box center [717, 391] width 112 height 37
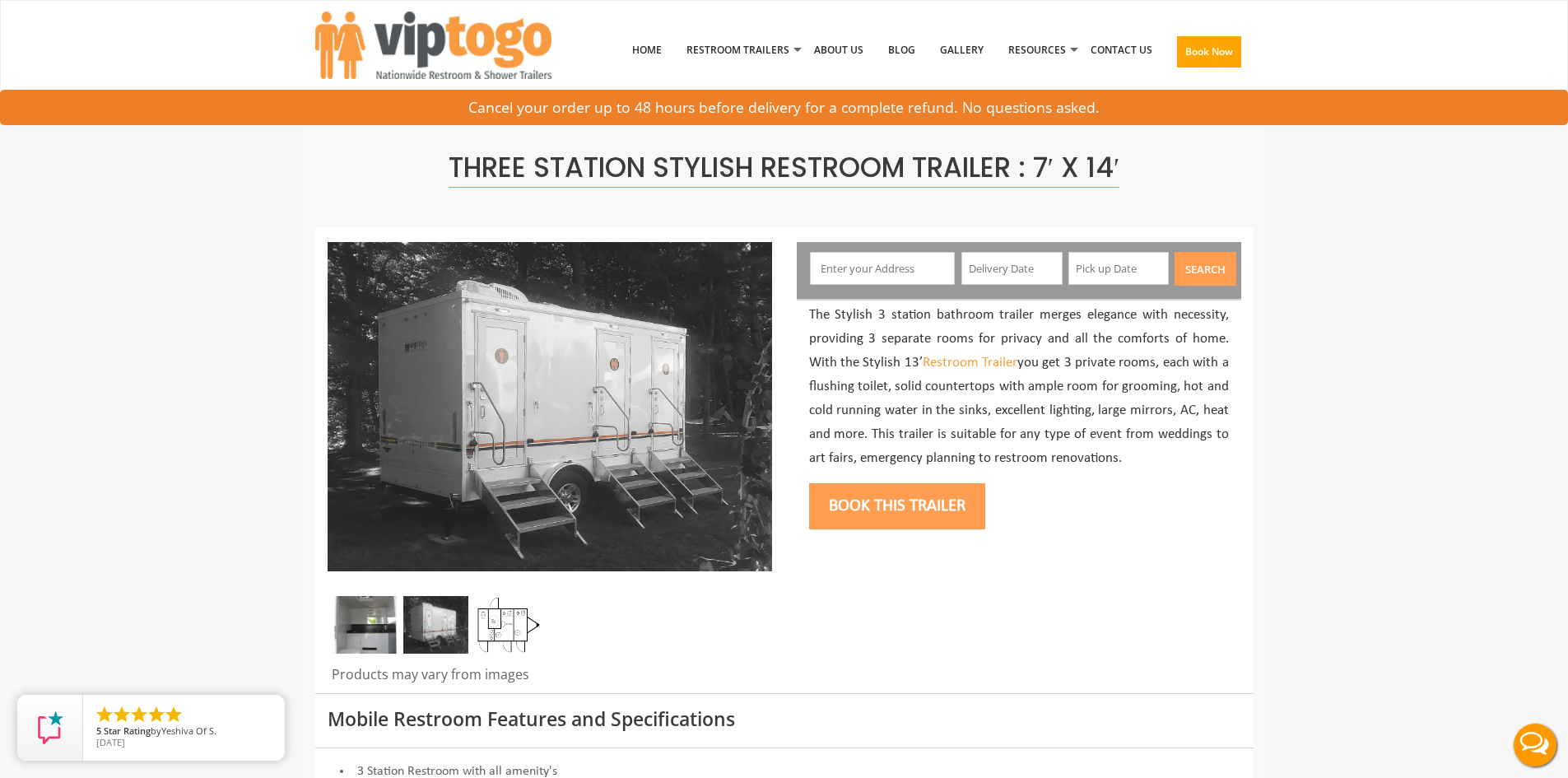
click at [498, 633] on img at bounding box center [507, 624] width 65 height 58
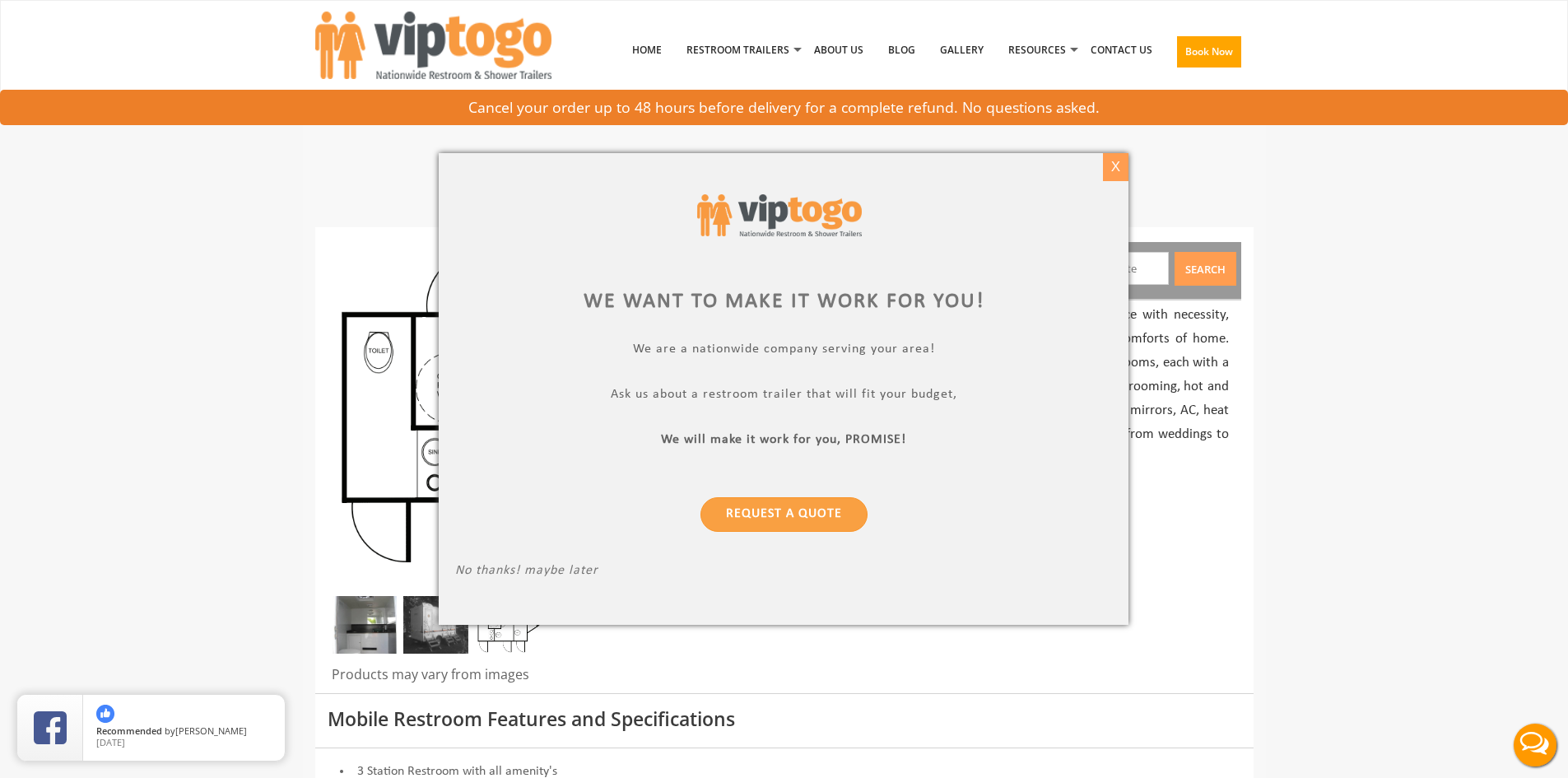
click at [1118, 165] on div "X" at bounding box center [1116, 167] width 26 height 28
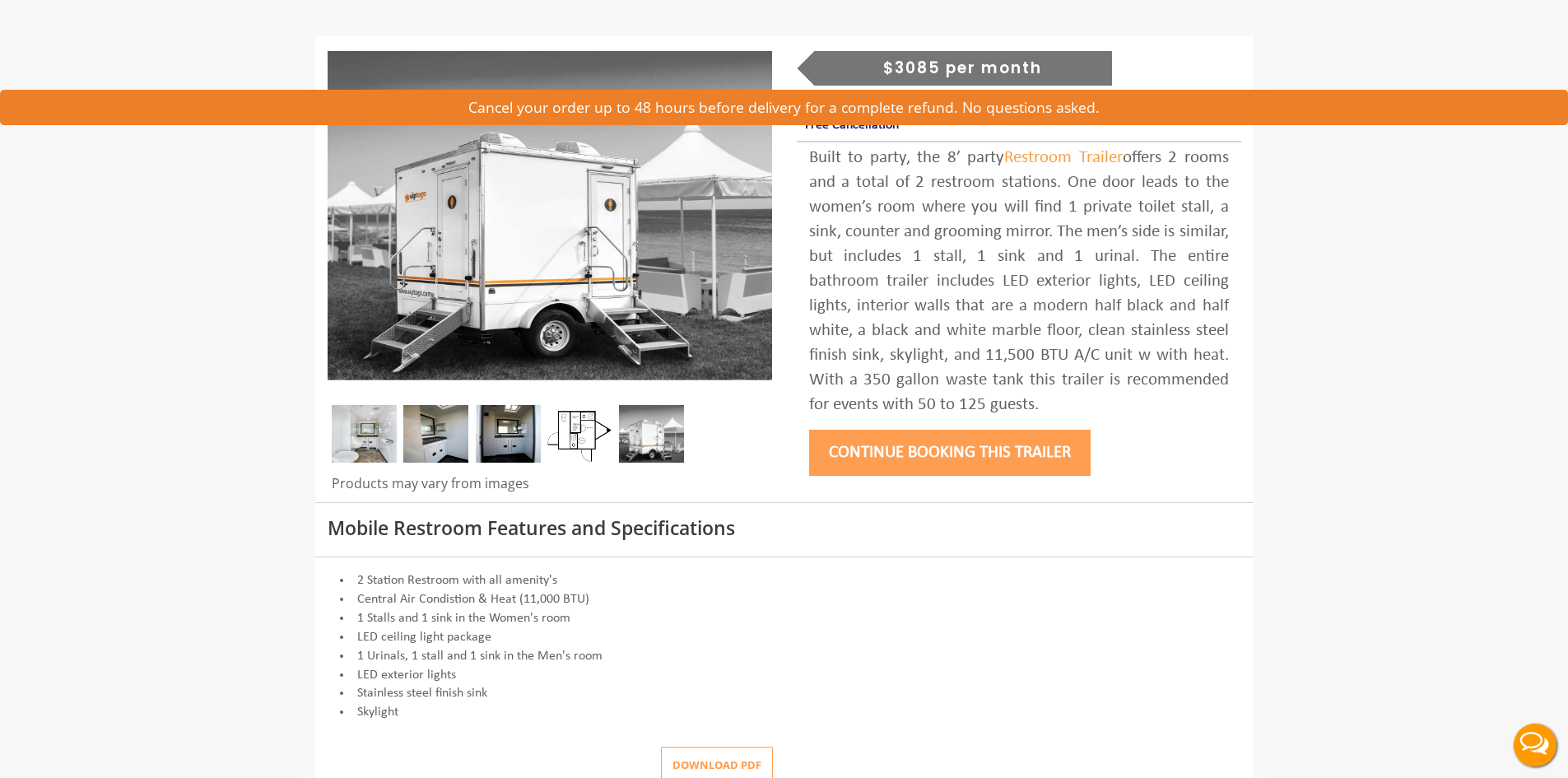
scroll to position [329, 0]
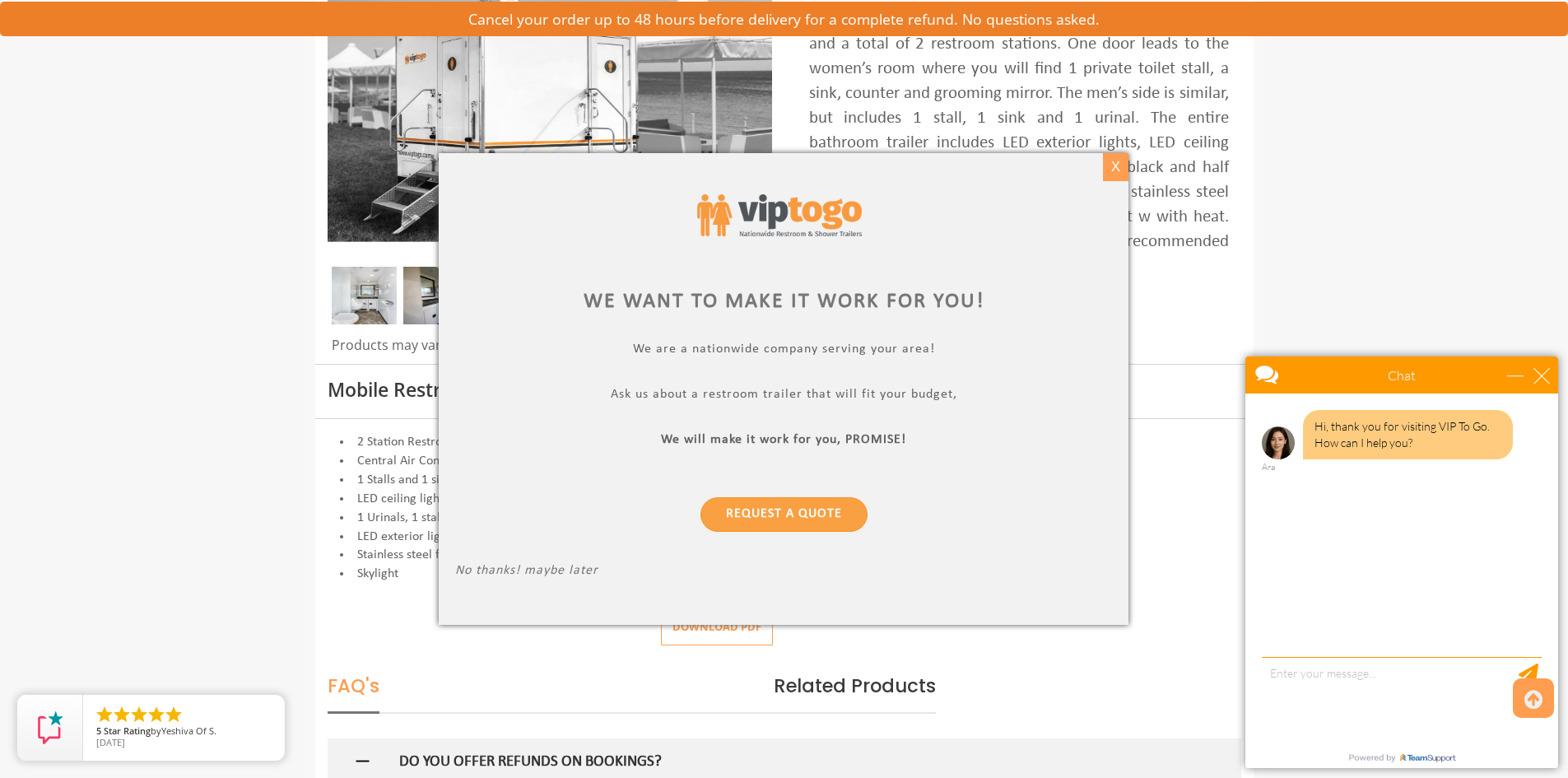
click at [1118, 170] on div "X" at bounding box center [1116, 167] width 26 height 28
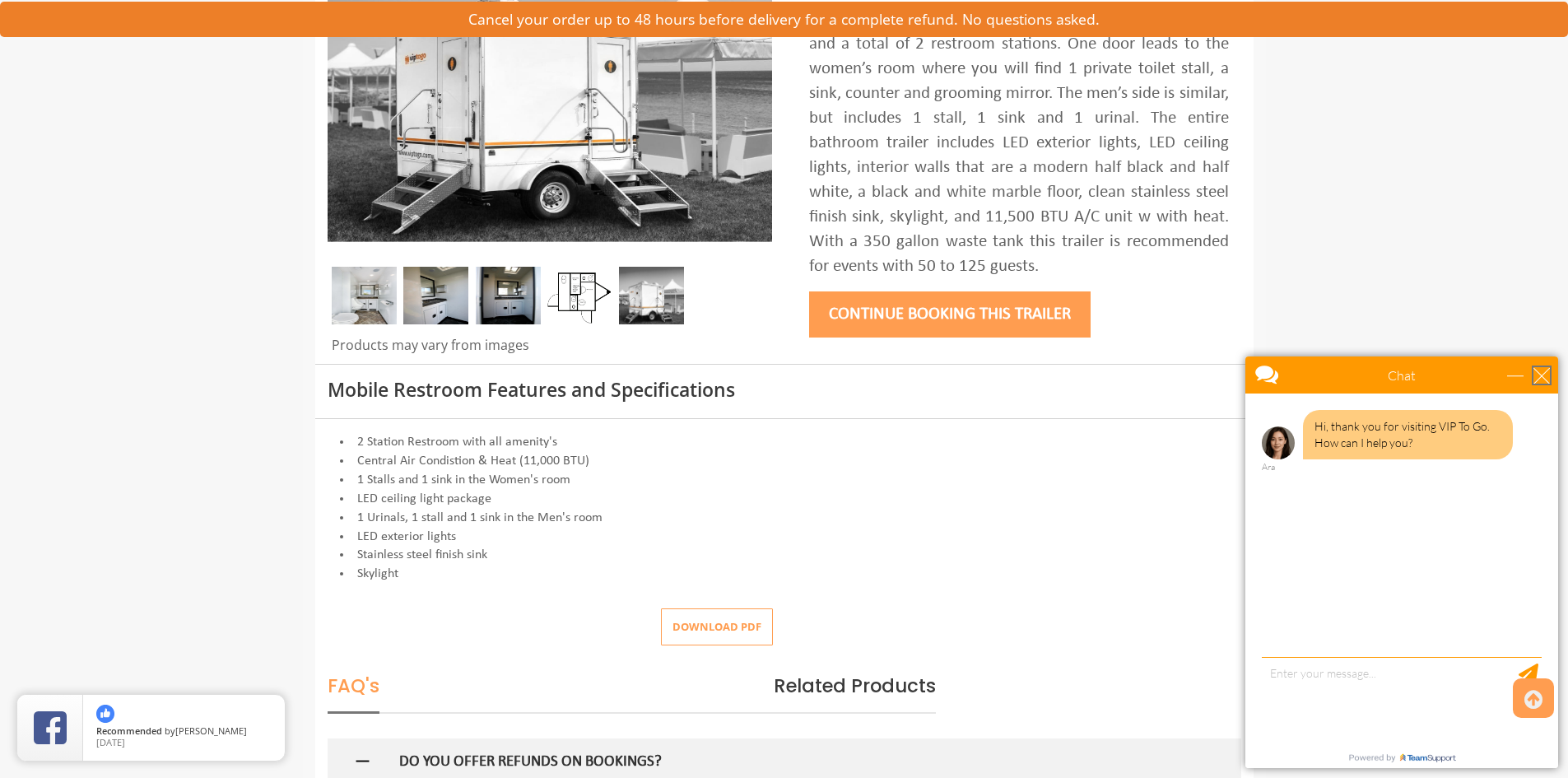
click at [1544, 381] on div "close" at bounding box center [1541, 375] width 17 height 17
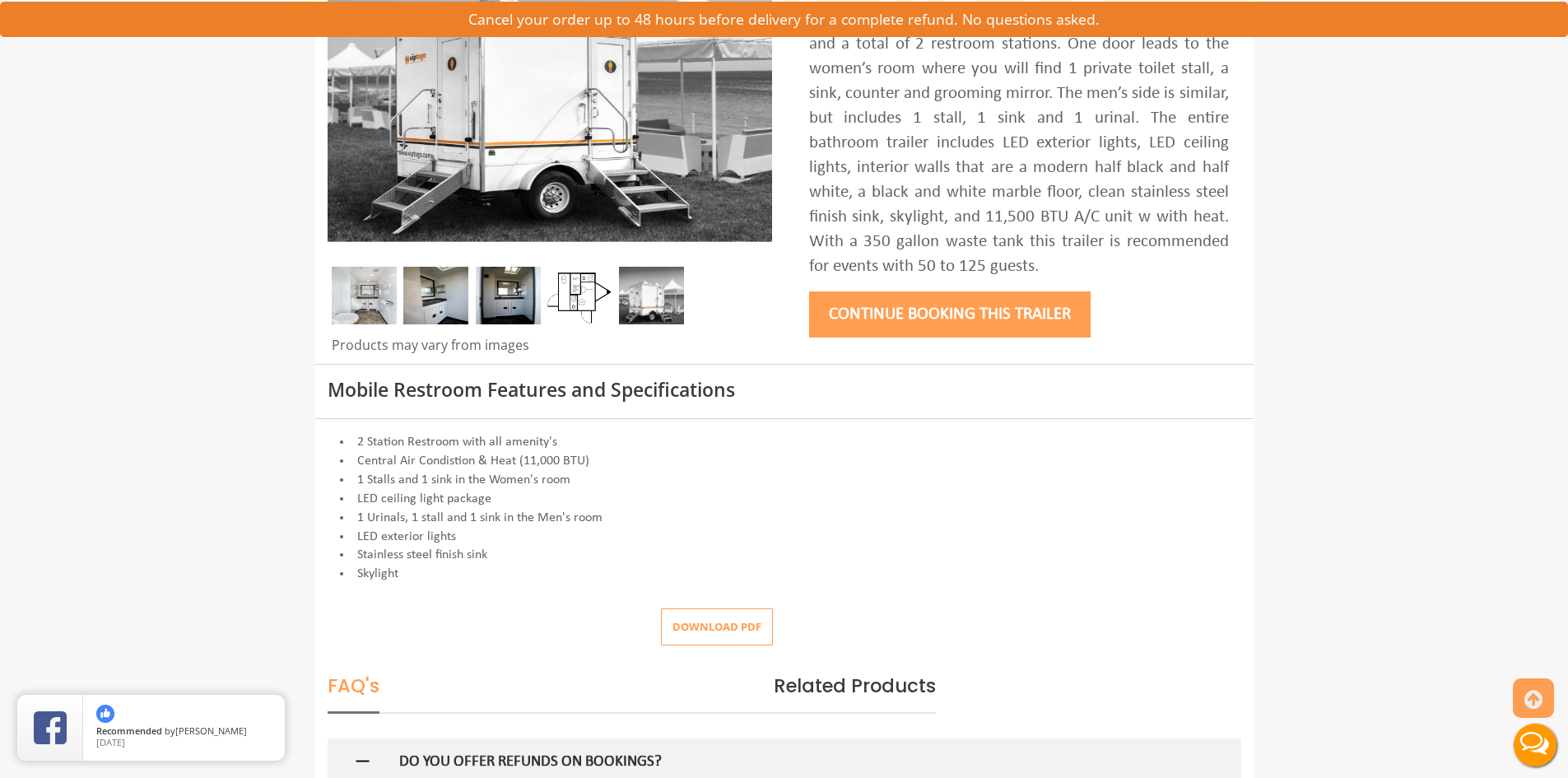
scroll to position [0, 0]
